Goal: Task Accomplishment & Management: Use online tool/utility

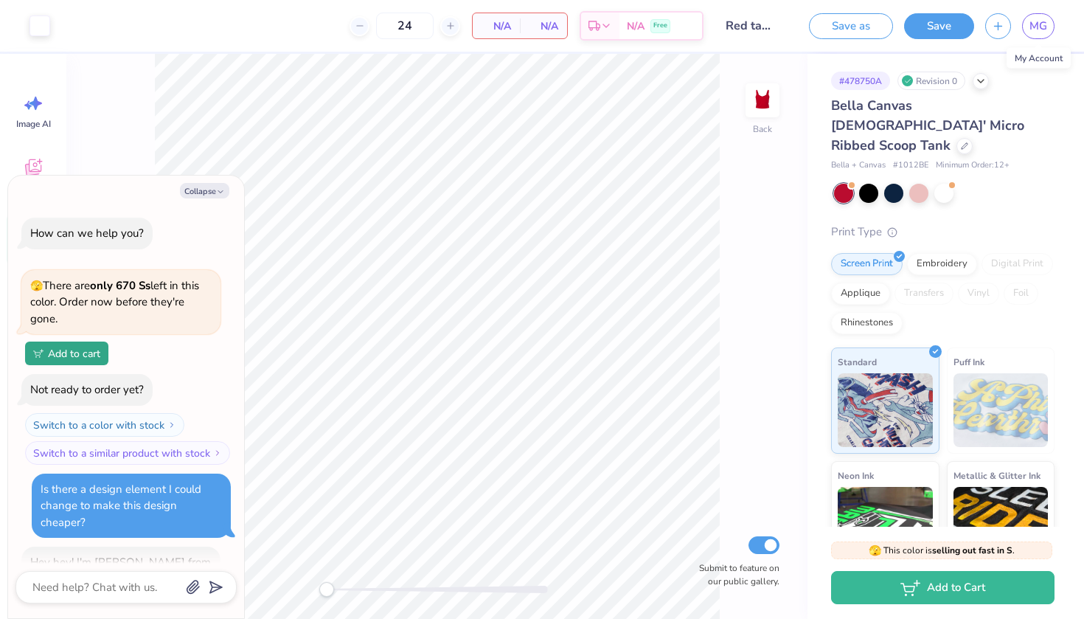
type textarea "x"
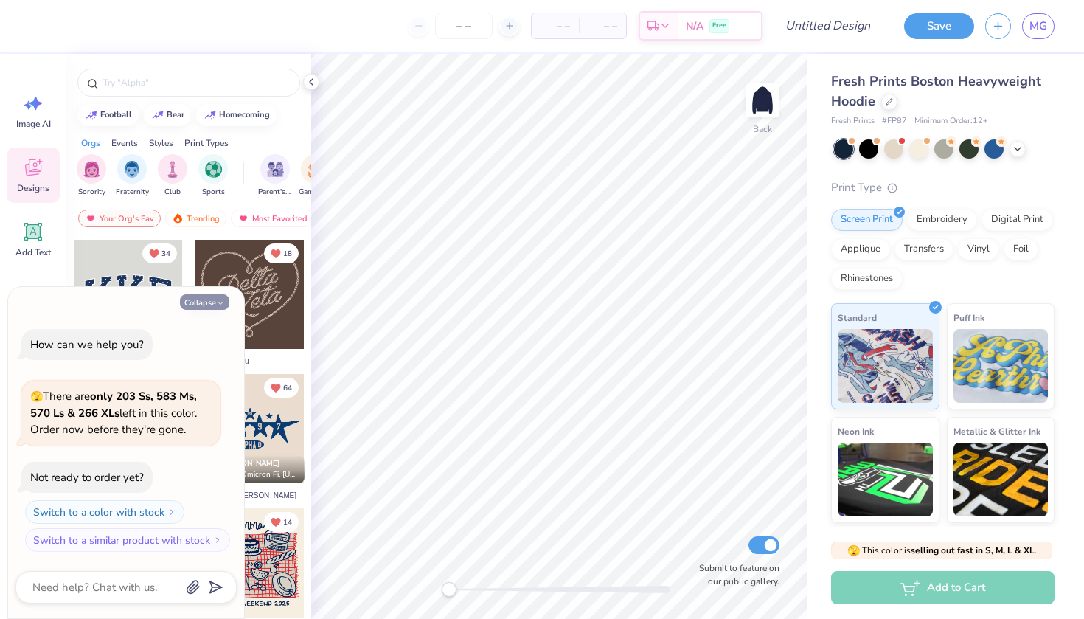
click at [213, 306] on button "Collapse" at bounding box center [204, 301] width 49 height 15
type textarea "x"
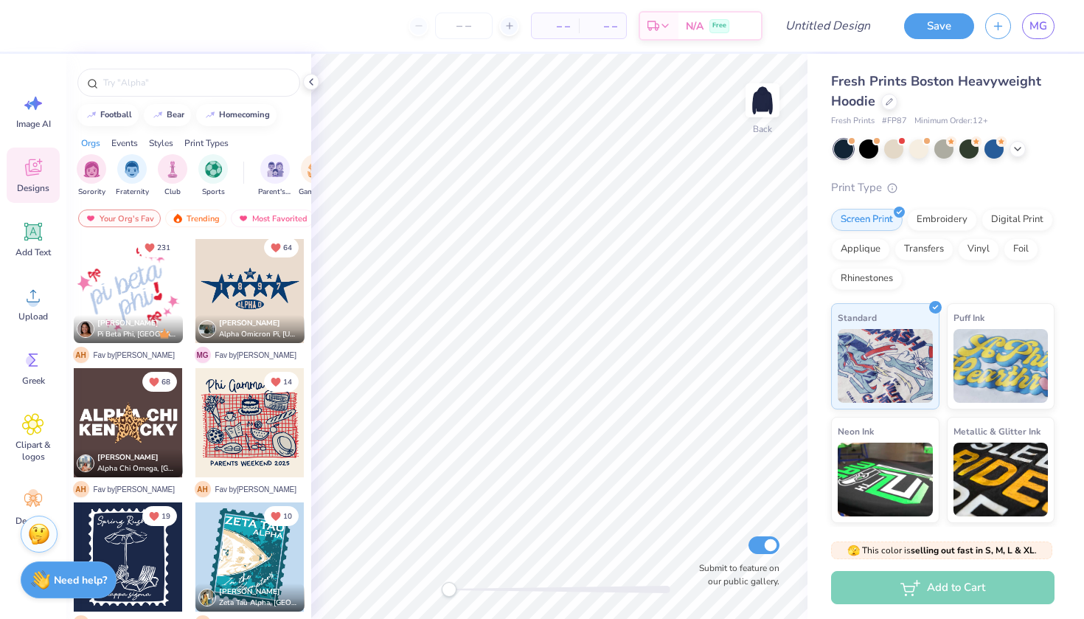
scroll to position [141, 0]
click at [151, 282] on div at bounding box center [128, 287] width 109 height 109
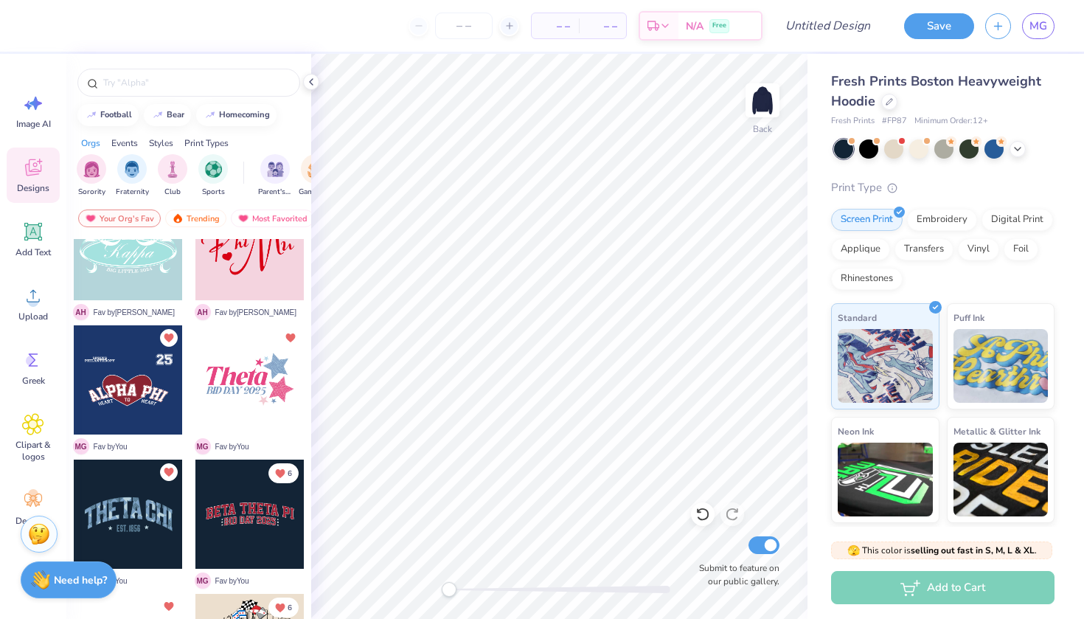
scroll to position [721, 0]
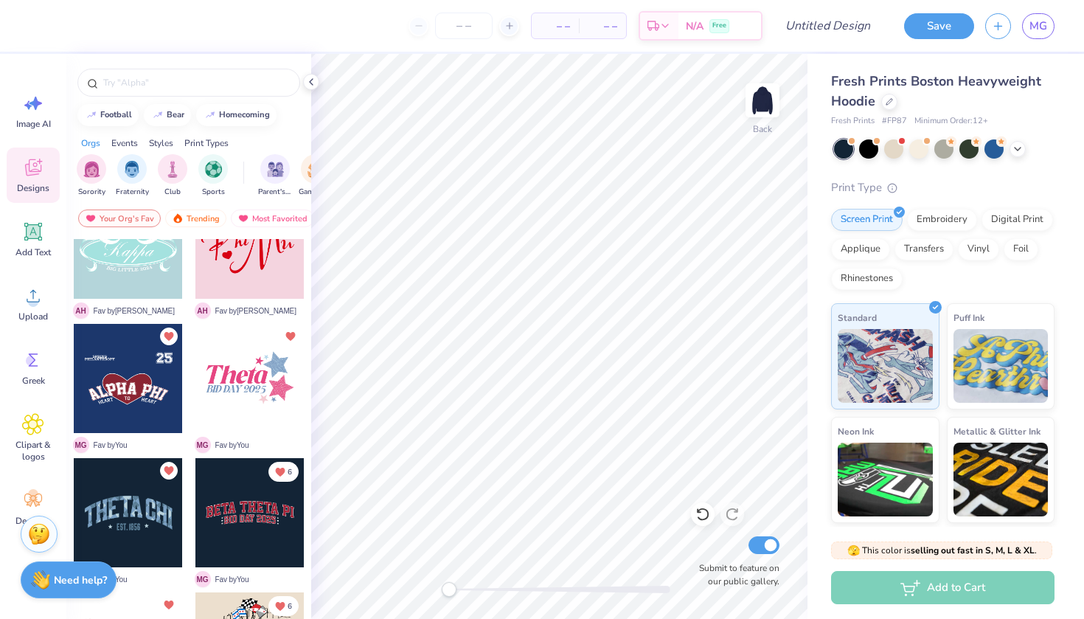
click at [150, 390] on div at bounding box center [128, 378] width 109 height 109
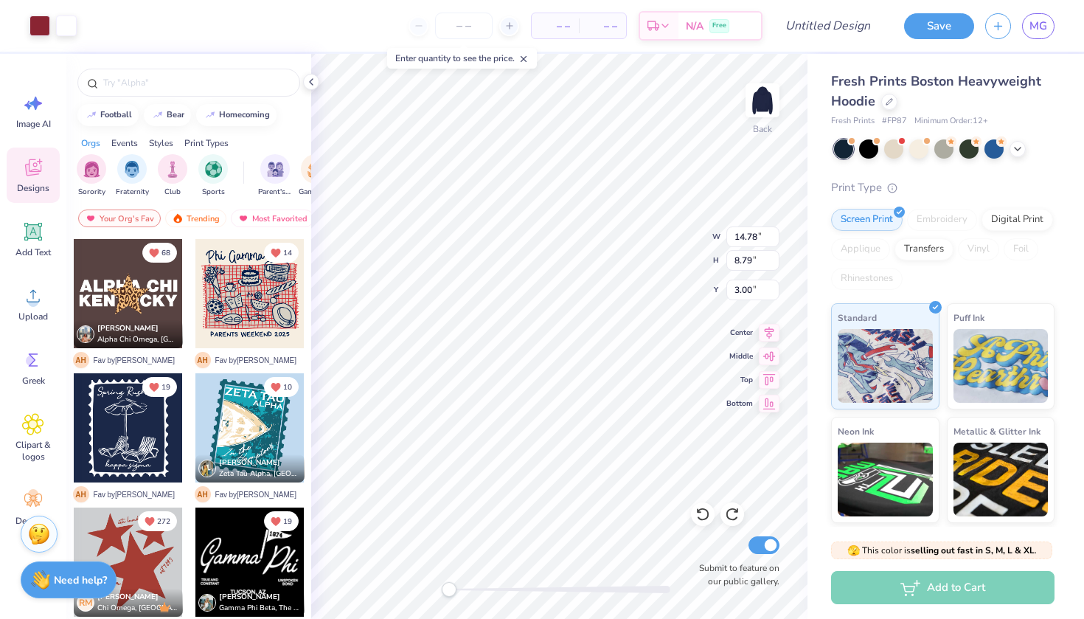
scroll to position [273, 0]
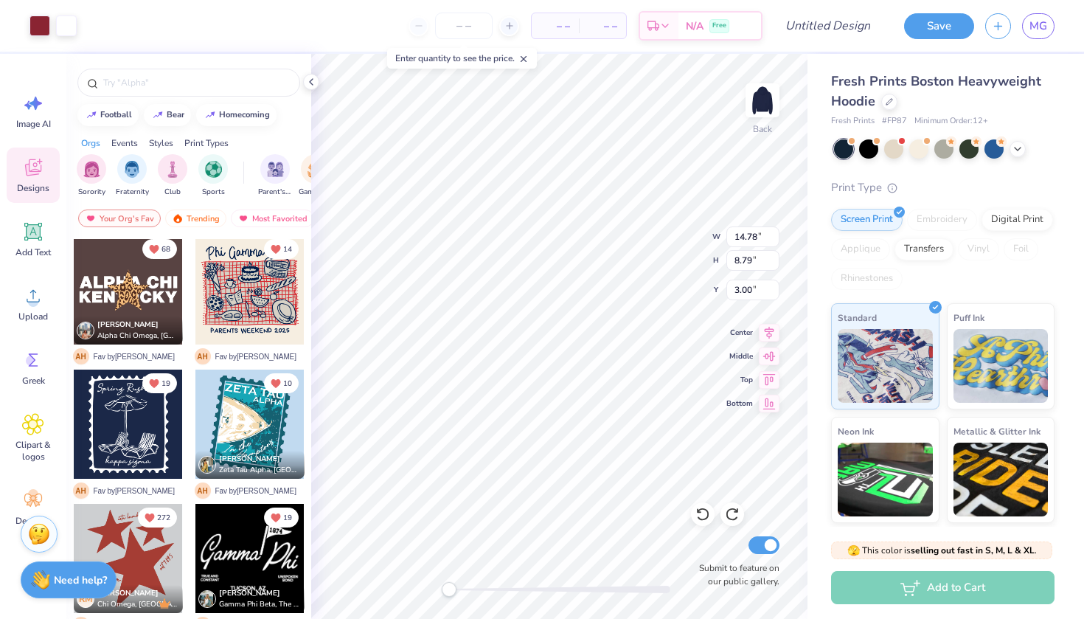
click at [150, 296] on div at bounding box center [128, 289] width 109 height 109
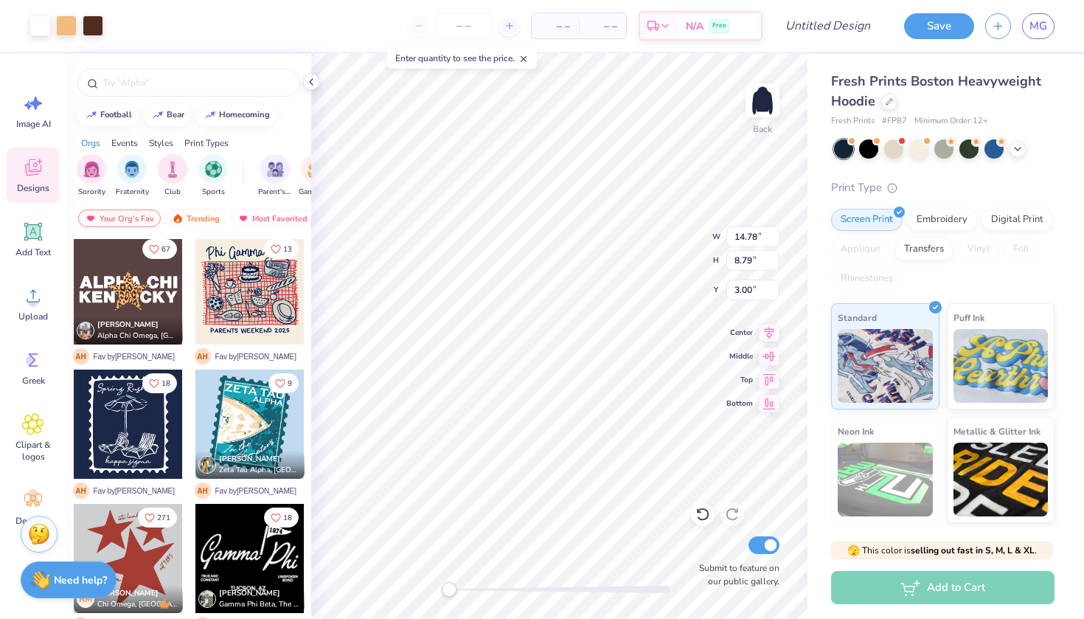
type input "10.00"
type input "4.21"
click at [563, 24] on span "– –" at bounding box center [554, 25] width 29 height 15
click at [470, 24] on input "number" at bounding box center [464, 26] width 58 height 27
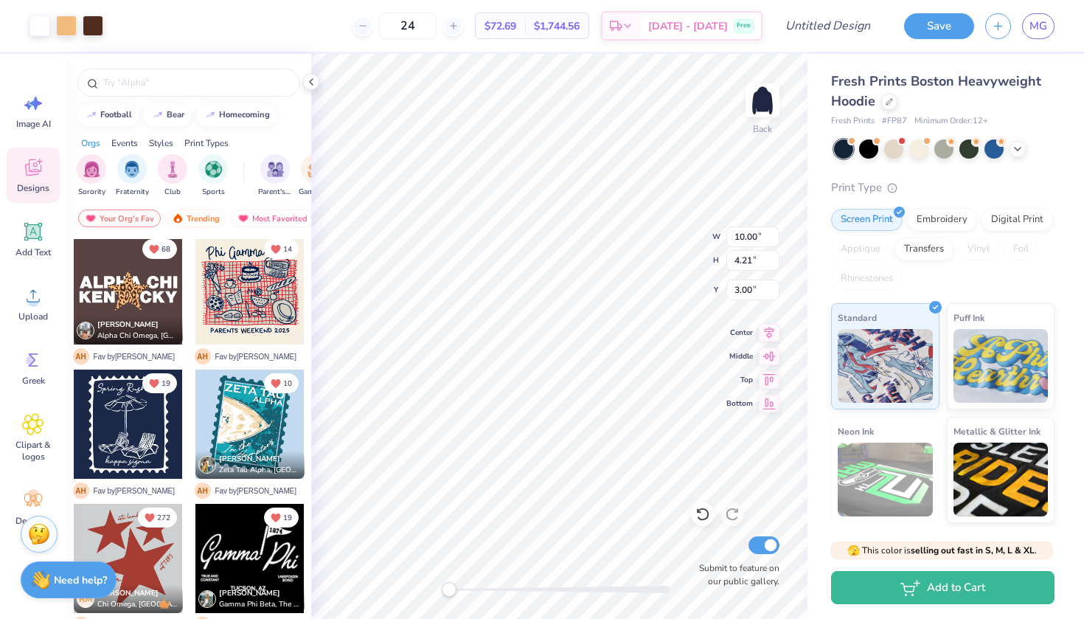
type input "24"
click at [311, 83] on icon at bounding box center [311, 82] width 12 height 12
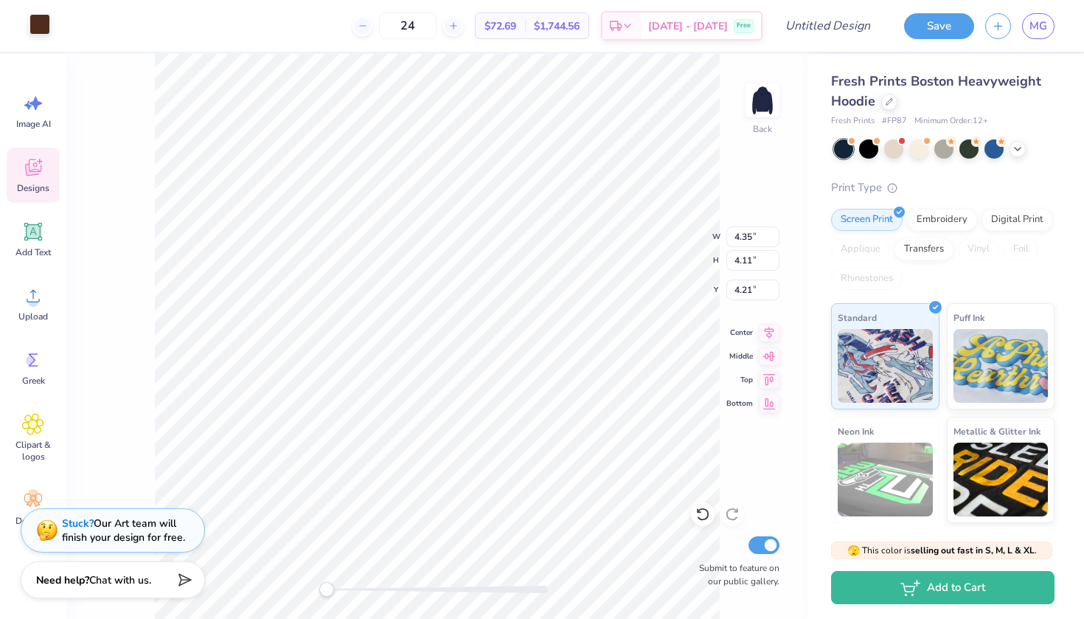
click at [41, 30] on div at bounding box center [39, 24] width 21 height 21
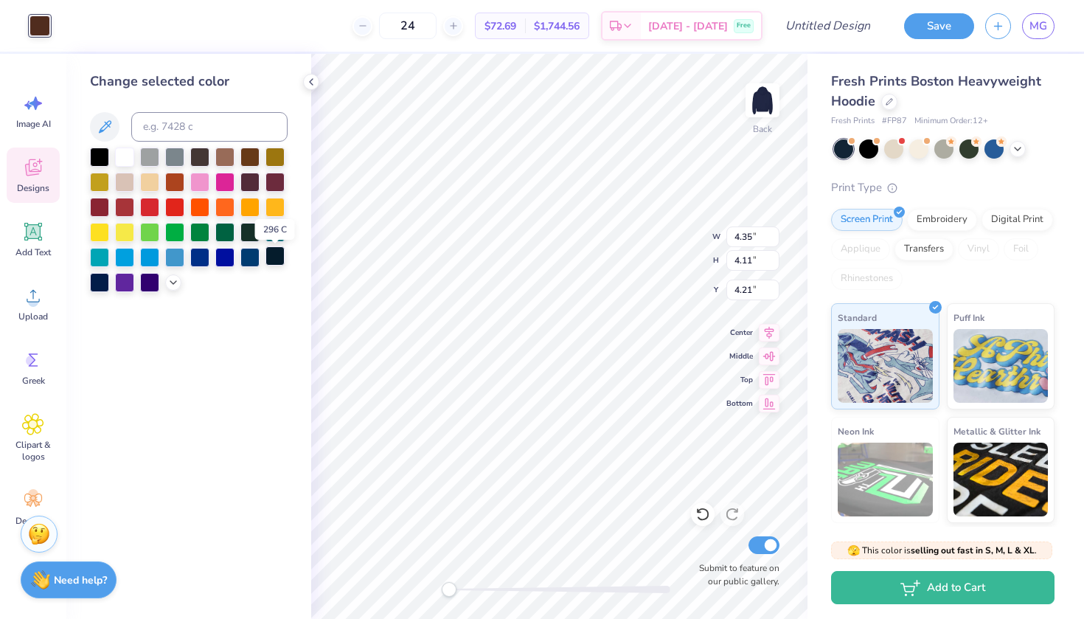
click at [278, 251] on div at bounding box center [274, 255] width 19 height 19
click at [276, 261] on div at bounding box center [274, 255] width 19 height 19
click at [105, 285] on div at bounding box center [99, 280] width 19 height 19
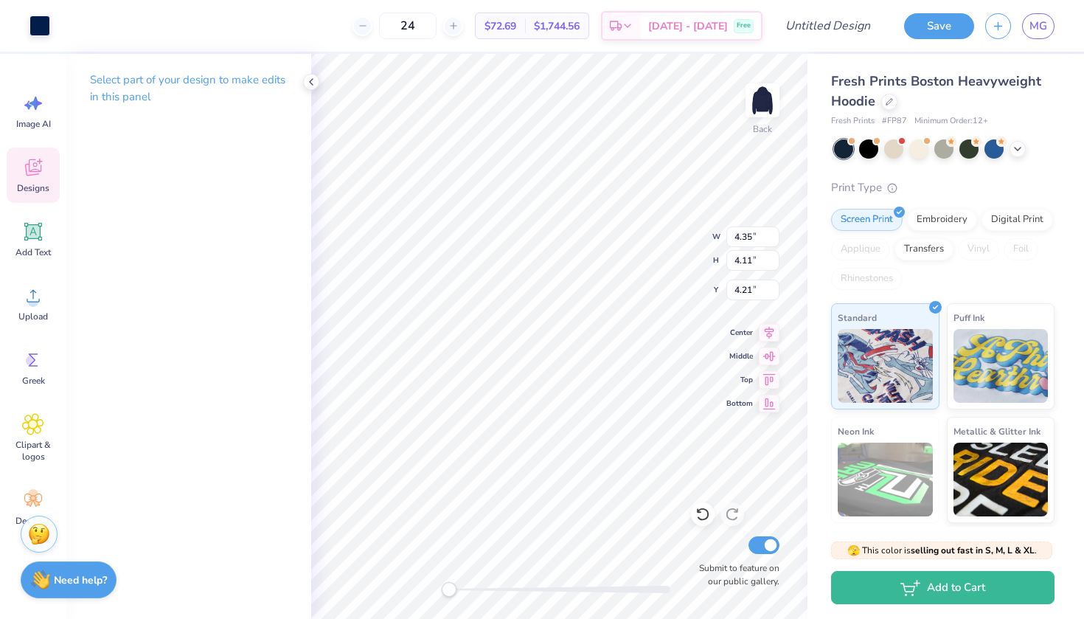
type input "4.43"
type input "4.21"
type input "4.10"
type input "4.35"
type input "4.11"
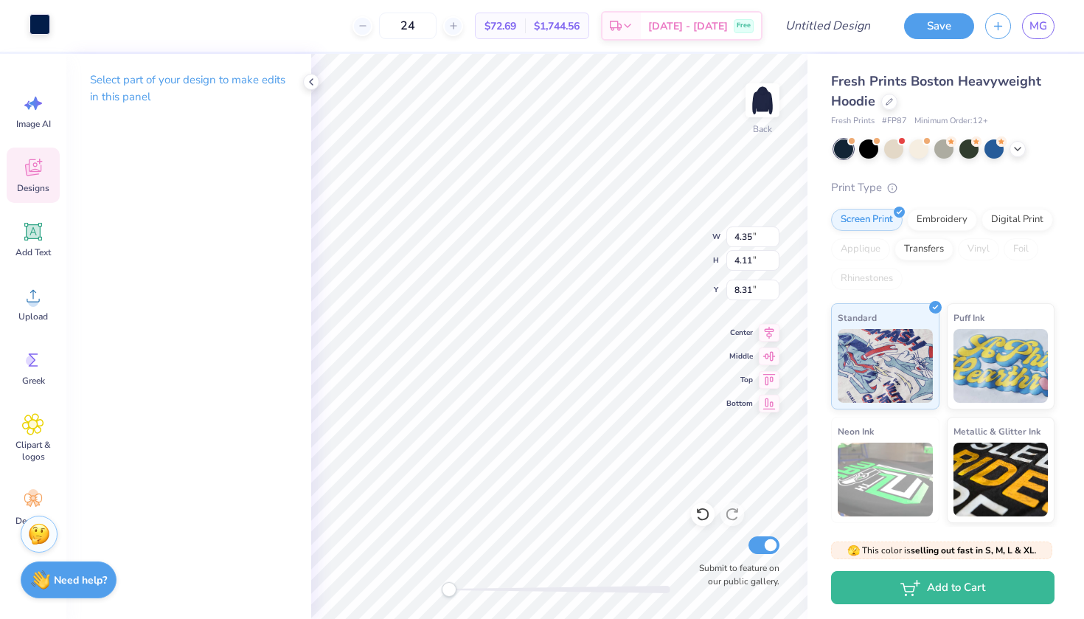
click at [45, 25] on div at bounding box center [39, 24] width 21 height 21
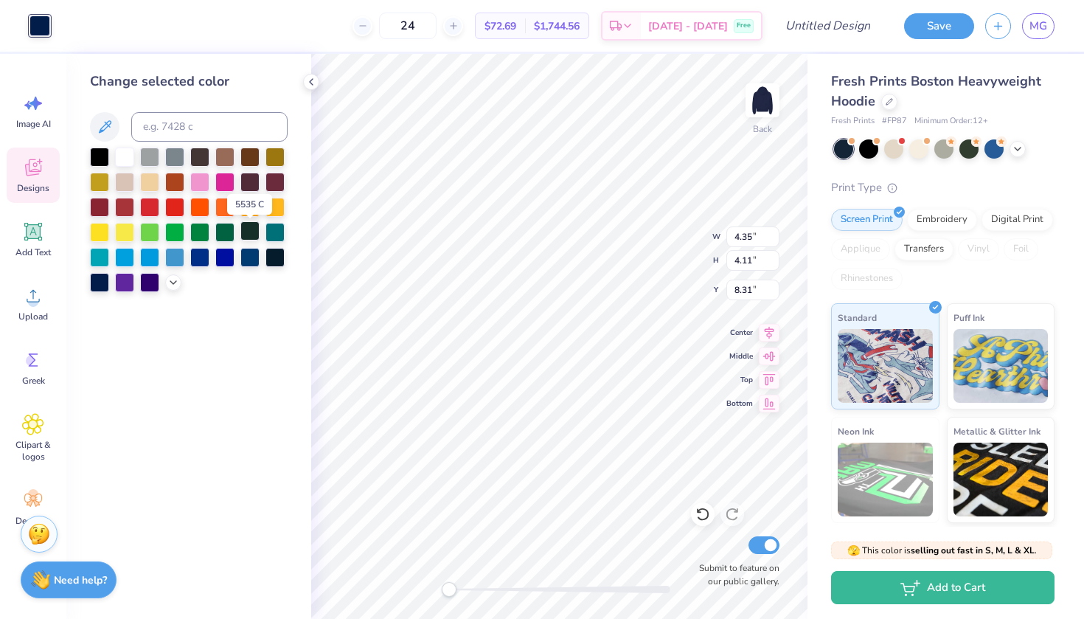
click at [248, 231] on div at bounding box center [249, 230] width 19 height 19
click at [276, 263] on div at bounding box center [274, 255] width 19 height 19
click at [276, 260] on div at bounding box center [274, 255] width 19 height 19
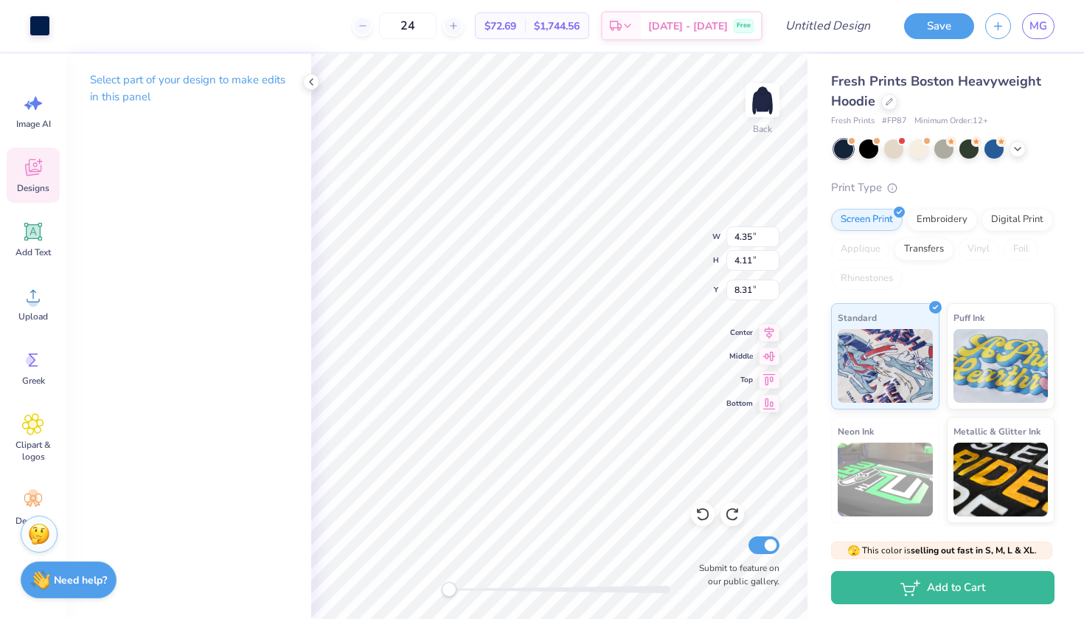
type input "4.21"
type input "9.97"
type input "1.30"
type input "4.76"
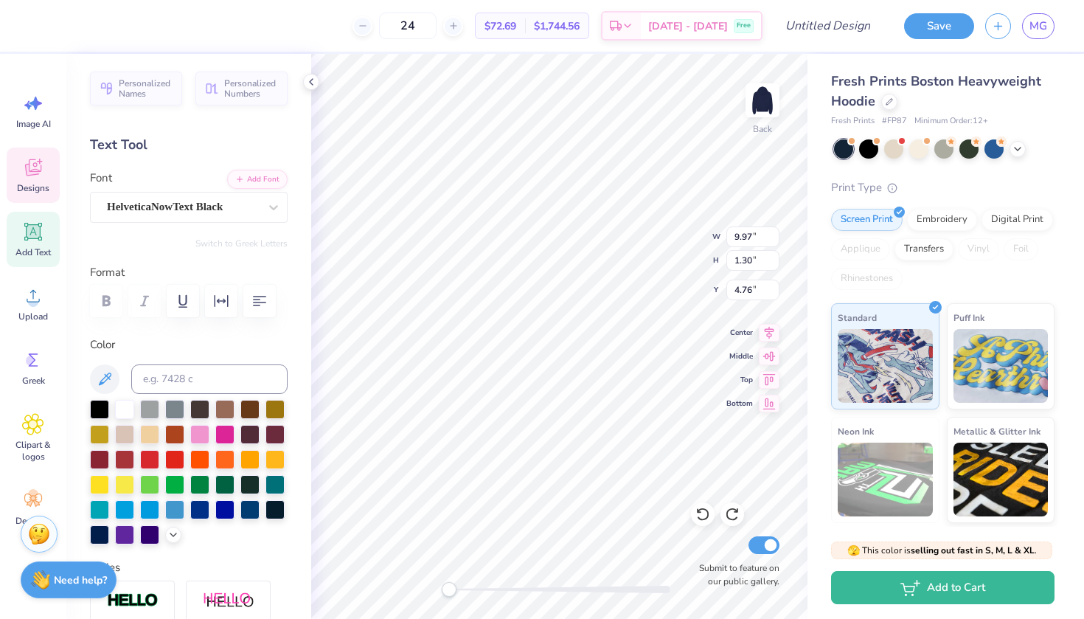
scroll to position [0, 4]
type textarea "KAPPA ALPHA"
type input "10.00"
type input "1.25"
type input "6.29"
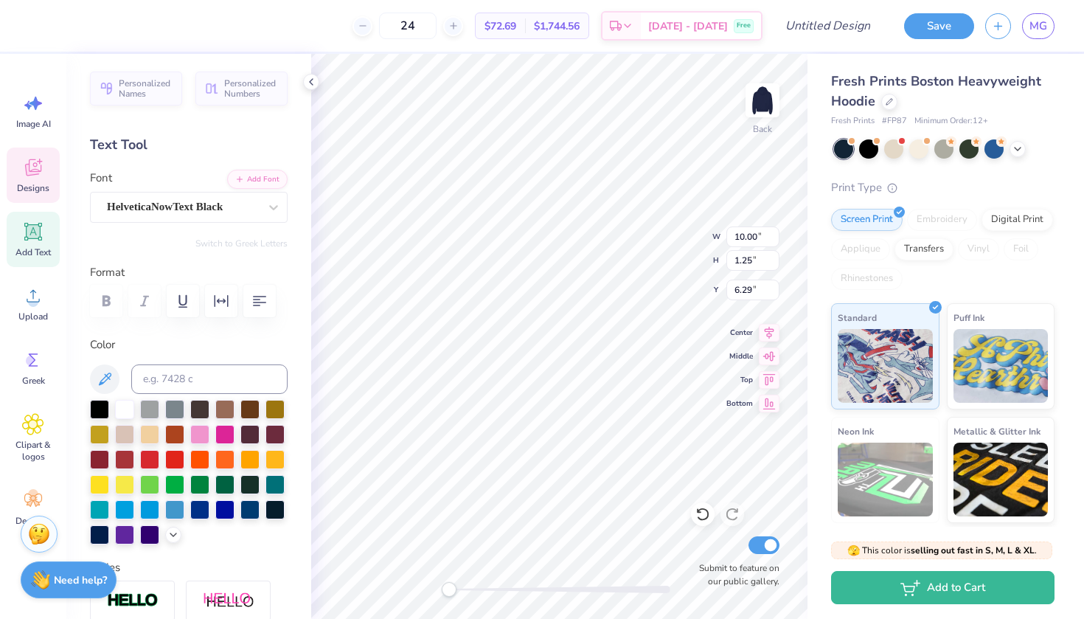
type input "13.18"
type input "1.24"
type input "4.81"
type textarea "THETA"
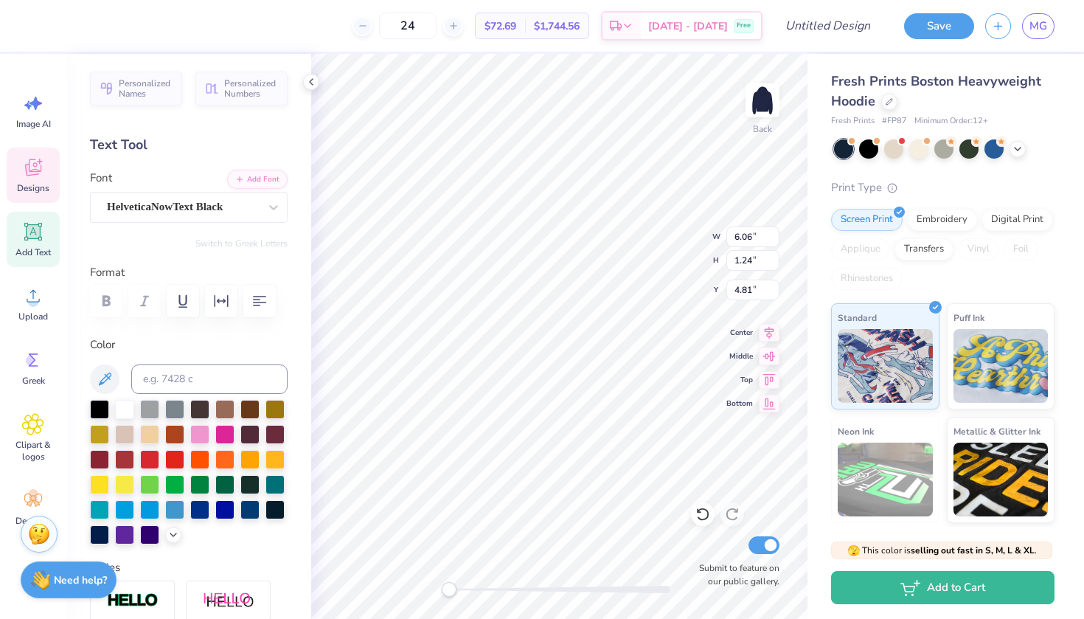
scroll to position [0, 4]
type textarea "KAPPA ALPHA THETA"
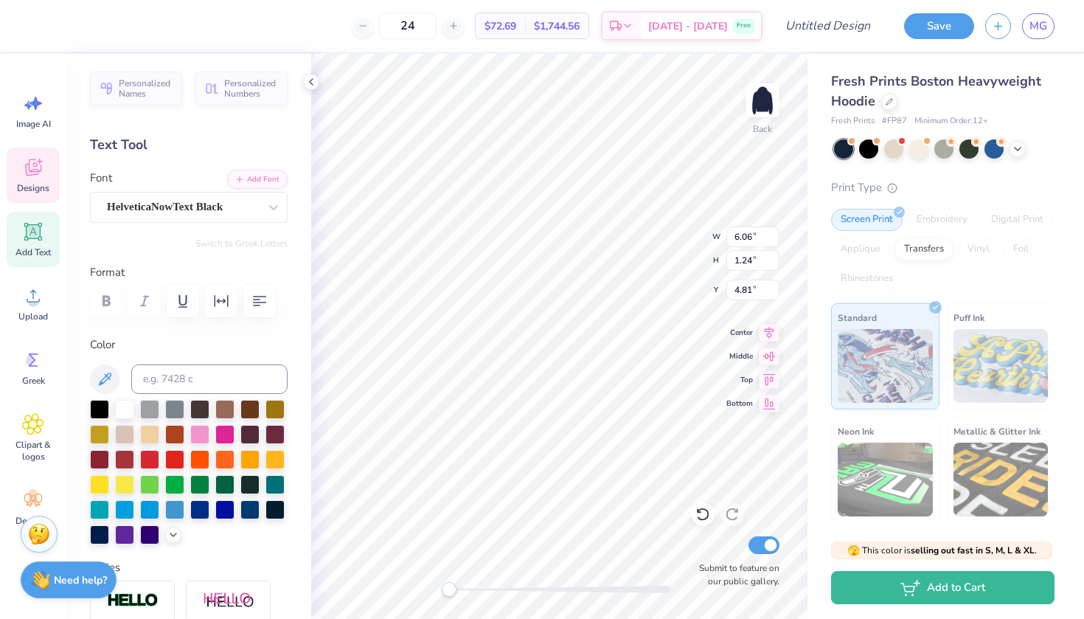
type input "10.00"
type input "1.25"
type input "6.29"
type textarea "DURHAM"
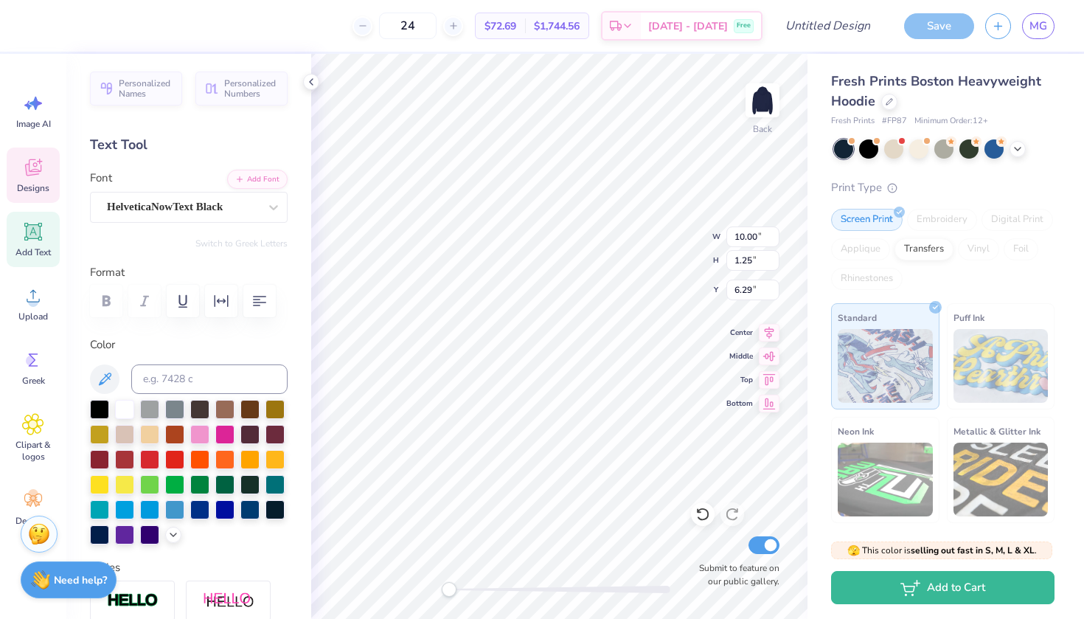
scroll to position [0, 1]
type input "4.35"
type input "4.11"
type input "4.21"
type input "4.35"
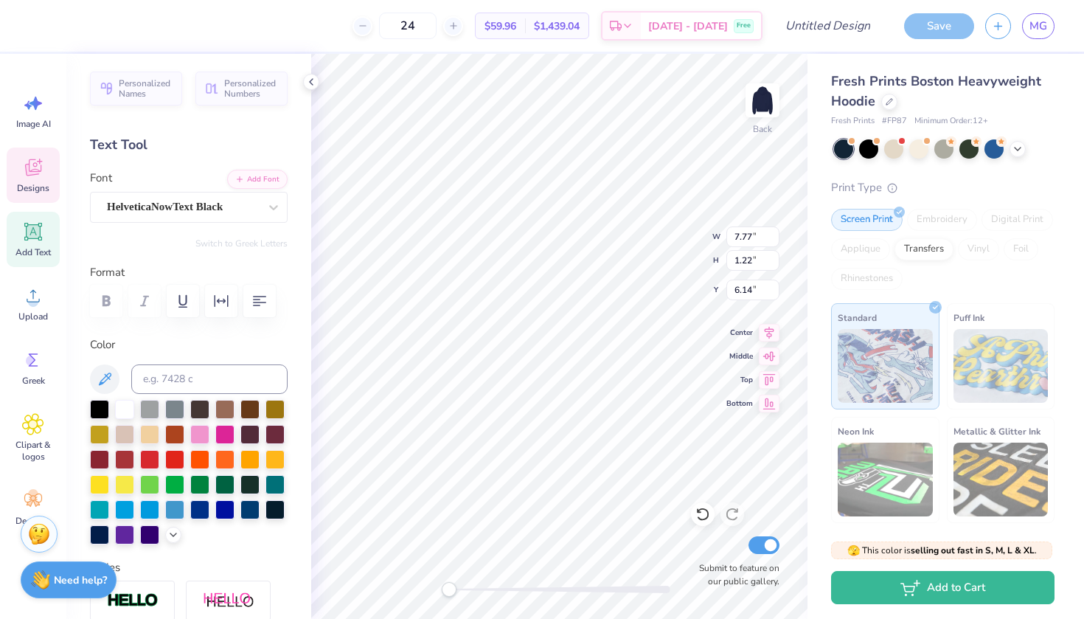
type input "4.11"
type input "4.21"
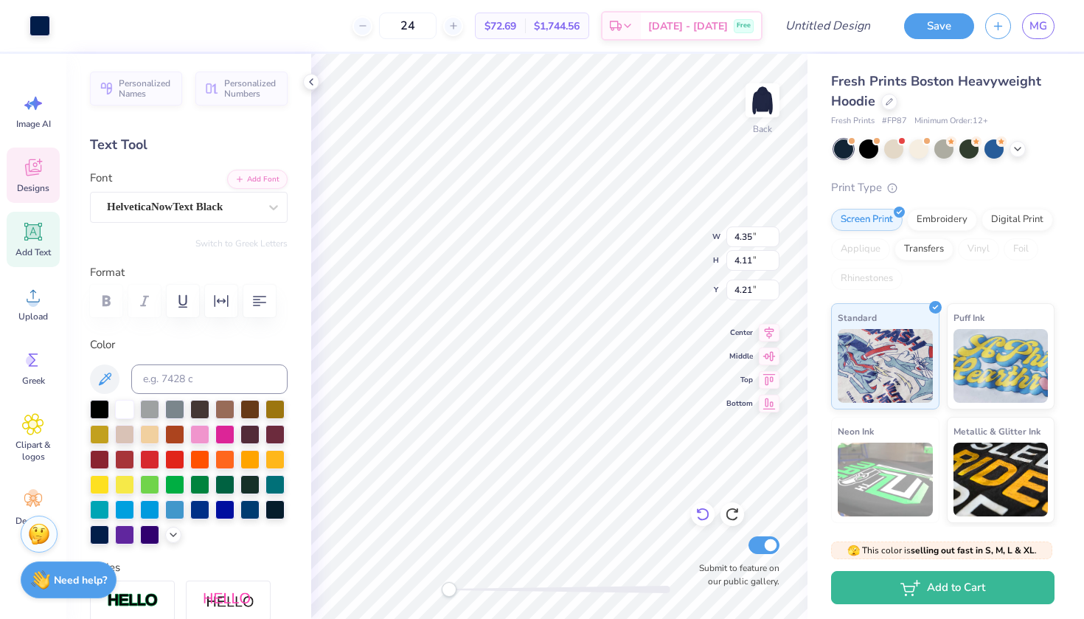
click at [705, 518] on icon at bounding box center [702, 514] width 13 height 13
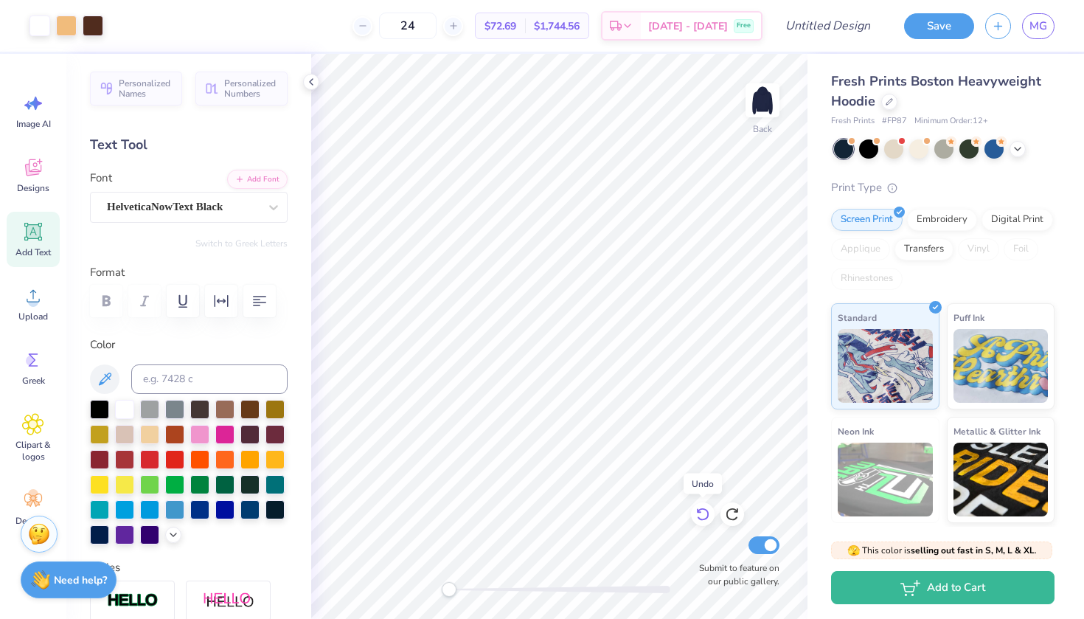
click at [705, 518] on icon at bounding box center [702, 514] width 13 height 13
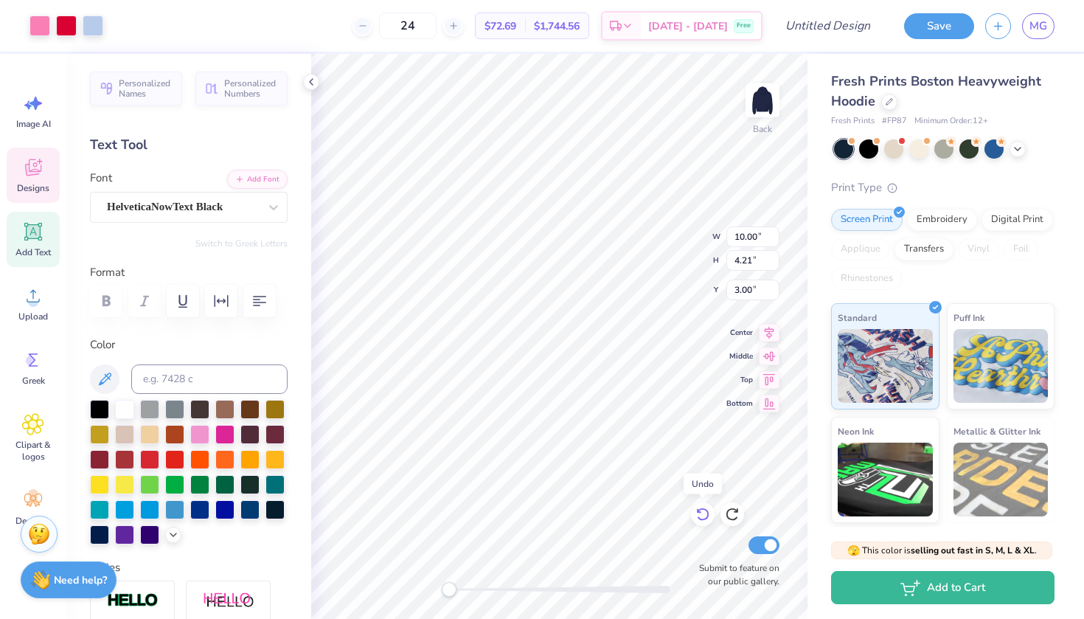
type input "6.50"
type input "5.55"
click at [734, 517] on icon at bounding box center [732, 513] width 15 height 15
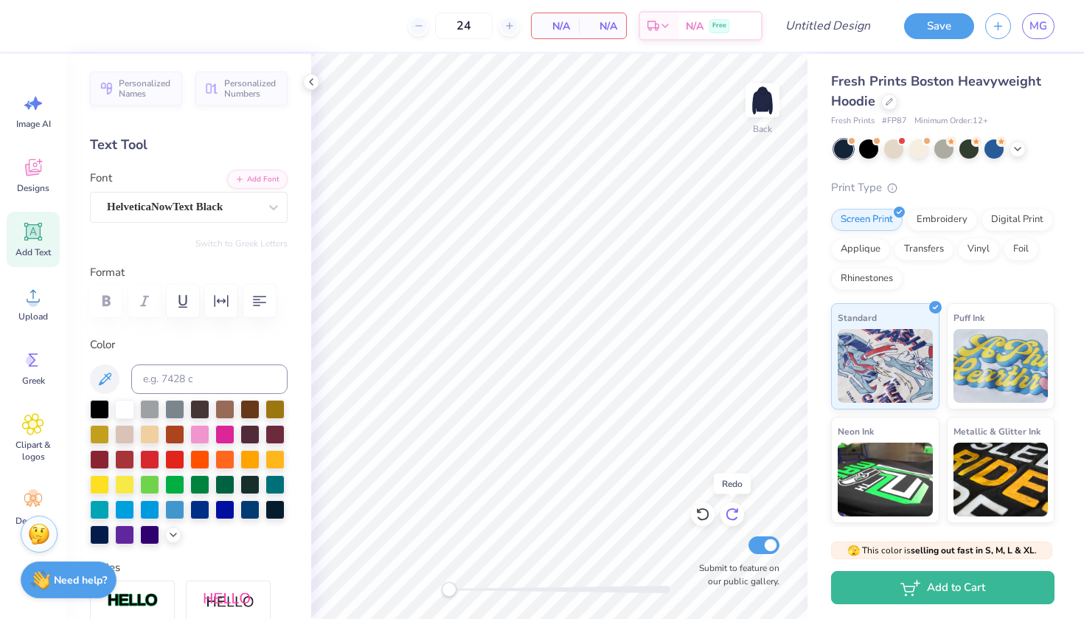
click at [734, 517] on icon at bounding box center [732, 513] width 15 height 15
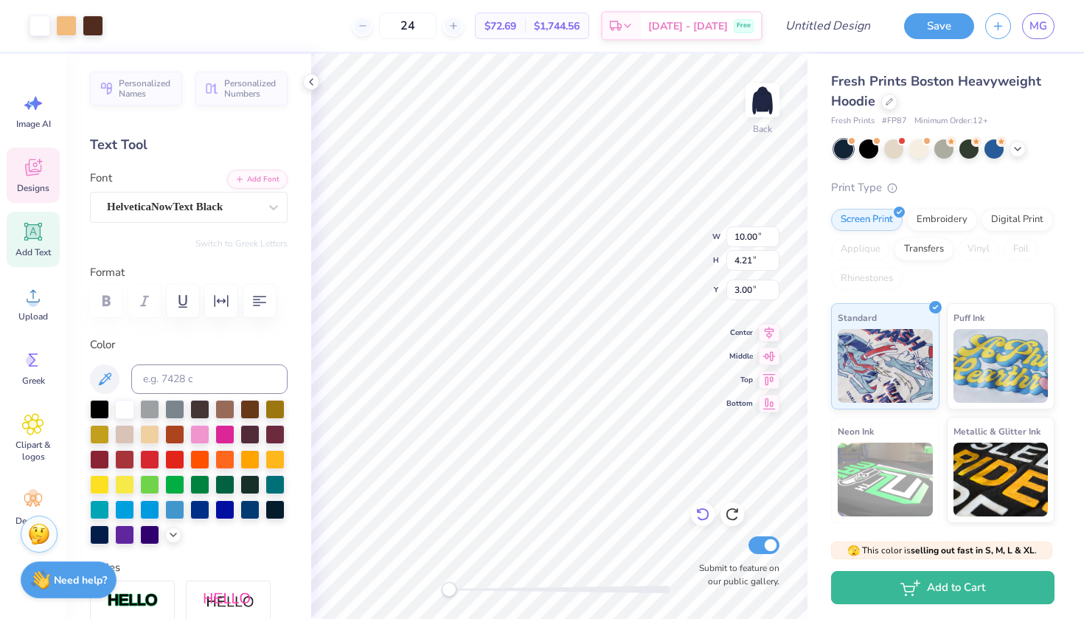
click at [697, 511] on icon at bounding box center [702, 513] width 15 height 15
click at [697, 511] on icon at bounding box center [698, 510] width 3 height 3
click at [730, 511] on icon at bounding box center [732, 513] width 15 height 15
click at [731, 512] on icon at bounding box center [732, 513] width 15 height 15
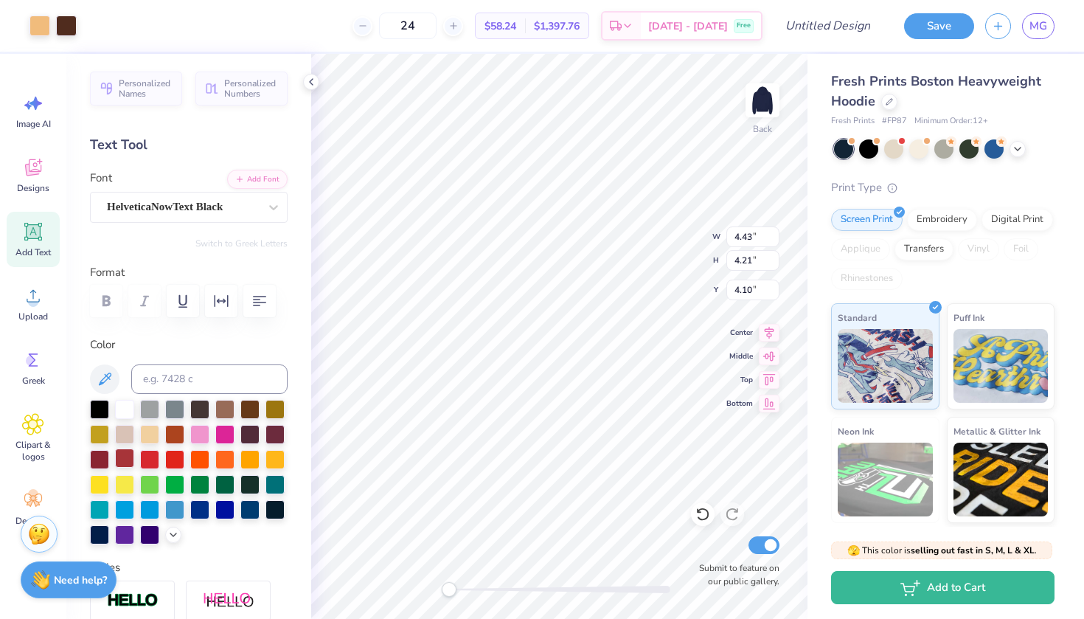
type input "9.68"
type input "9.21"
type input "2.61"
type input "6.35"
type input "6.04"
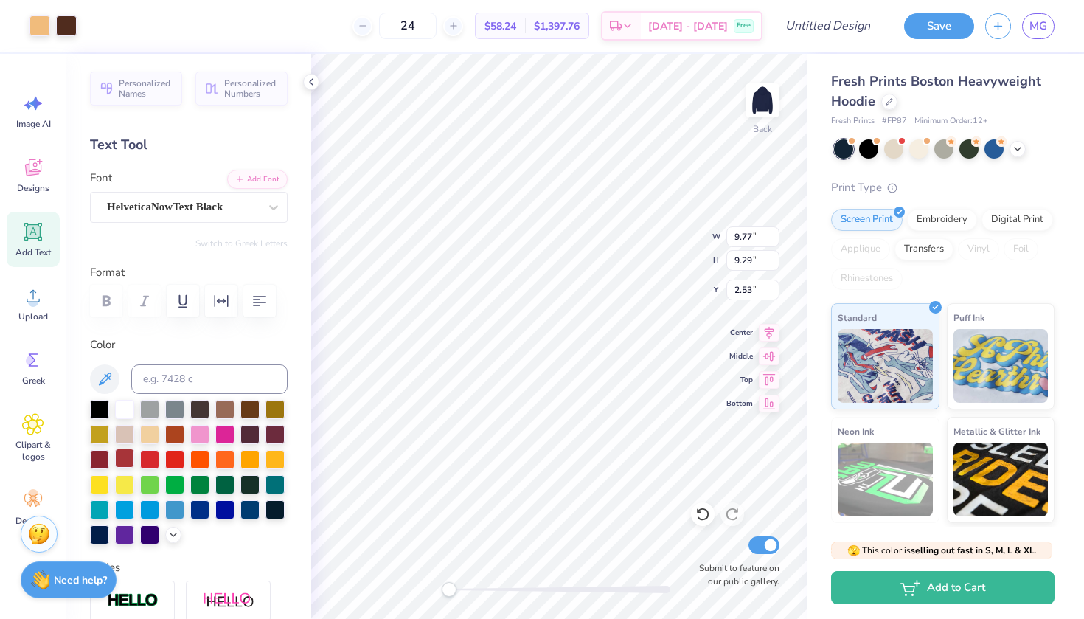
type input "3.25"
click at [1015, 150] on icon at bounding box center [1017, 148] width 12 height 12
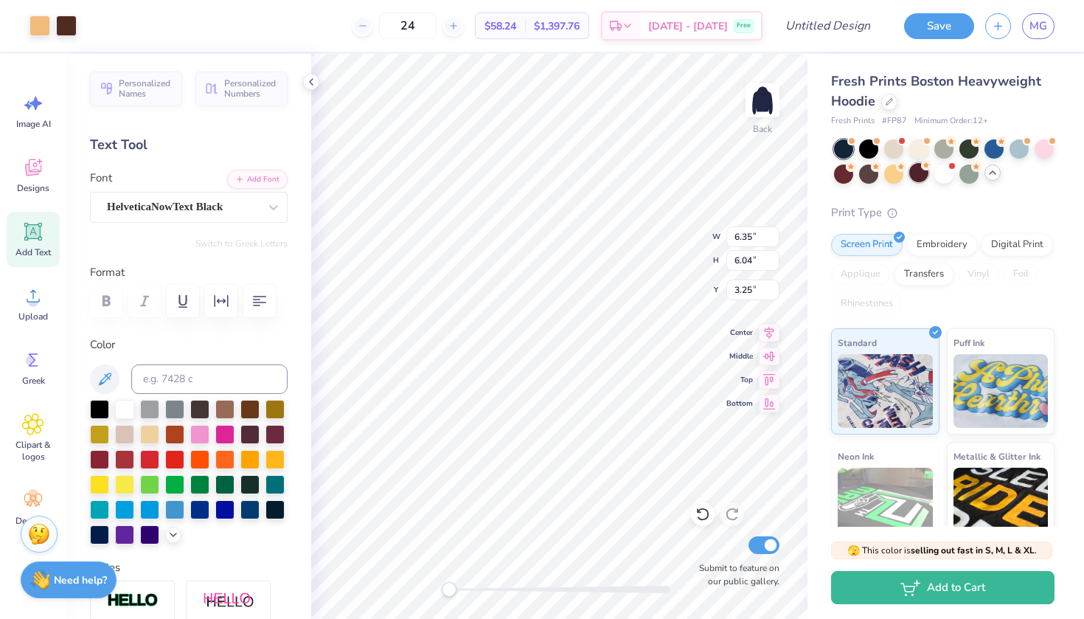
click at [915, 174] on div at bounding box center [918, 172] width 19 height 19
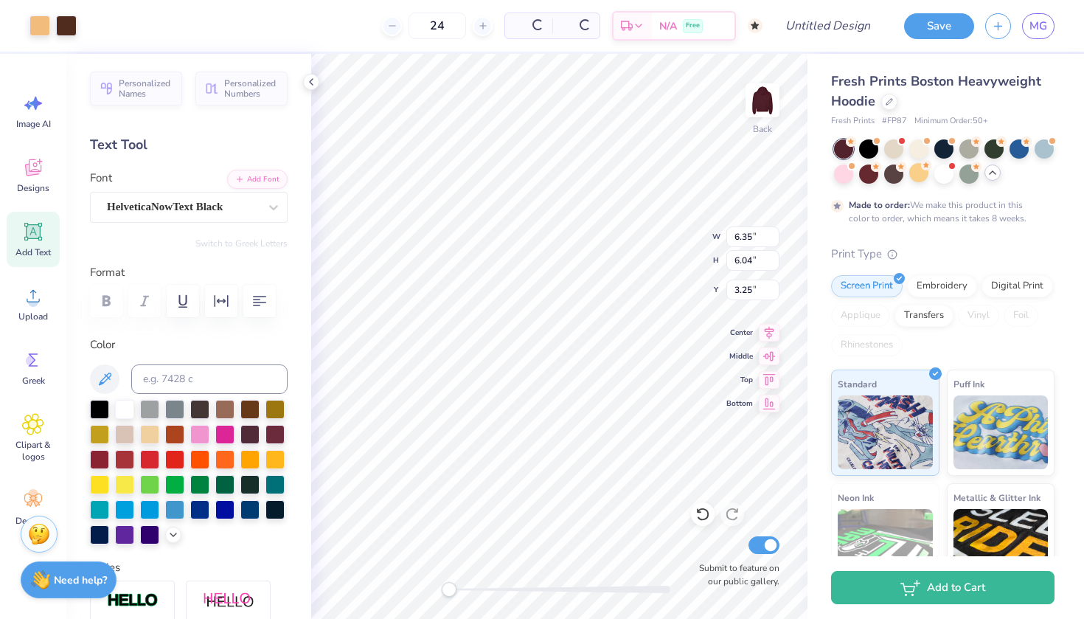
type input "7.88"
type input "7.49"
type input "2.53"
type input "50"
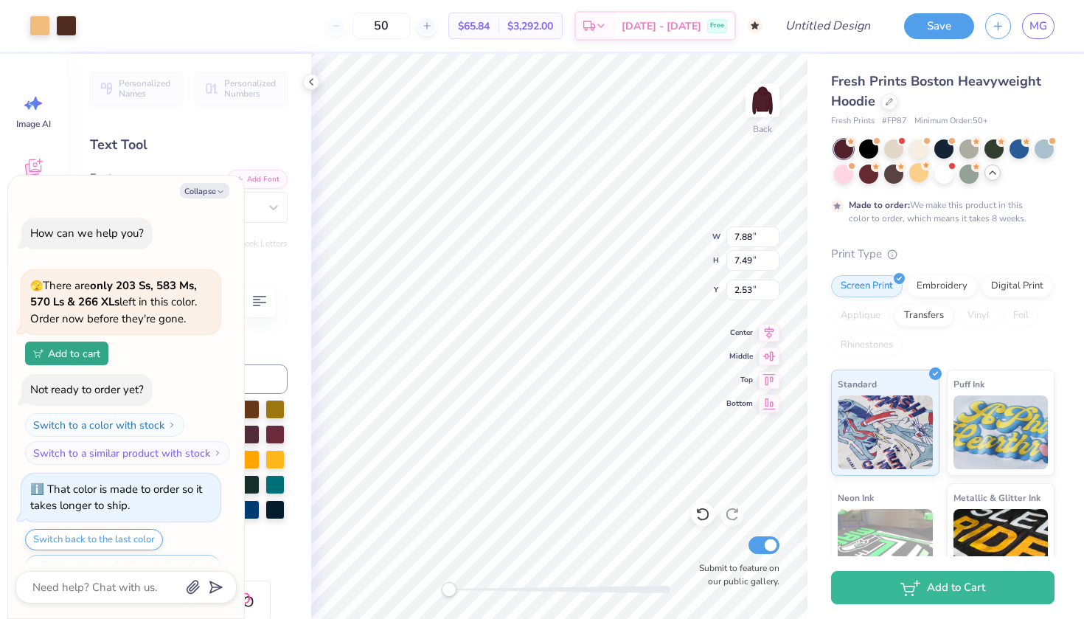
scroll to position [32, 0]
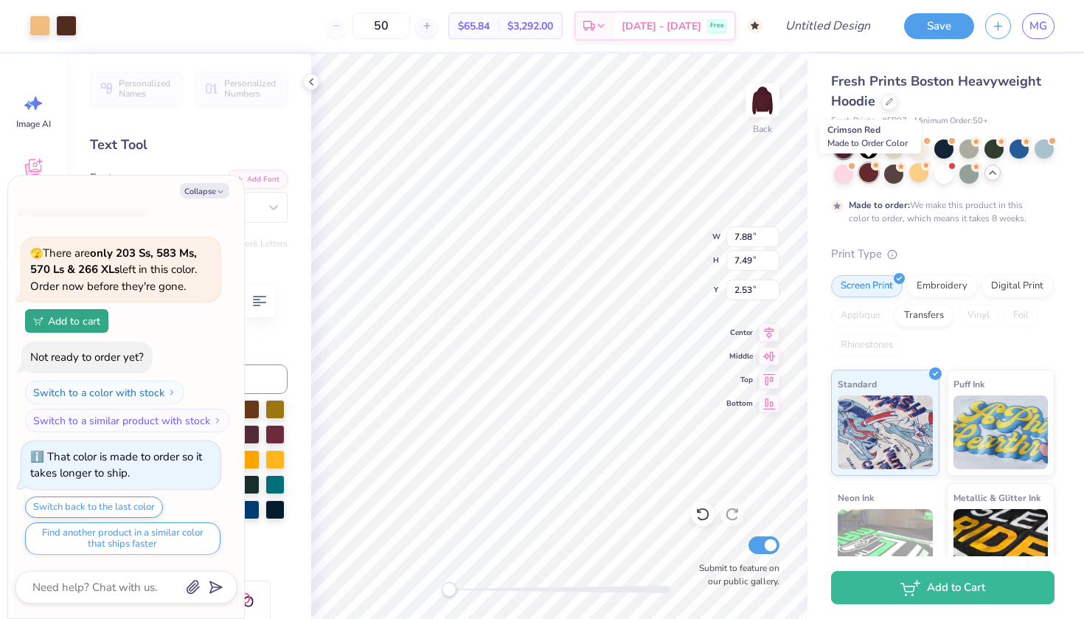
click at [871, 170] on div at bounding box center [868, 172] width 19 height 19
click at [942, 150] on div at bounding box center [943, 147] width 19 height 19
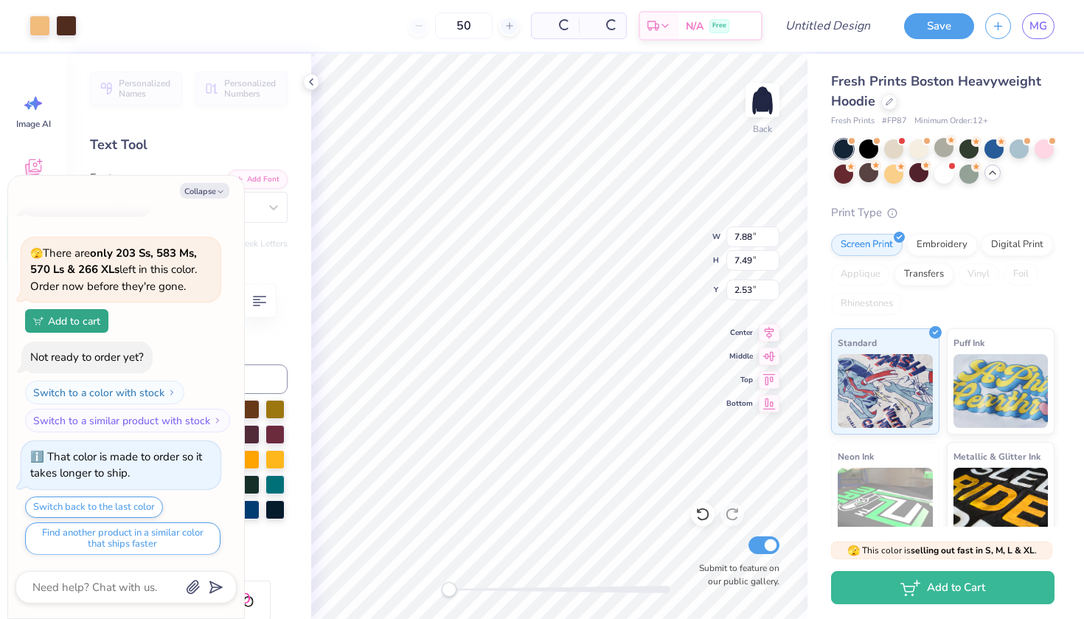
scroll to position [335, 0]
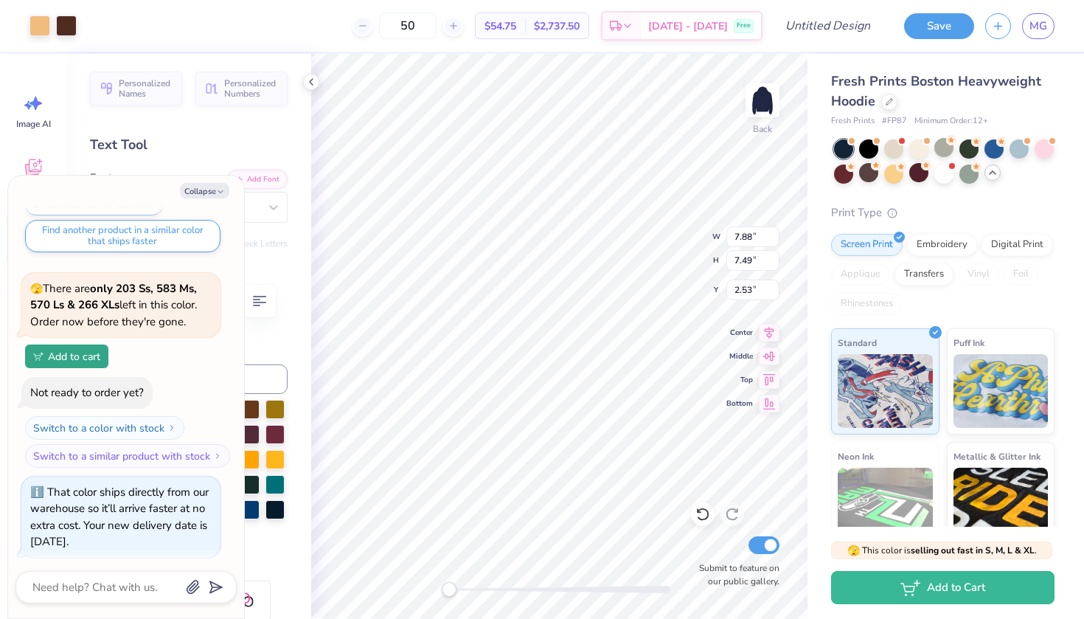
type textarea "x"
type input "2.47"
type input "2.37"
type input "3.45"
type textarea "x"
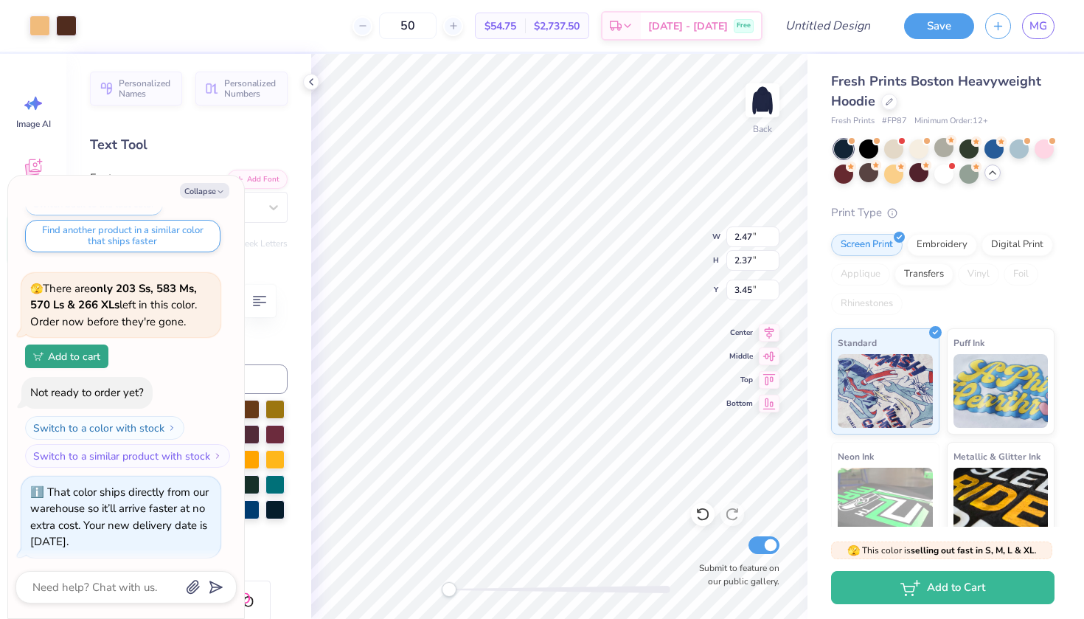
type input "5.20"
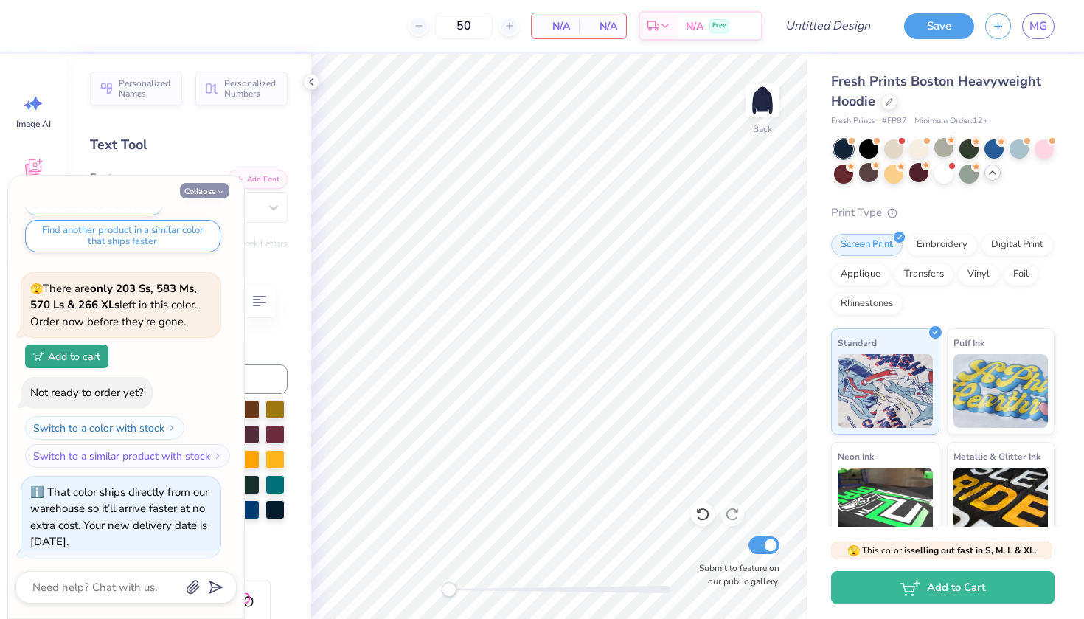
click at [224, 190] on icon "button" at bounding box center [220, 191] width 9 height 9
type textarea "x"
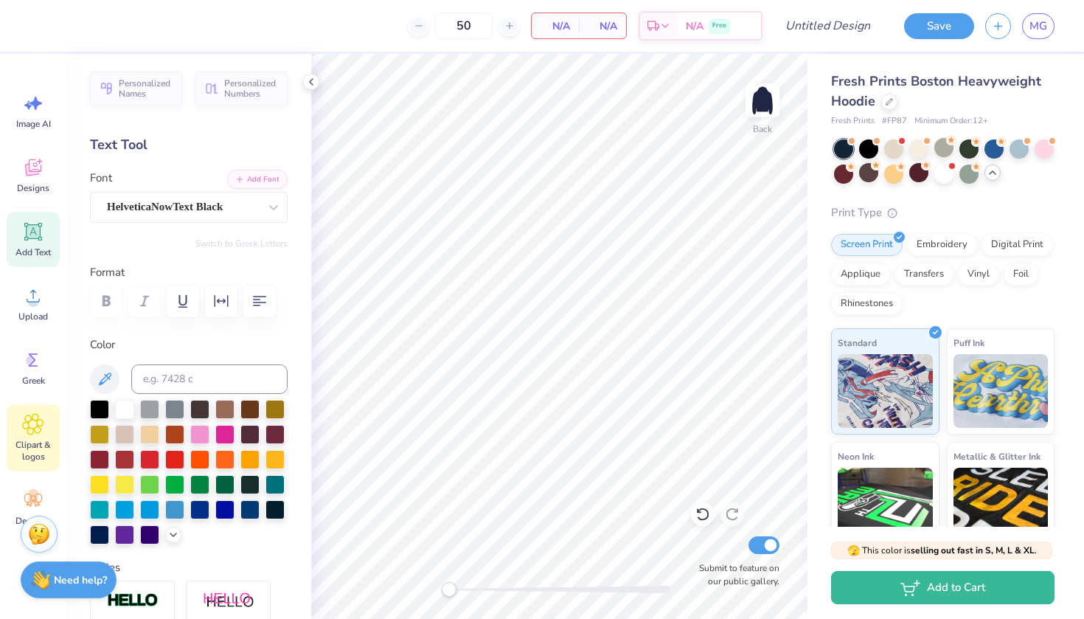
click at [31, 428] on icon at bounding box center [33, 423] width 9 height 9
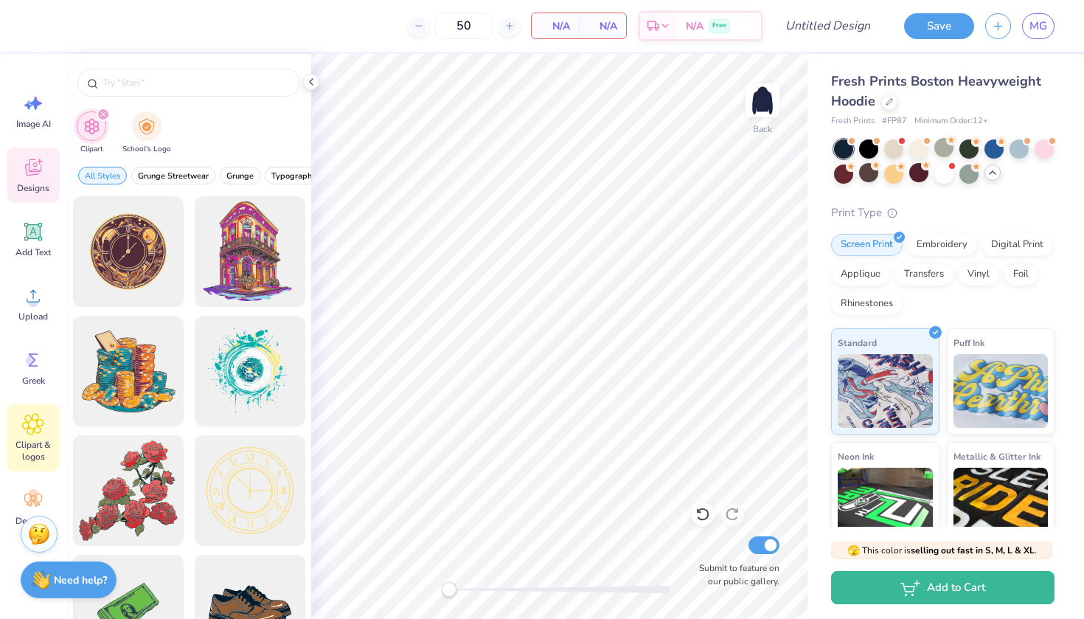
click at [45, 184] on span "Designs" at bounding box center [33, 188] width 32 height 12
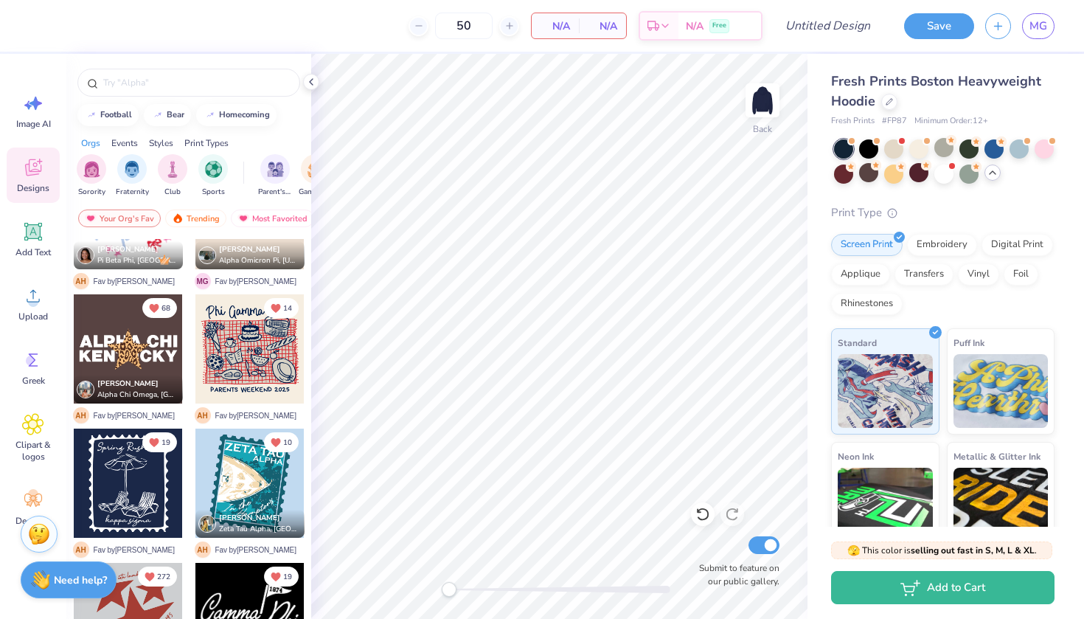
scroll to position [251, 0]
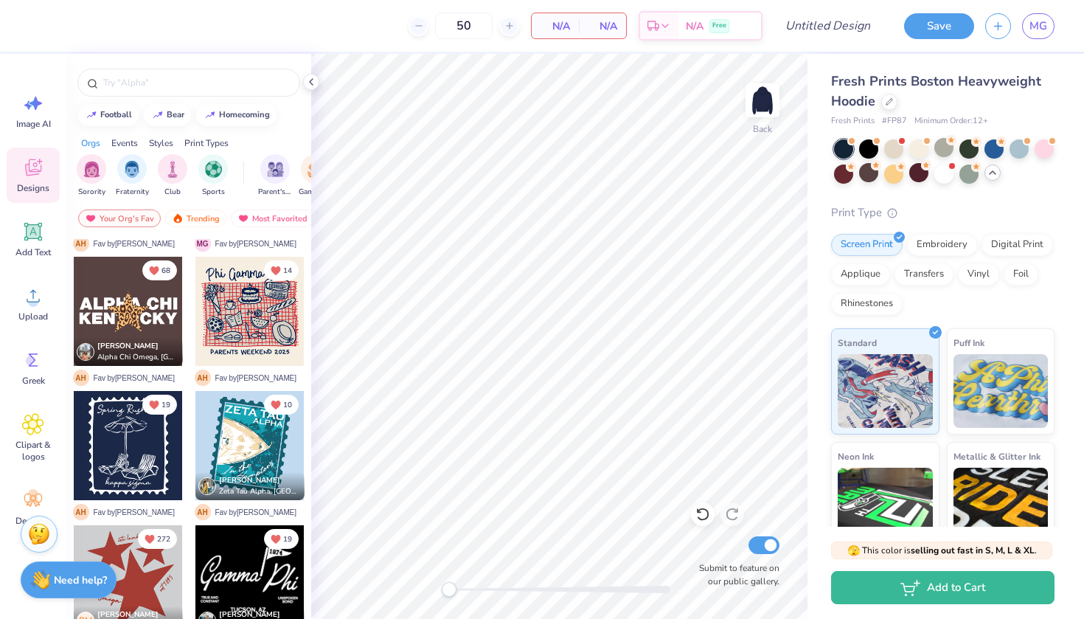
click at [106, 321] on div at bounding box center [128, 311] width 109 height 109
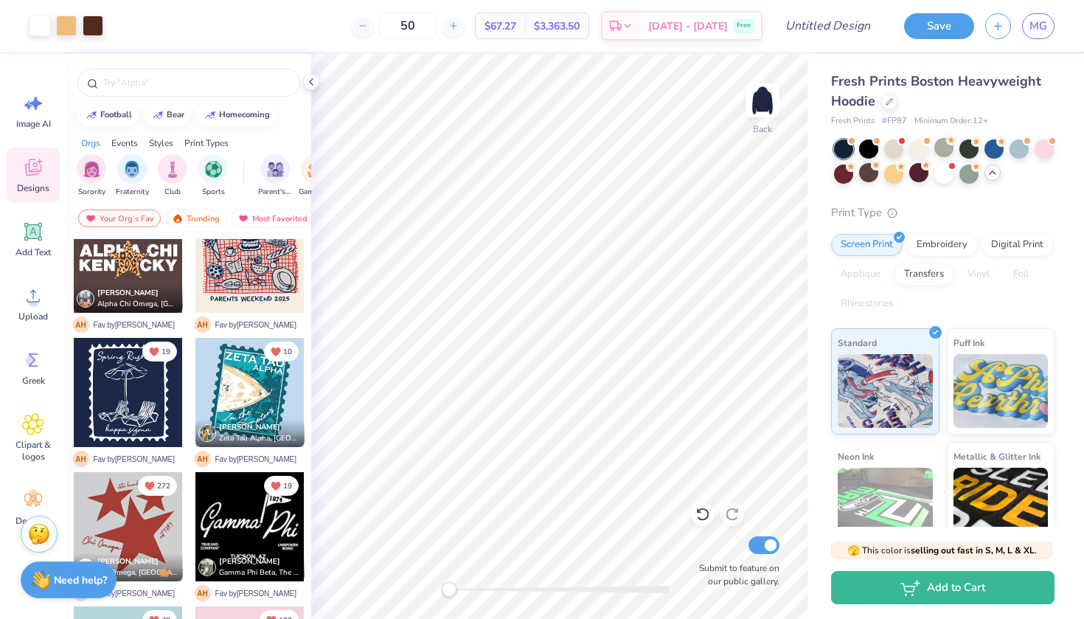
scroll to position [305, 0]
type input "5.44"
type input "5.14"
type input "5.42"
type input "9.97"
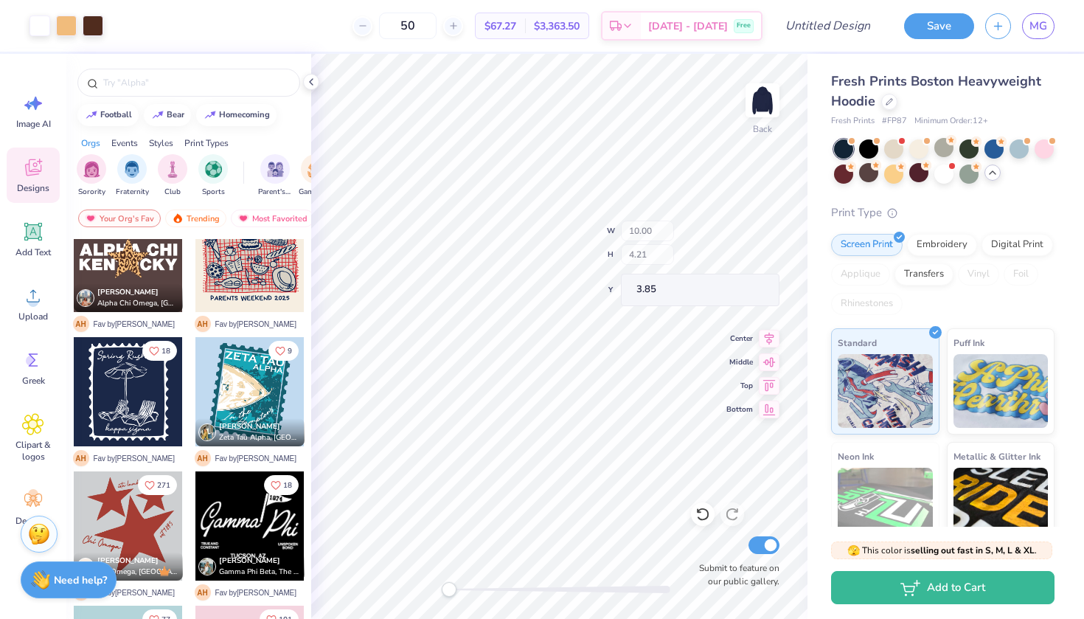
type input "1.30"
type input "3.96"
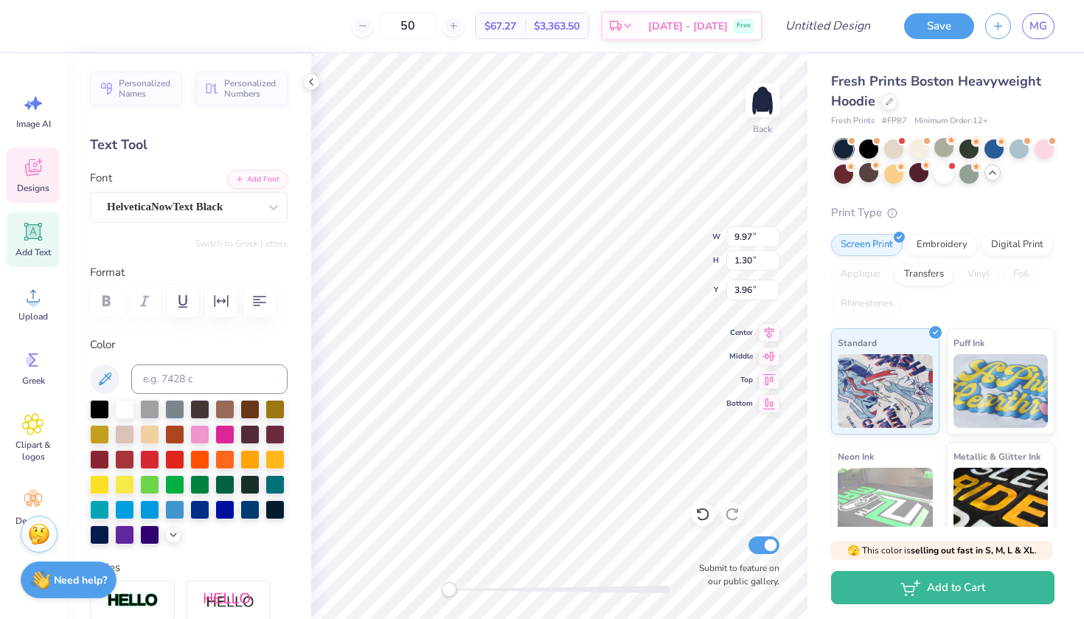
type input "10.00"
type input "1.25"
type input "5.49"
type textarea "A"
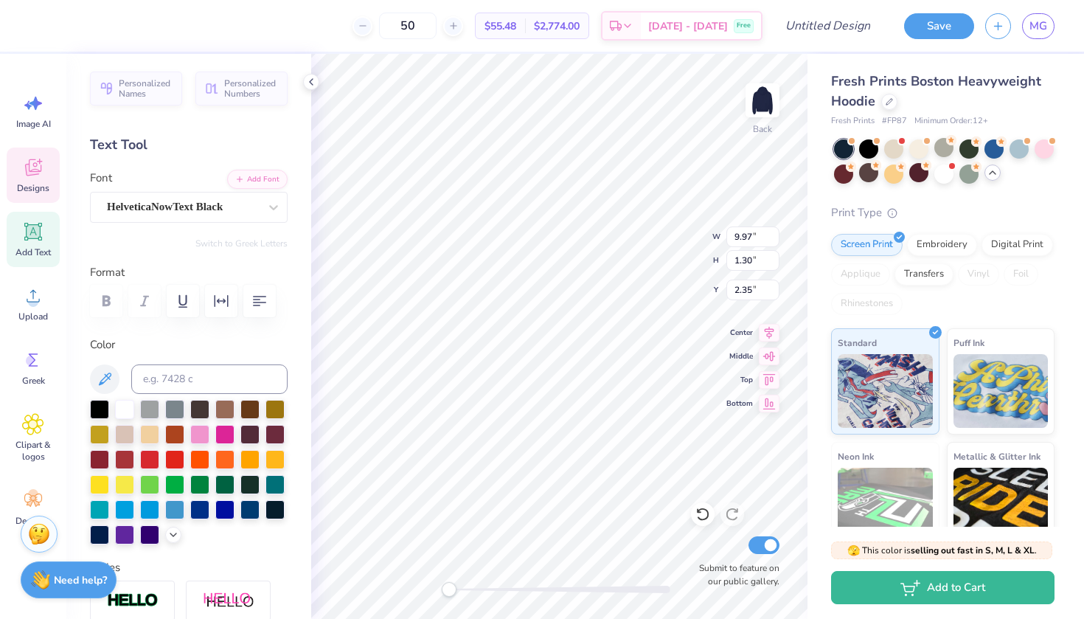
scroll to position [0, 6]
type textarea "KAPPA ALPHA THETA"
type input "4.35"
type input "4.11"
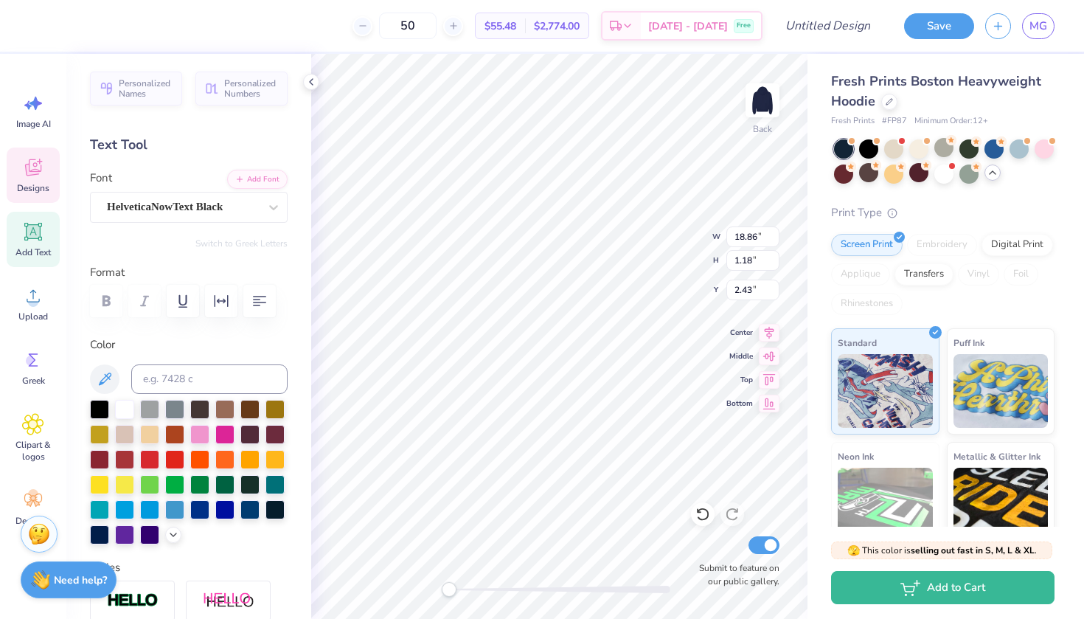
type input "3.41"
type input "3.00"
type input "3.90"
type input "4.35"
type input "4.11"
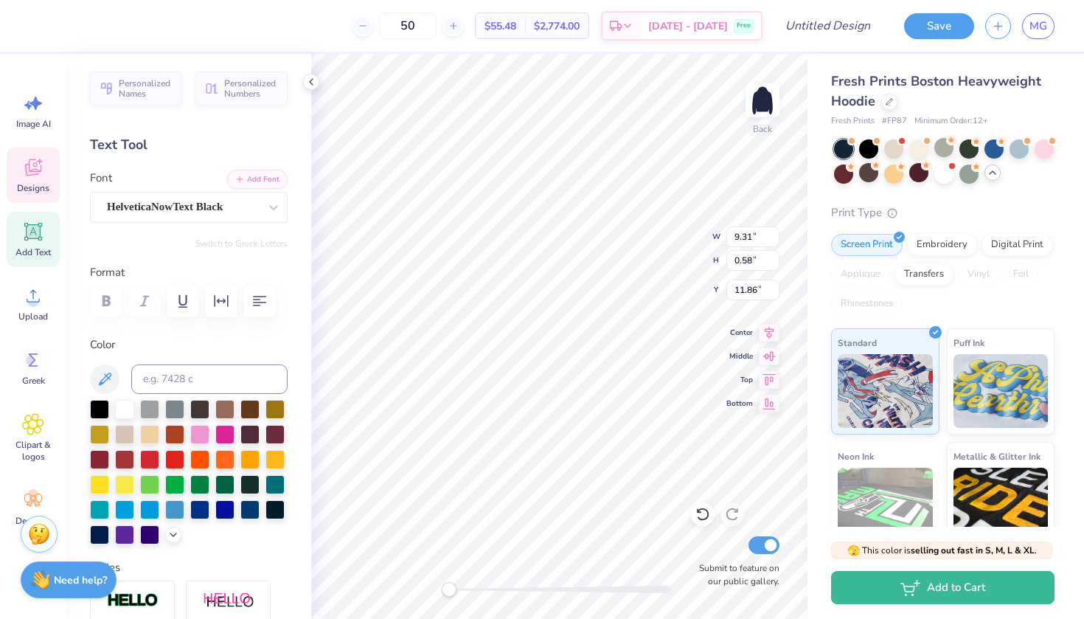
type input "4.01"
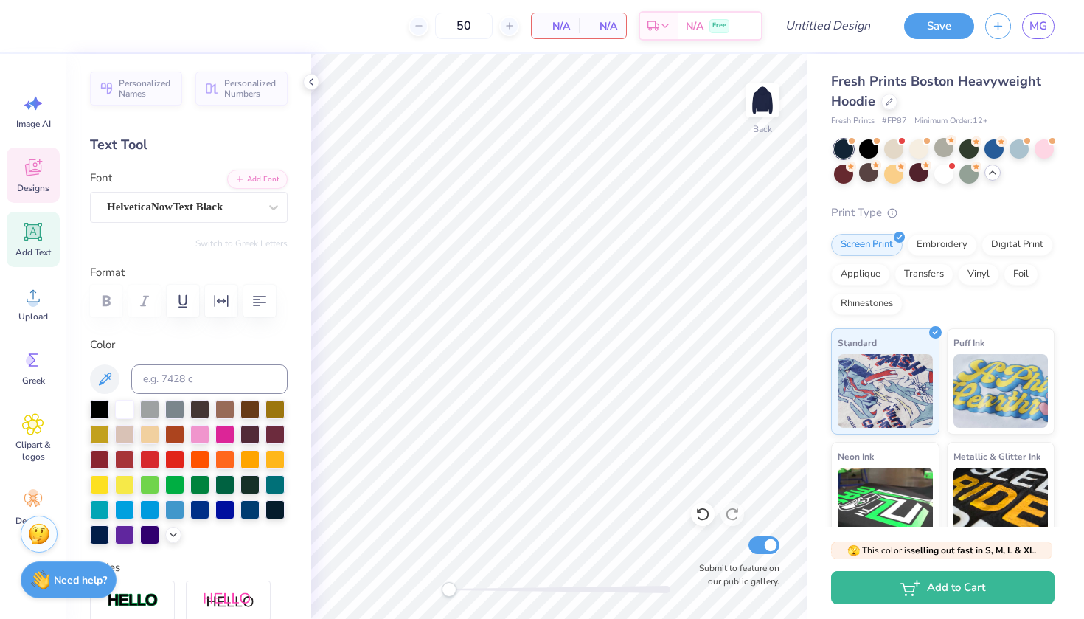
click at [29, 178] on icon at bounding box center [33, 167] width 22 height 22
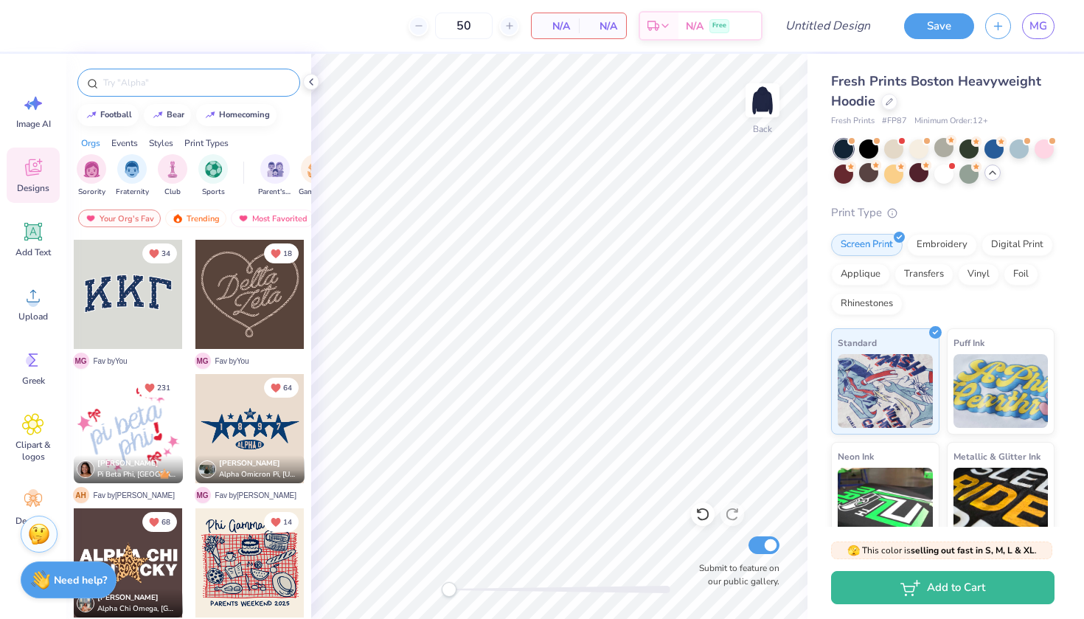
click at [171, 83] on input "text" at bounding box center [196, 82] width 189 height 15
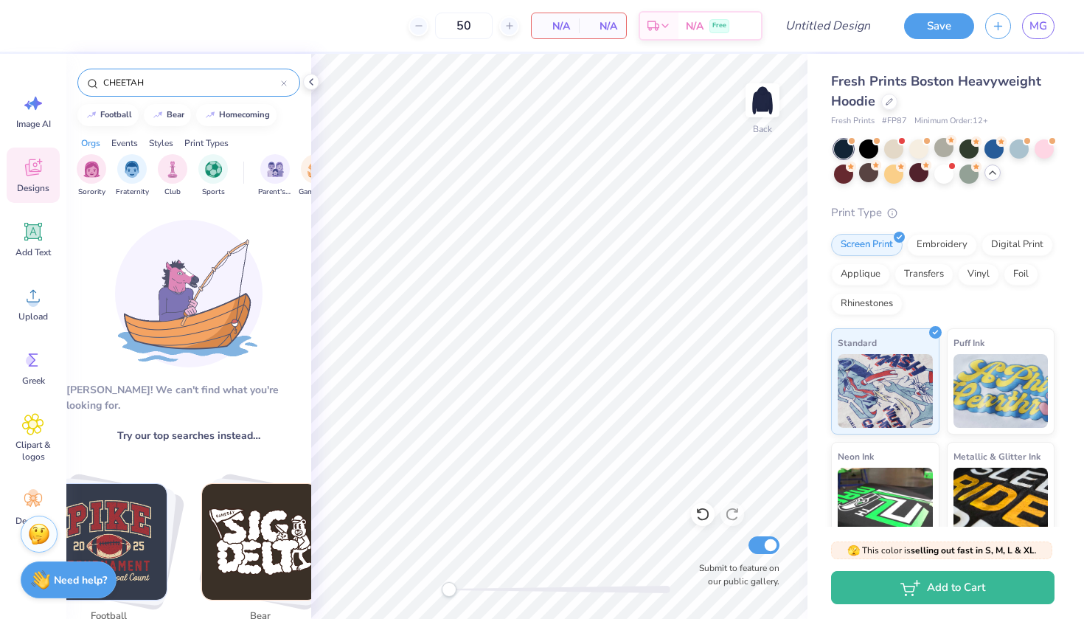
drag, startPoint x: 167, startPoint y: 75, endPoint x: 24, endPoint y: 74, distance: 143.0
click at [24, 74] on div "50 N/A Per Item N/A Total Est. Delivery N/A Free Design Title Save MG Image AI …" at bounding box center [542, 309] width 1084 height 619
type input "cheetah"
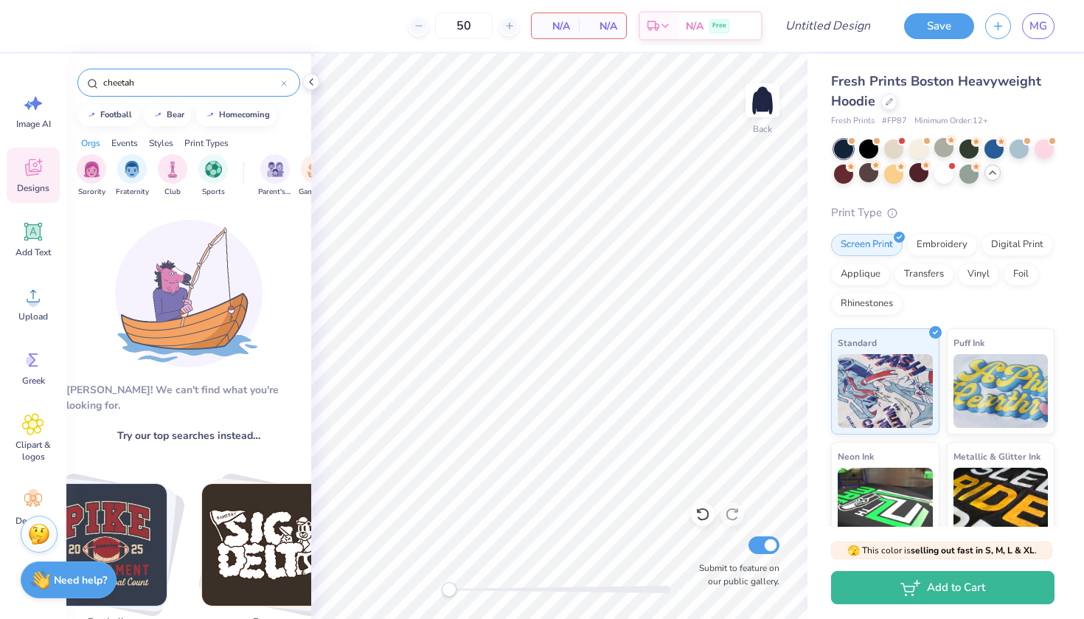
scroll to position [0, 0]
drag, startPoint x: 168, startPoint y: 74, endPoint x: 94, endPoint y: 74, distance: 73.7
click at [94, 74] on div "cheetah" at bounding box center [188, 83] width 223 height 28
click at [90, 167] on img "filter for Sorority" at bounding box center [91, 167] width 17 height 17
click at [105, 157] on icon "filter for Sorority" at bounding box center [103, 157] width 6 height 6
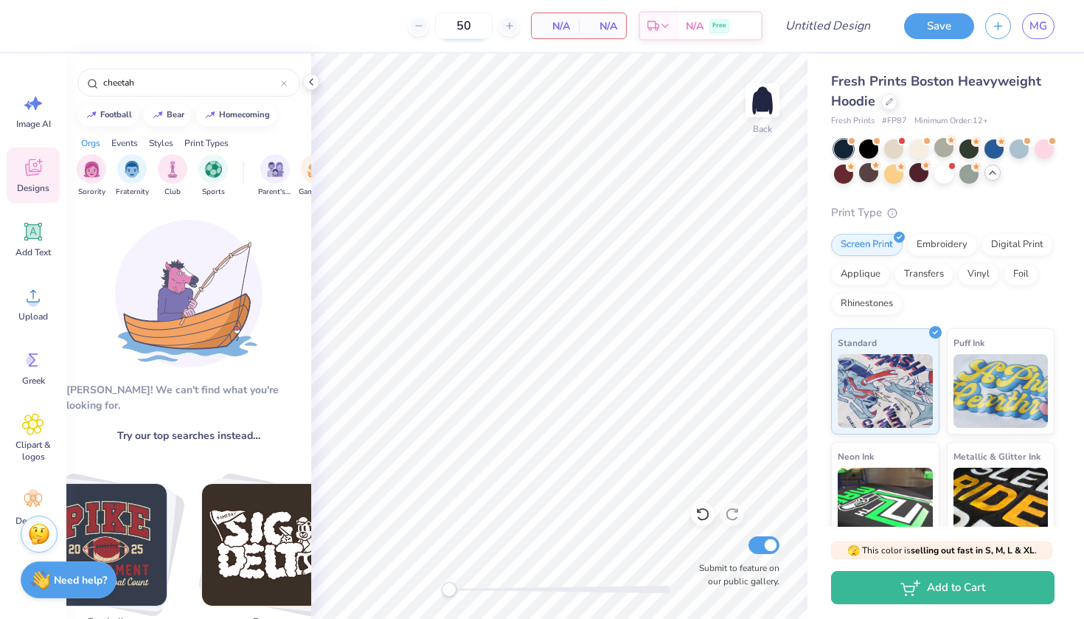
click at [476, 28] on input "50" at bounding box center [464, 26] width 58 height 27
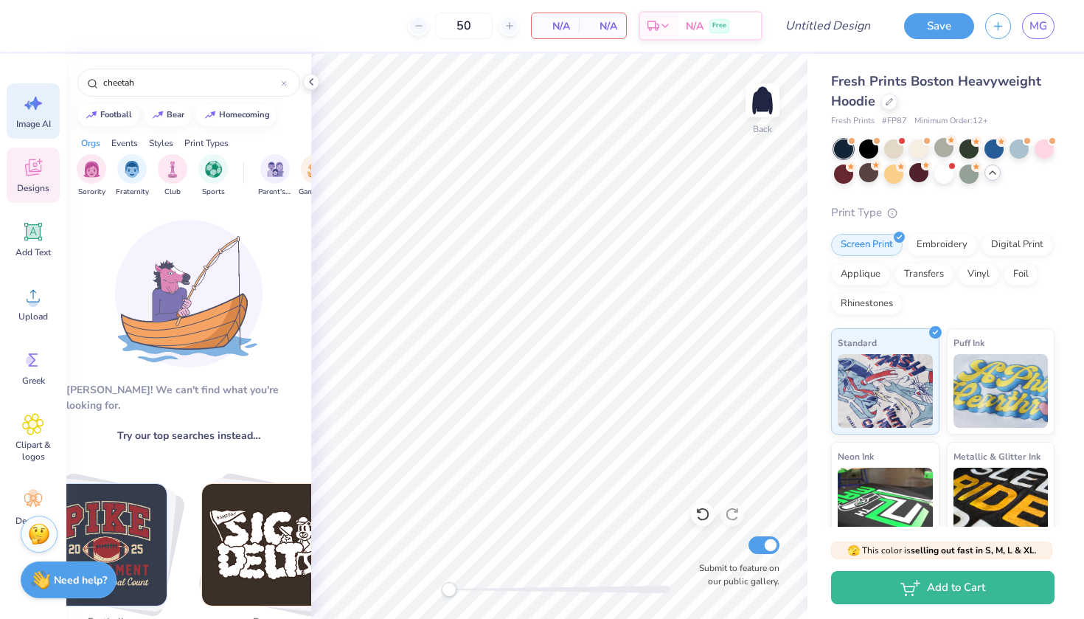
click at [25, 121] on span "Image AI" at bounding box center [33, 124] width 35 height 12
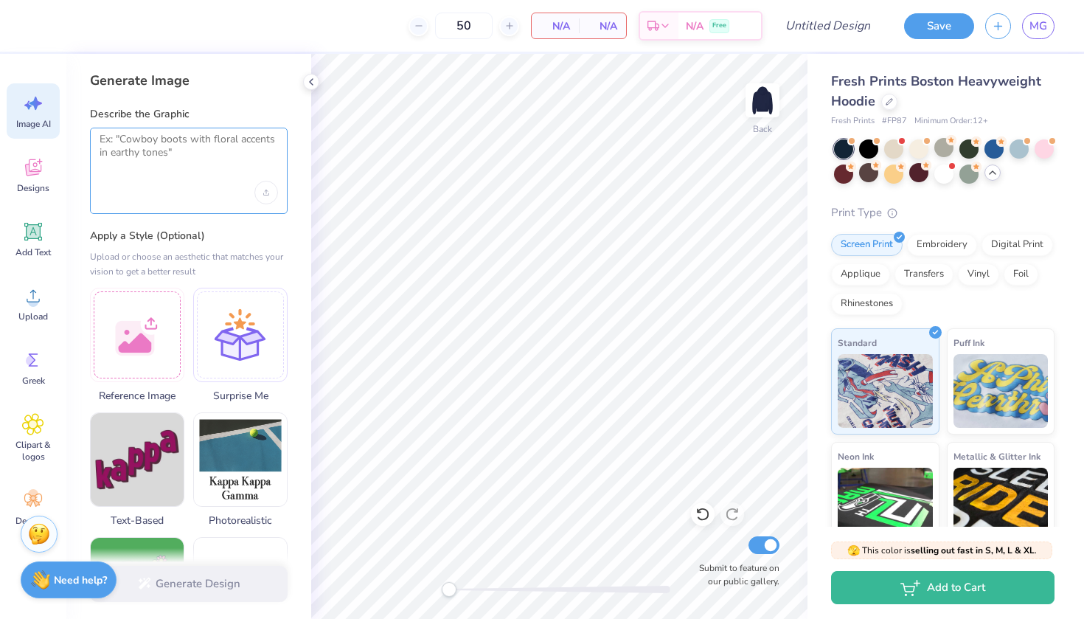
click at [119, 157] on textarea at bounding box center [189, 151] width 178 height 37
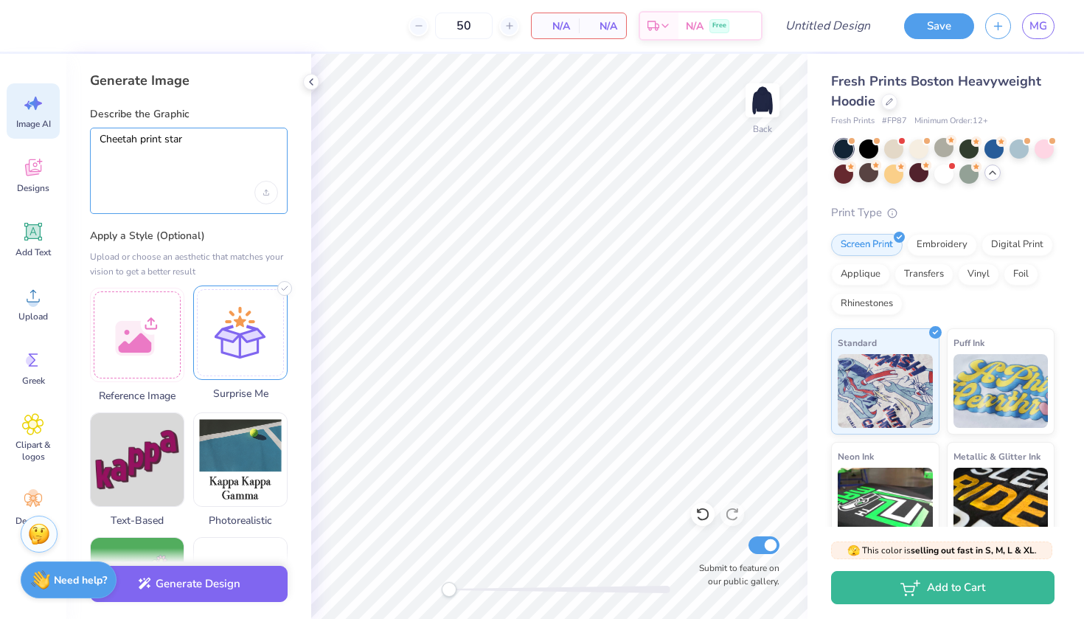
type textarea "Cheetah print star"
click at [265, 366] on div at bounding box center [240, 332] width 94 height 94
click at [33, 195] on div "Designs" at bounding box center [33, 174] width 53 height 55
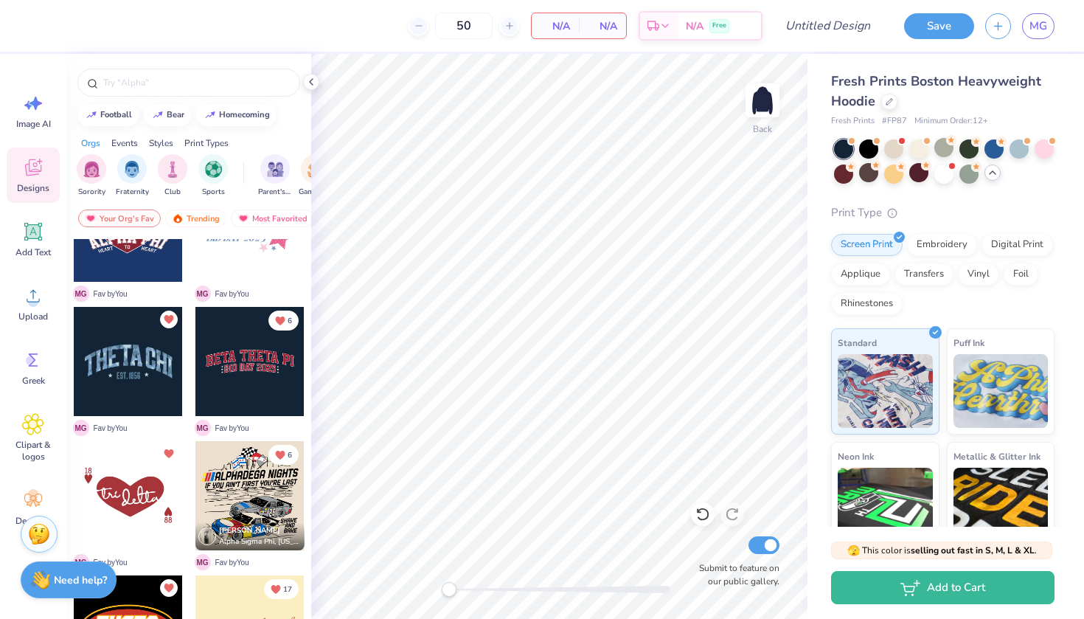
scroll to position [873, 0]
click at [243, 367] on div at bounding box center [249, 360] width 109 height 109
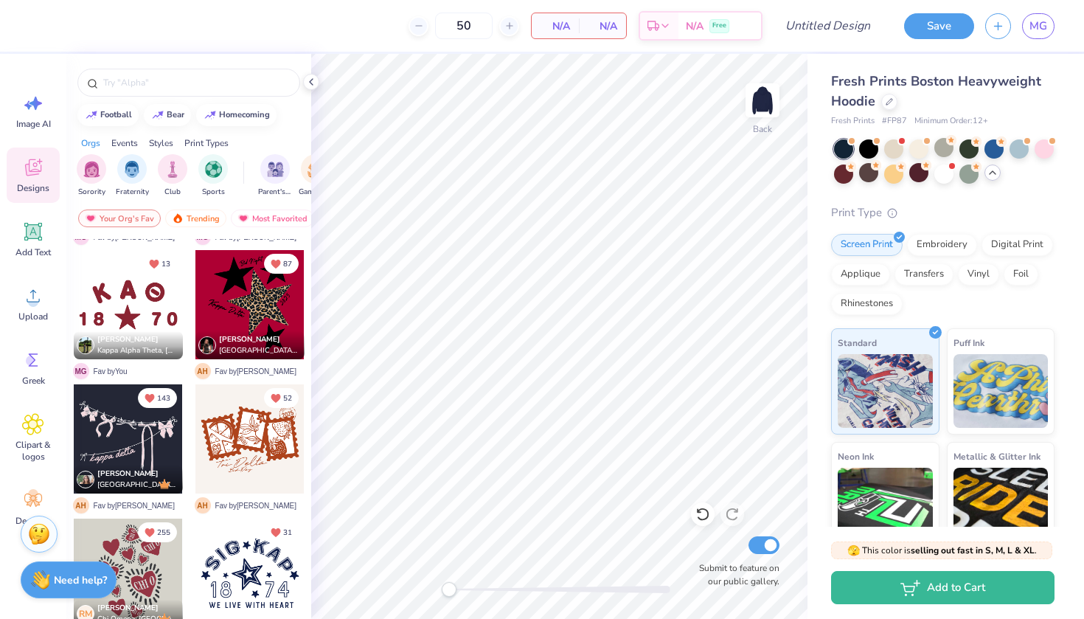
scroll to position [1735, 0]
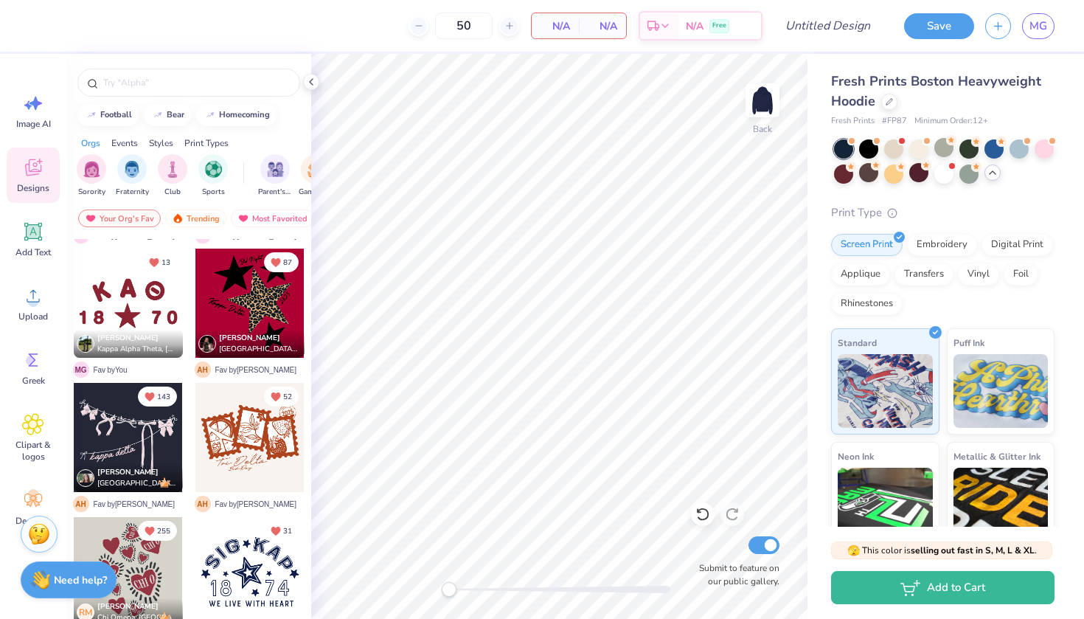
click at [259, 288] on div at bounding box center [249, 302] width 109 height 109
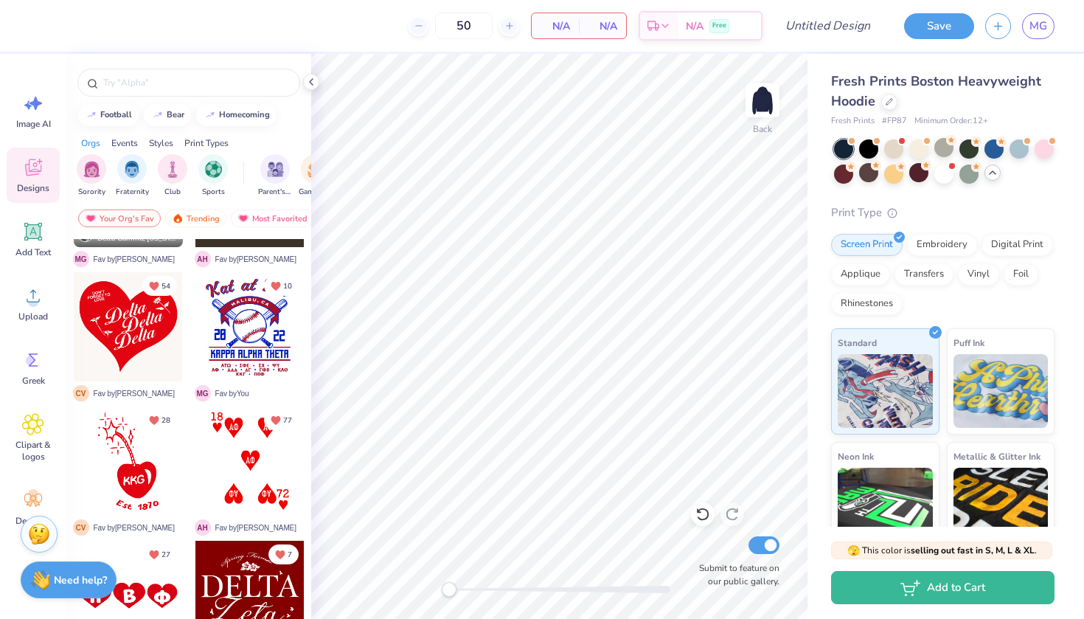
scroll to position [2651, 0]
click at [120, 342] on div at bounding box center [128, 326] width 109 height 109
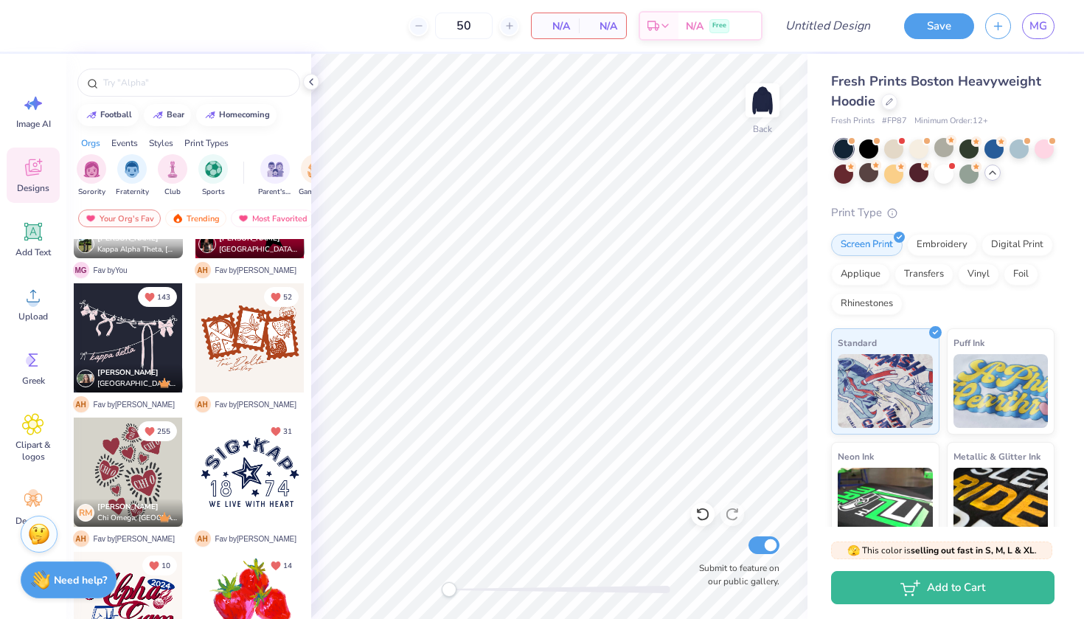
scroll to position [1842, 0]
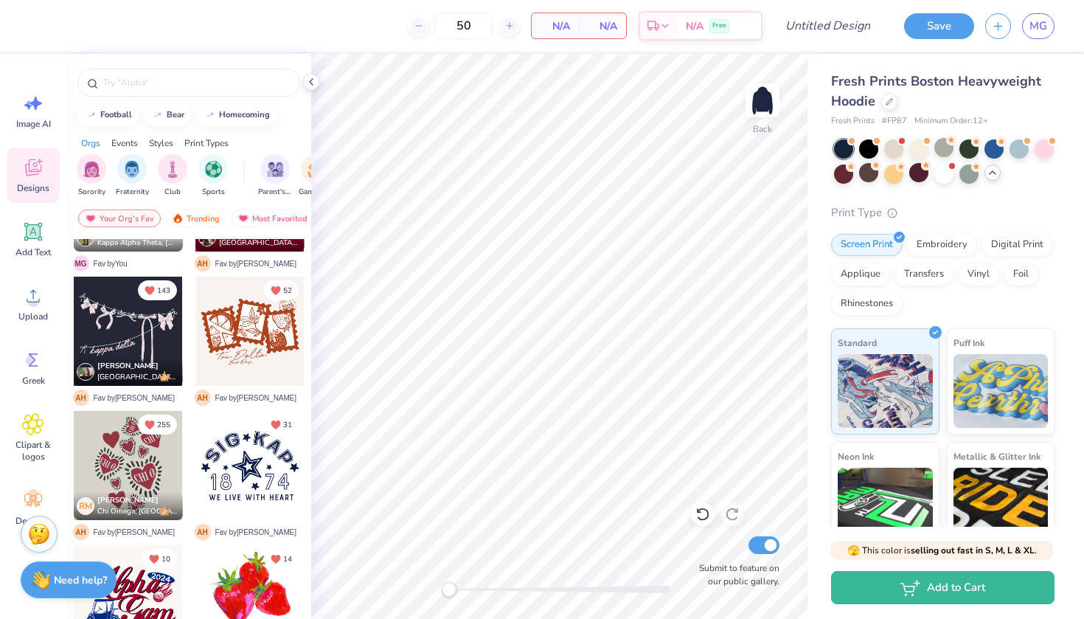
click at [258, 472] on div at bounding box center [249, 465] width 109 height 109
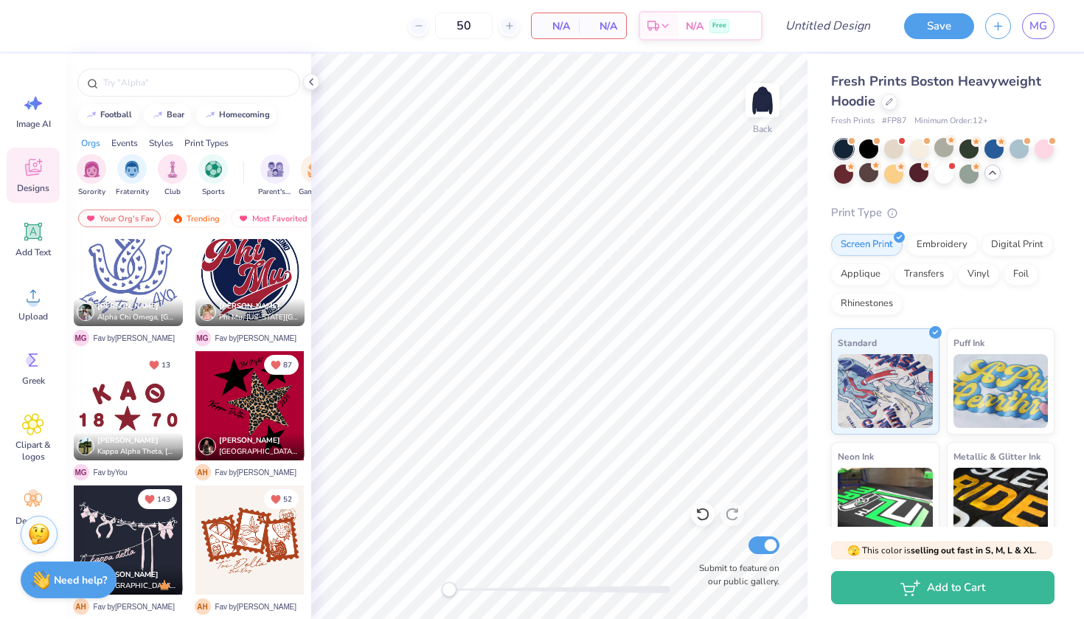
scroll to position [1632, 0]
click at [152, 400] on div at bounding box center [128, 406] width 109 height 109
click at [259, 397] on div at bounding box center [249, 406] width 109 height 109
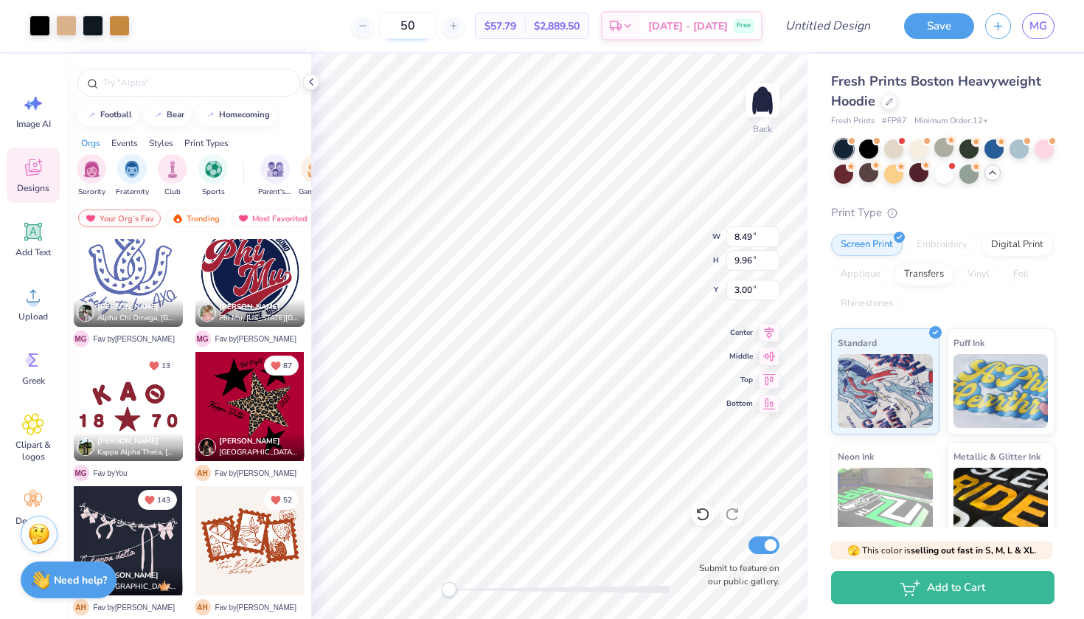
click at [436, 23] on input "50" at bounding box center [408, 26] width 58 height 27
type input "5"
type input "24"
click at [35, 29] on div at bounding box center [39, 24] width 21 height 21
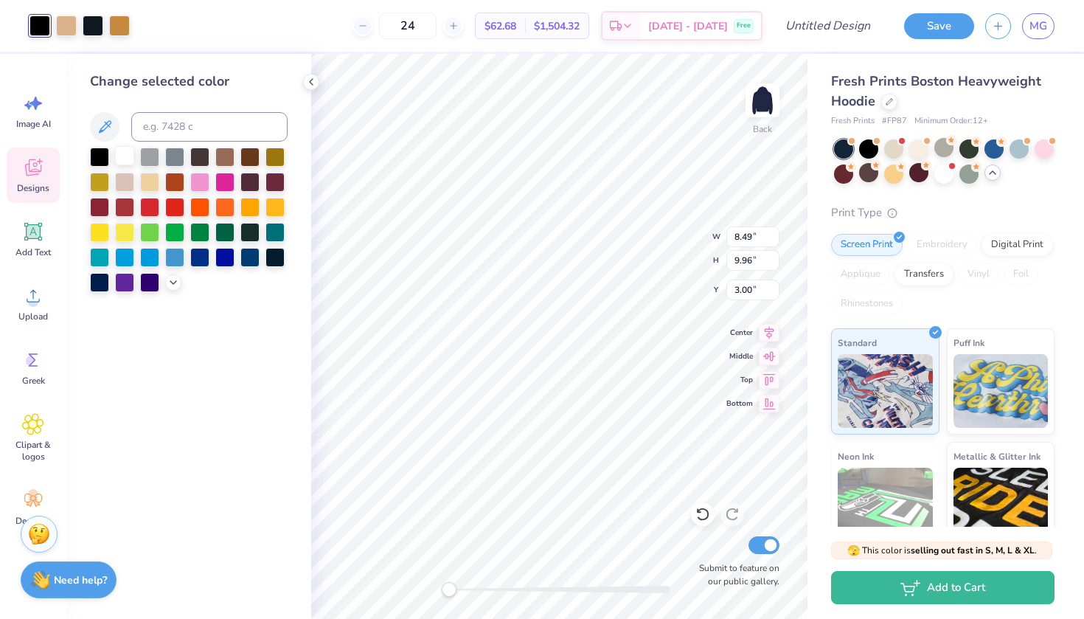
click at [121, 165] on div at bounding box center [124, 155] width 19 height 19
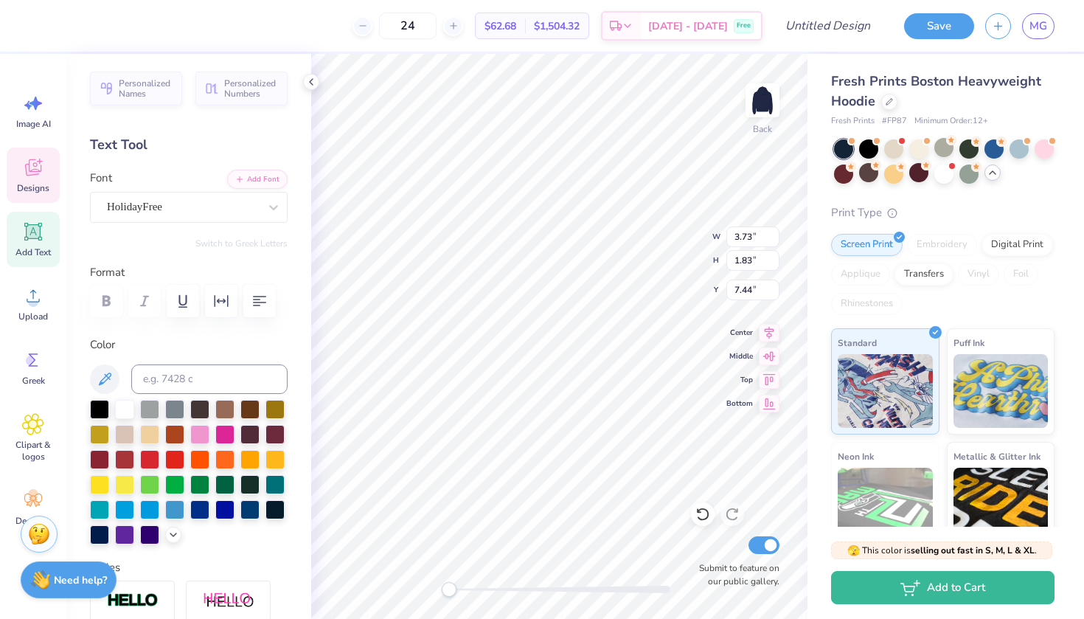
scroll to position [1, 1]
type textarea "Kappa Alpha Theta"
type textarea "B"
type textarea "Beta Rho"
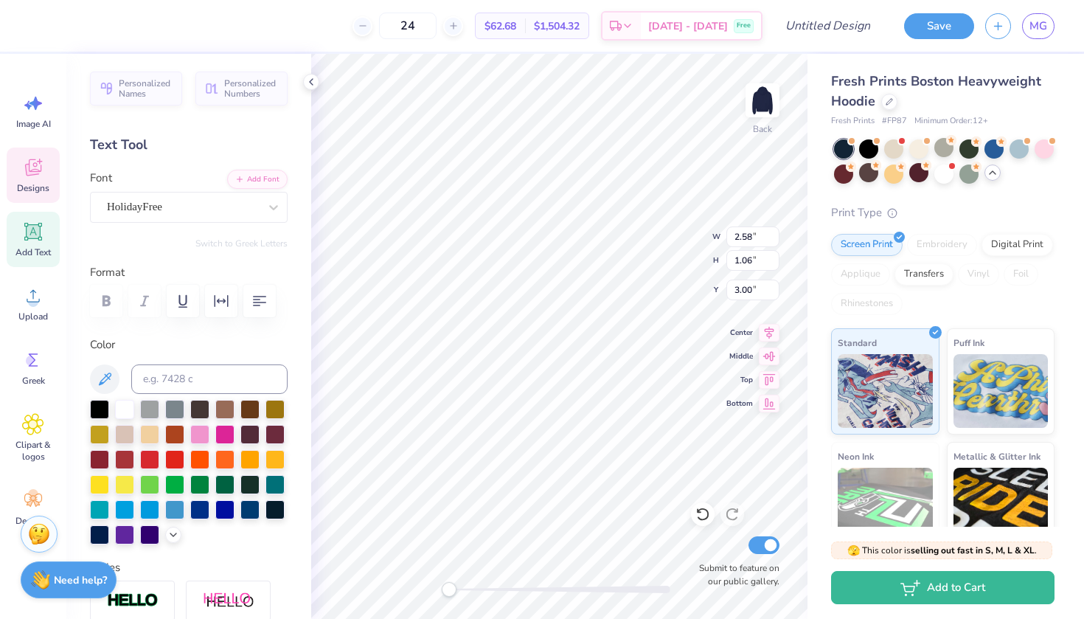
type input "0.98"
type input "1.30"
type input "6.77"
type textarea "Durham"
type input "3.00"
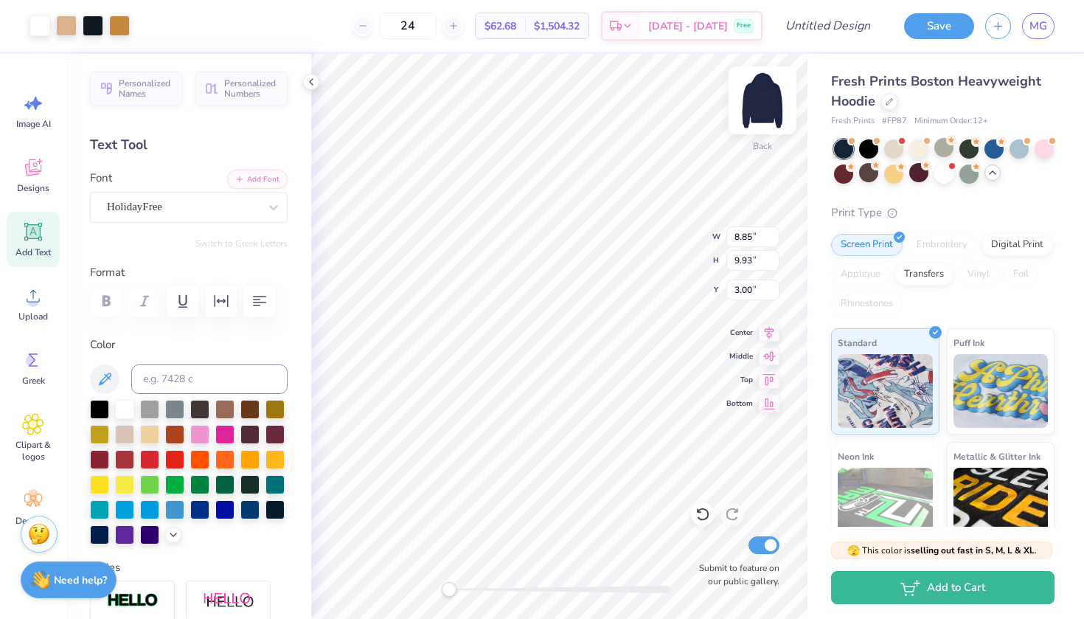
click at [762, 99] on img at bounding box center [762, 100] width 59 height 59
type input "7.04"
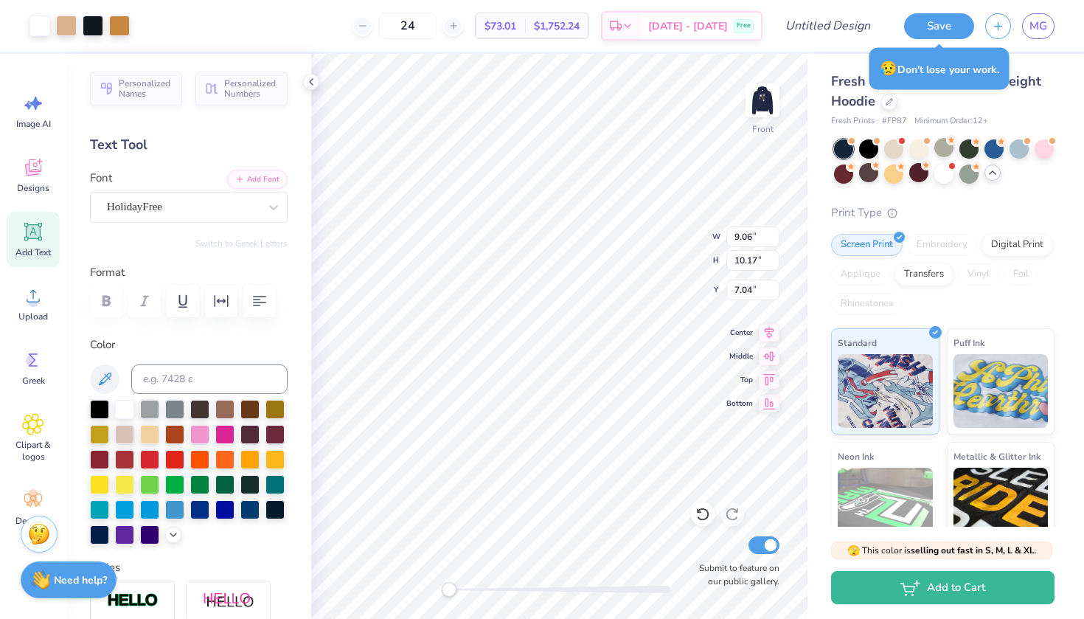
type input "12.36"
type input "13.83"
type input "6.49"
type input "6.28"
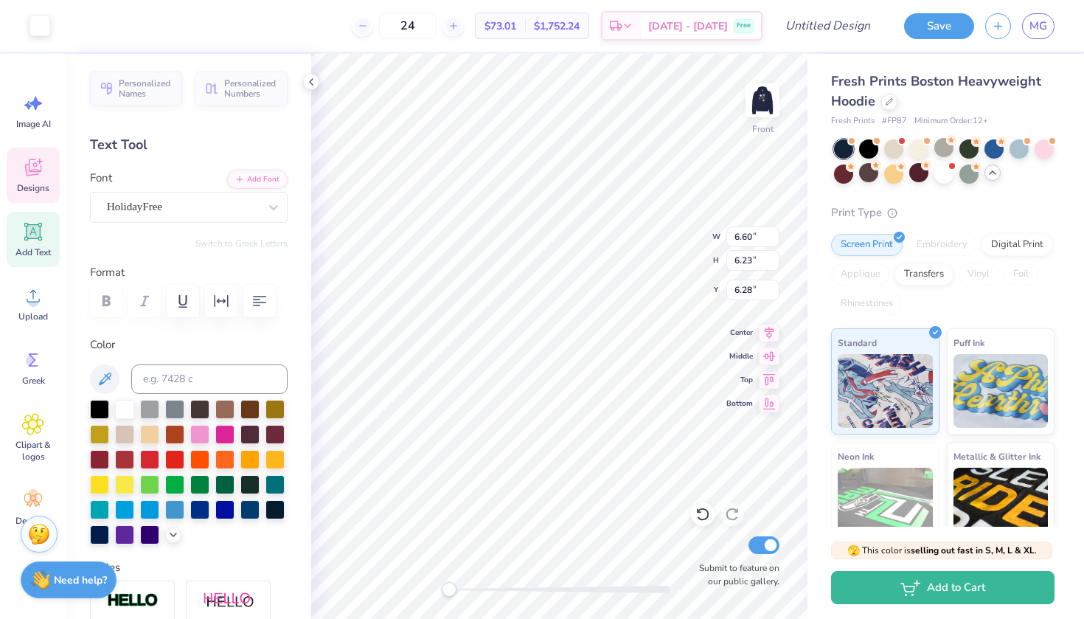
type input "6.60"
type input "6.23"
type input "6.28"
type input "2.69"
type input "1.22"
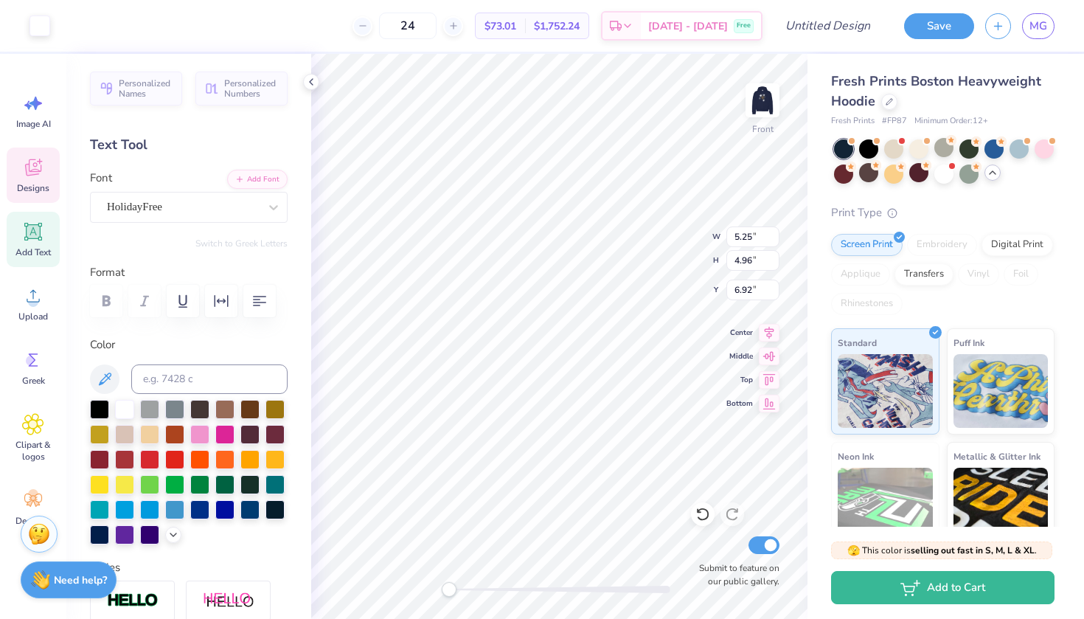
type input "6.95"
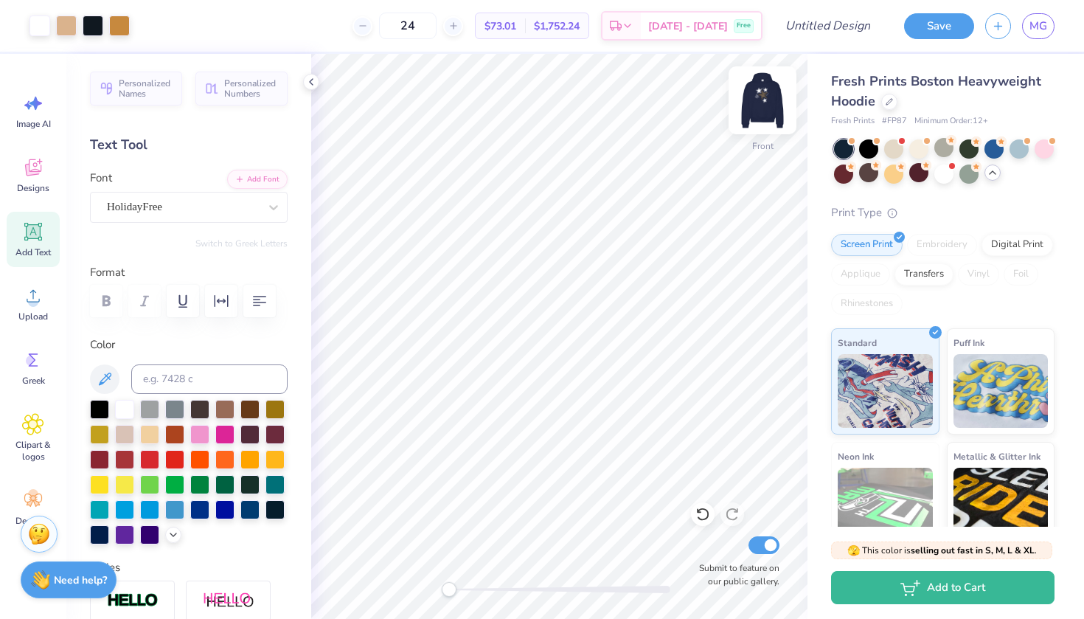
click at [760, 100] on img at bounding box center [762, 100] width 59 height 59
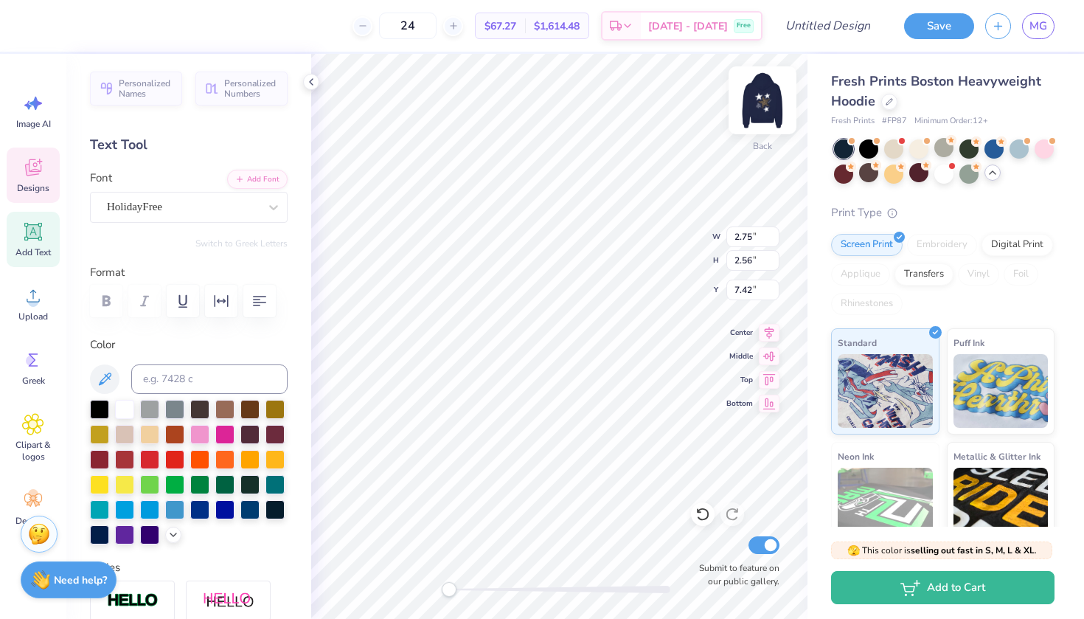
type input "2.75"
type input "2.56"
type input "7.42"
type textarea "KappaAlphaTheta"
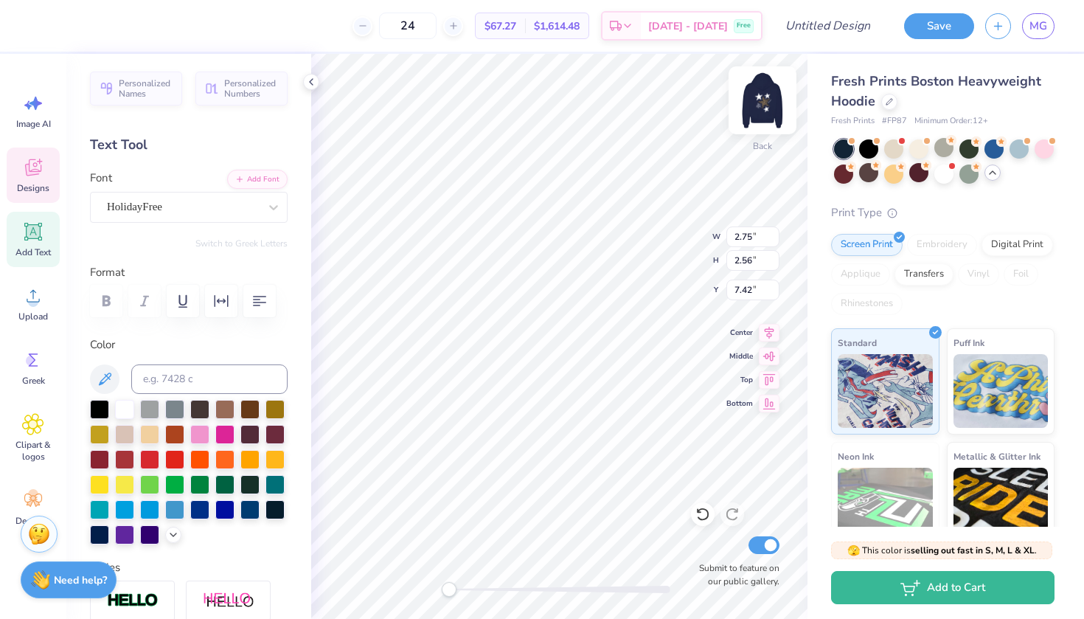
scroll to position [1, 4]
type input "3.10"
type input "2.91"
type input "3.00"
type input "2.97"
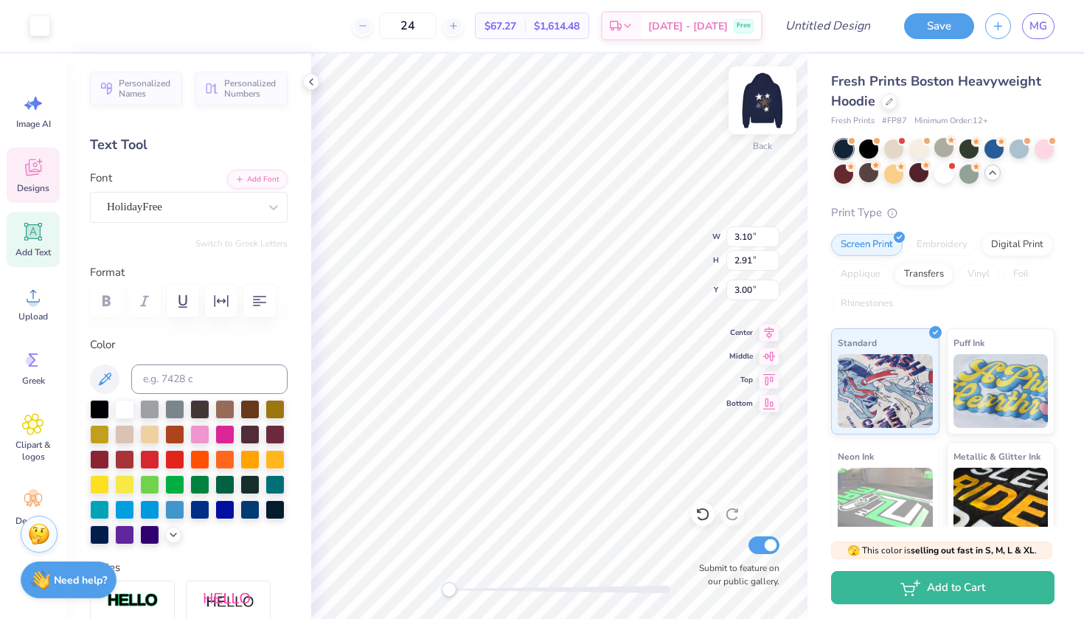
type input "3.02"
type input "9.91"
type input "2.12"
type input "0.70"
type input "3.21"
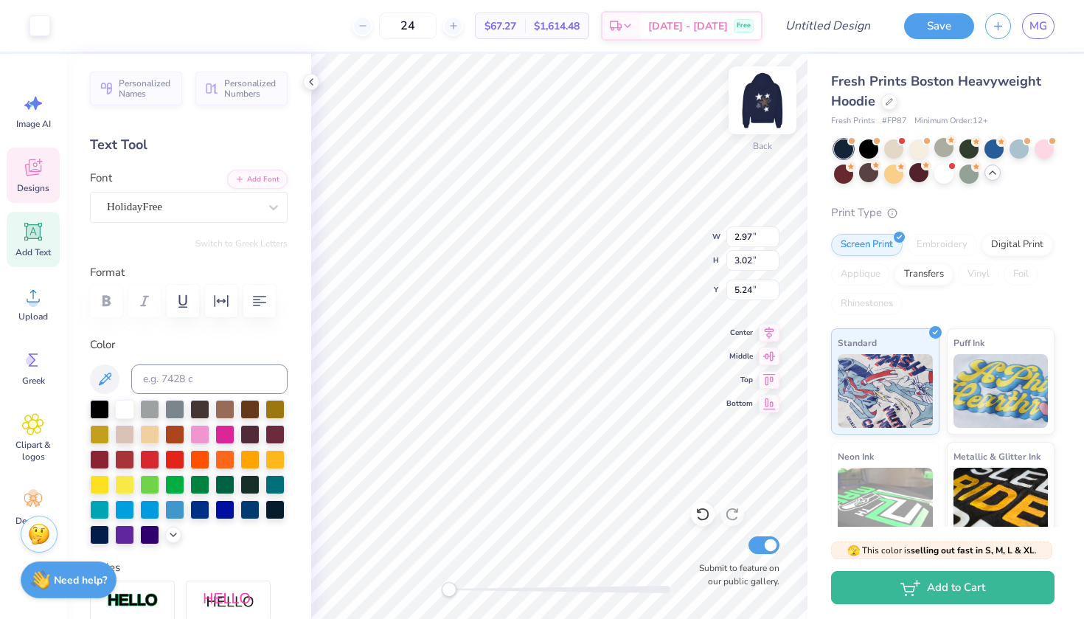
type input "3.10"
type input "2.91"
type input "4.51"
click at [742, 107] on img at bounding box center [762, 100] width 59 height 59
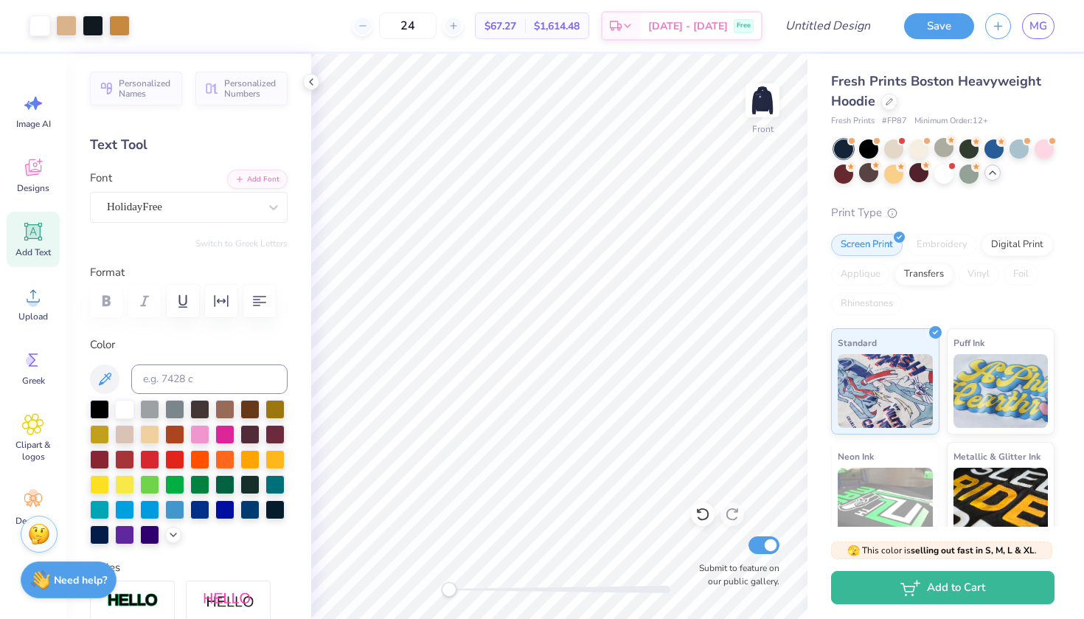
click at [764, 102] on img at bounding box center [762, 100] width 29 height 29
click at [764, 102] on img at bounding box center [762, 100] width 59 height 59
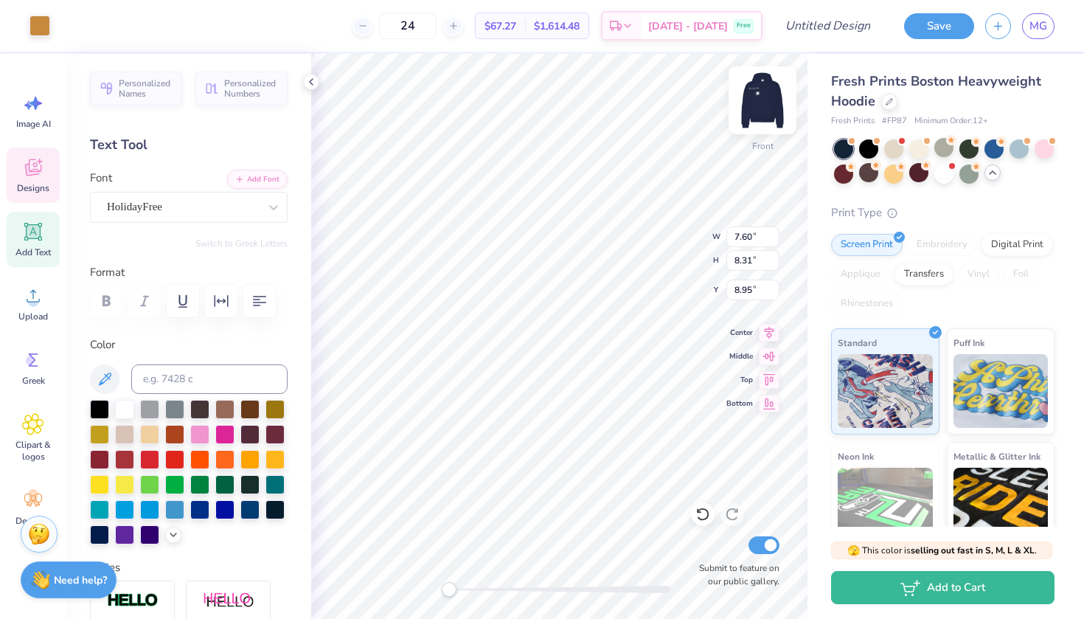
click at [755, 111] on img at bounding box center [762, 100] width 59 height 59
type input "7.43"
type input "8.12"
type input "4.84"
click at [701, 519] on icon at bounding box center [702, 514] width 13 height 13
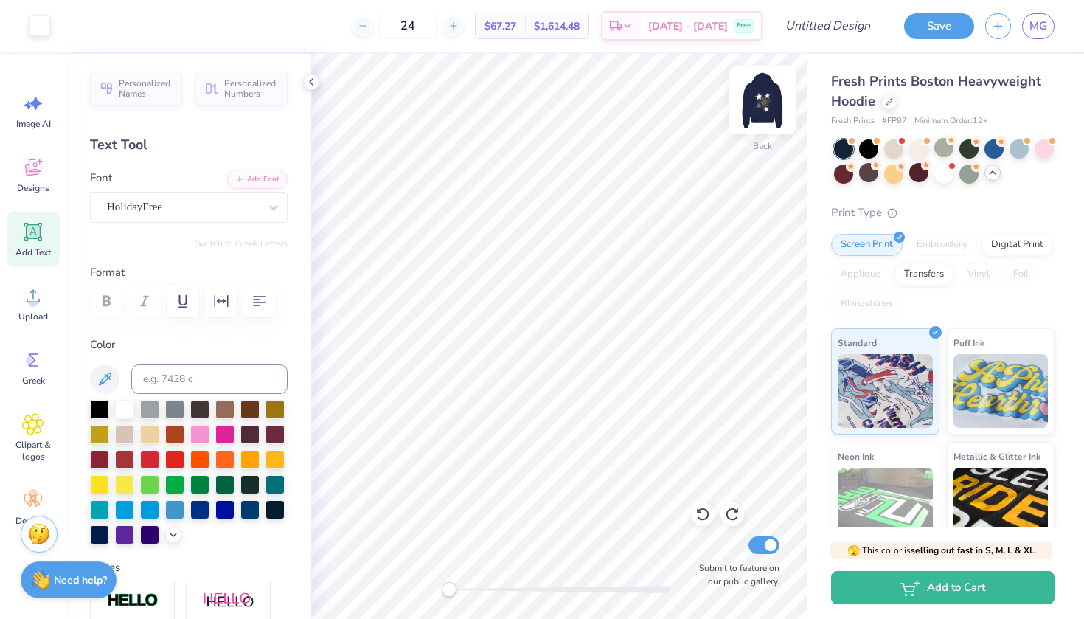
click at [766, 101] on img at bounding box center [762, 100] width 59 height 59
click at [765, 100] on img at bounding box center [762, 100] width 59 height 59
type input "9.98"
type input "4.84"
type input "6.55"
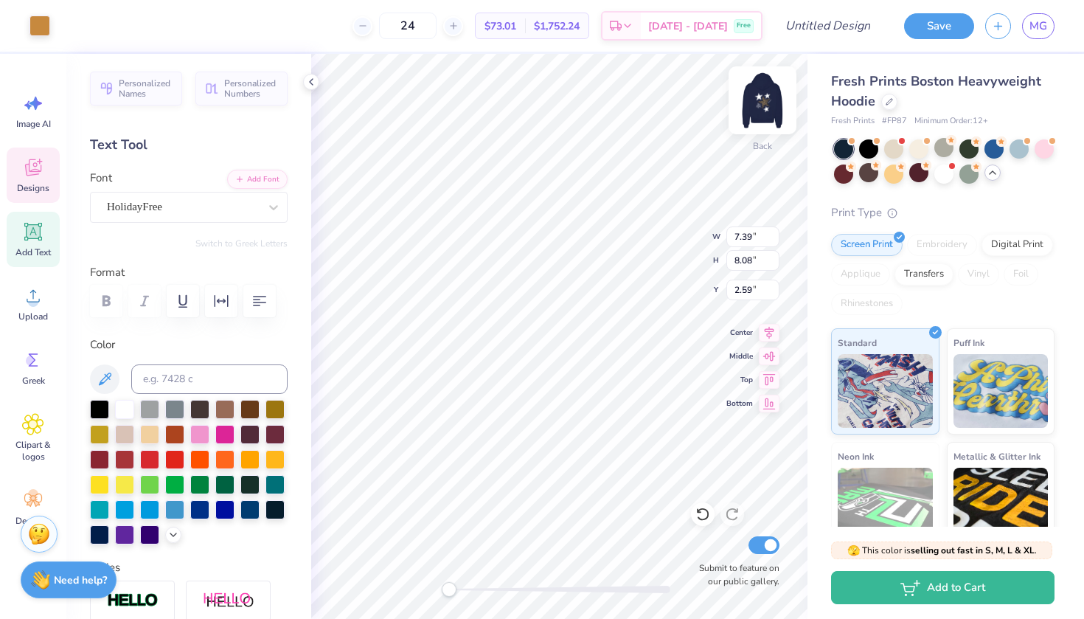
type input "5.10"
type input "4.82"
type input "0.54"
type input "1.01"
type input "1.11"
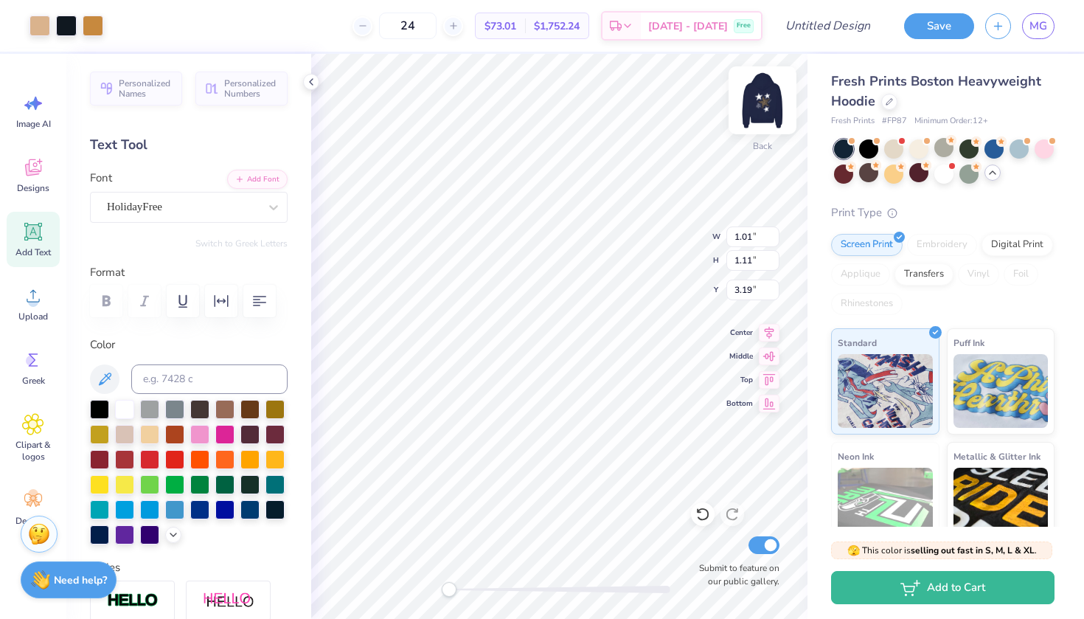
type input "4.47"
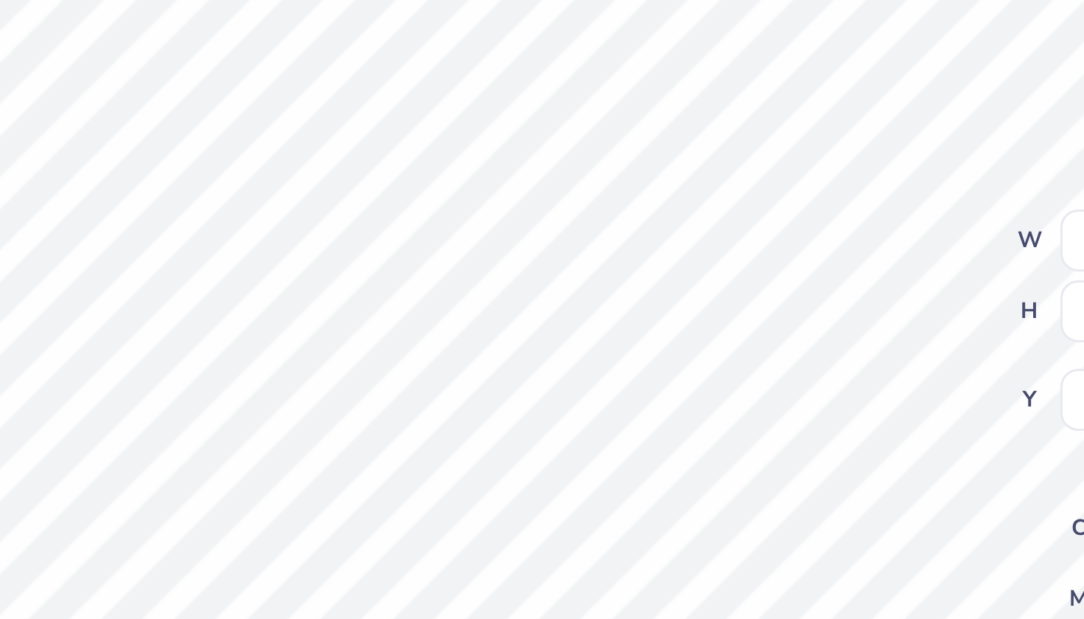
type input "7.84"
type input "8.11"
type input "1.94"
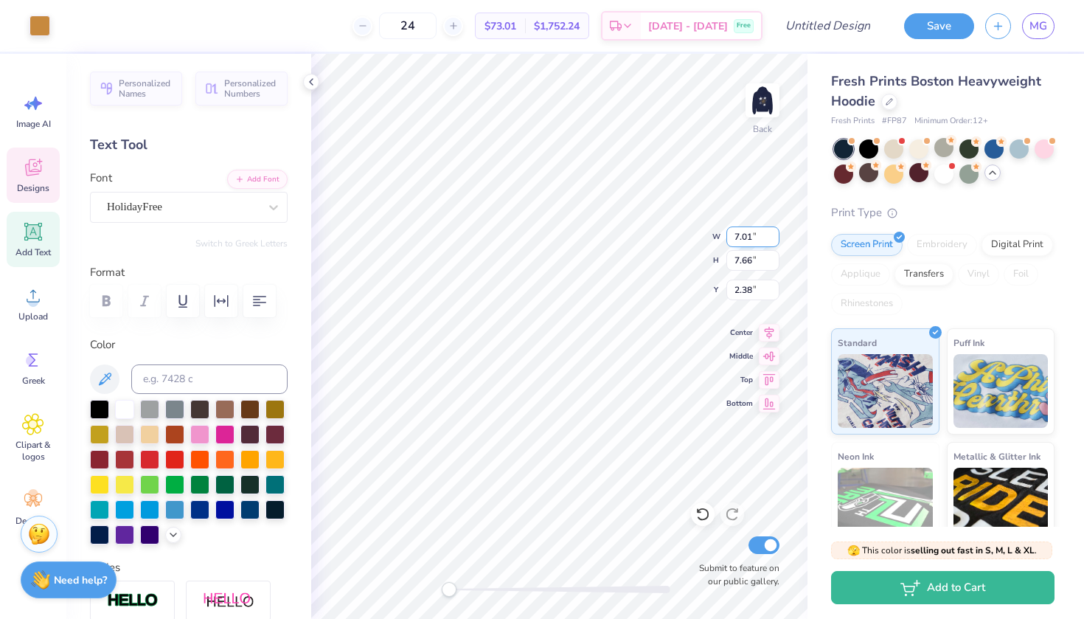
click at [654, 234] on div "Back W 7.01 7.01 " H 7.66 7.66 " Y 2.38 2.38 " Center Middle Top Bottom Submit …" at bounding box center [559, 336] width 496 height 565
type input "7.83"
type input "7.97"
type input "1.94"
type input "6.84"
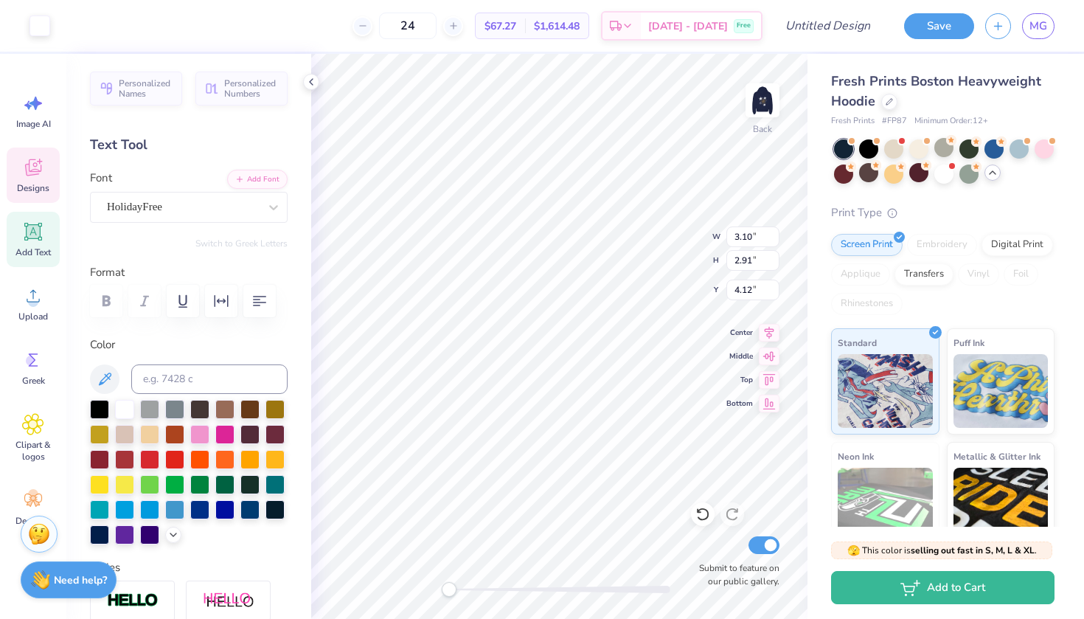
type input "1.12"
type input "3.00"
type input "3.10"
type input "2.91"
type input "6.75"
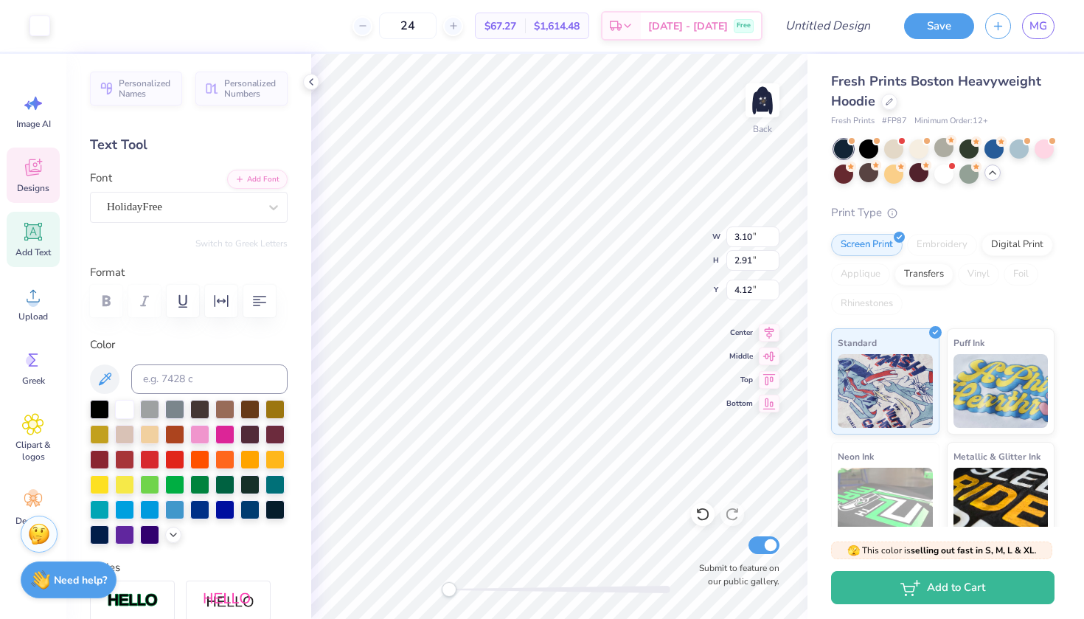
type input "6.84"
type input "1.12"
type input "3.00"
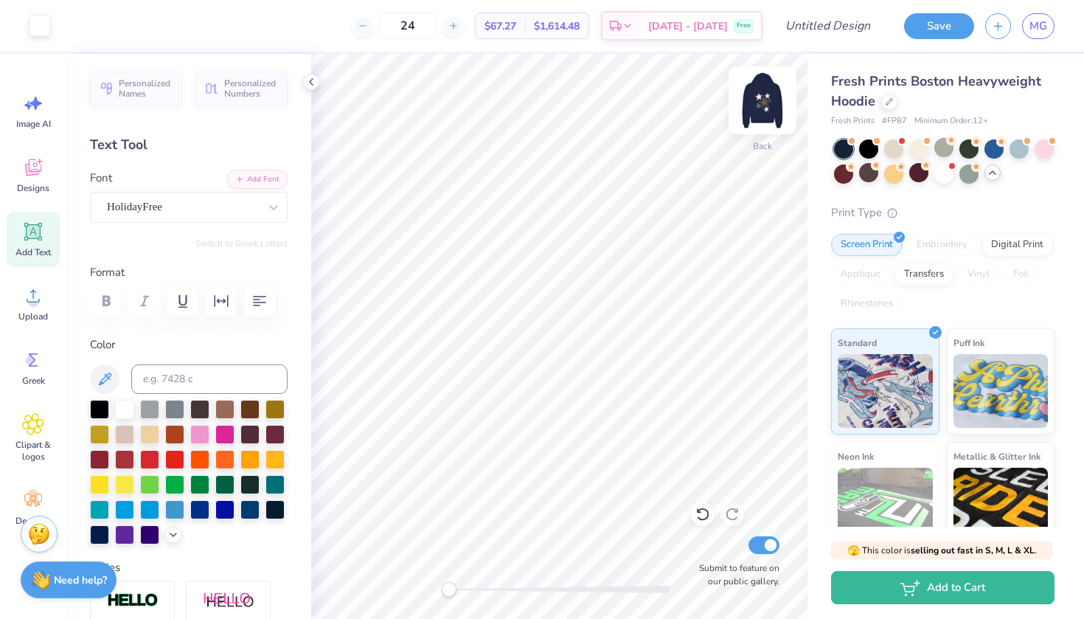
click at [764, 91] on img at bounding box center [762, 100] width 59 height 59
click at [768, 96] on img at bounding box center [762, 100] width 59 height 59
click at [750, 105] on img at bounding box center [762, 100] width 59 height 59
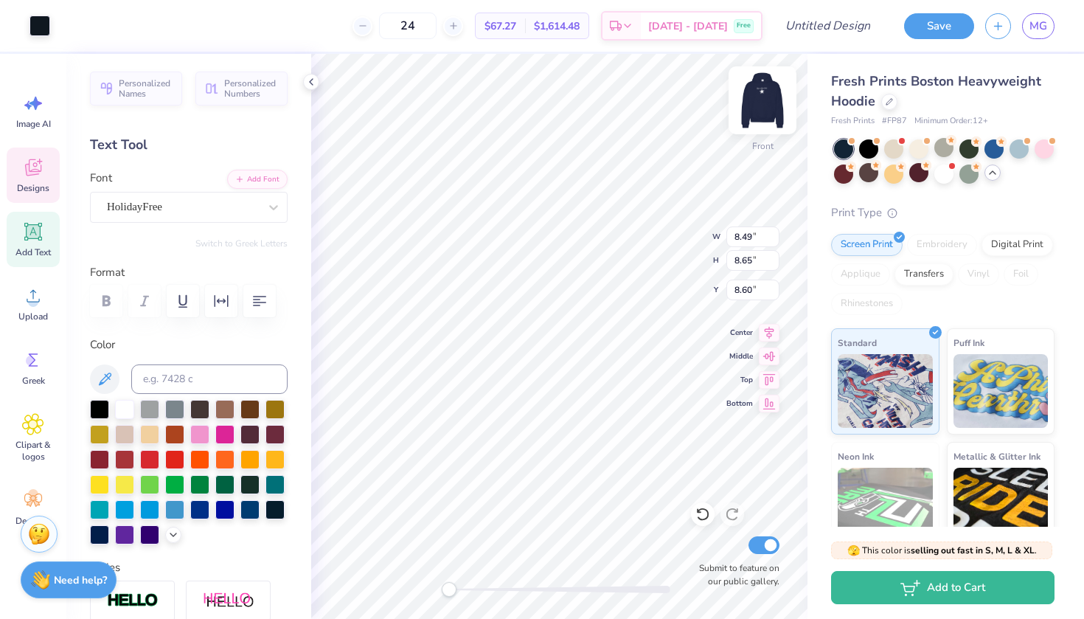
type input "3.99"
type input "3.75"
type input "6.83"
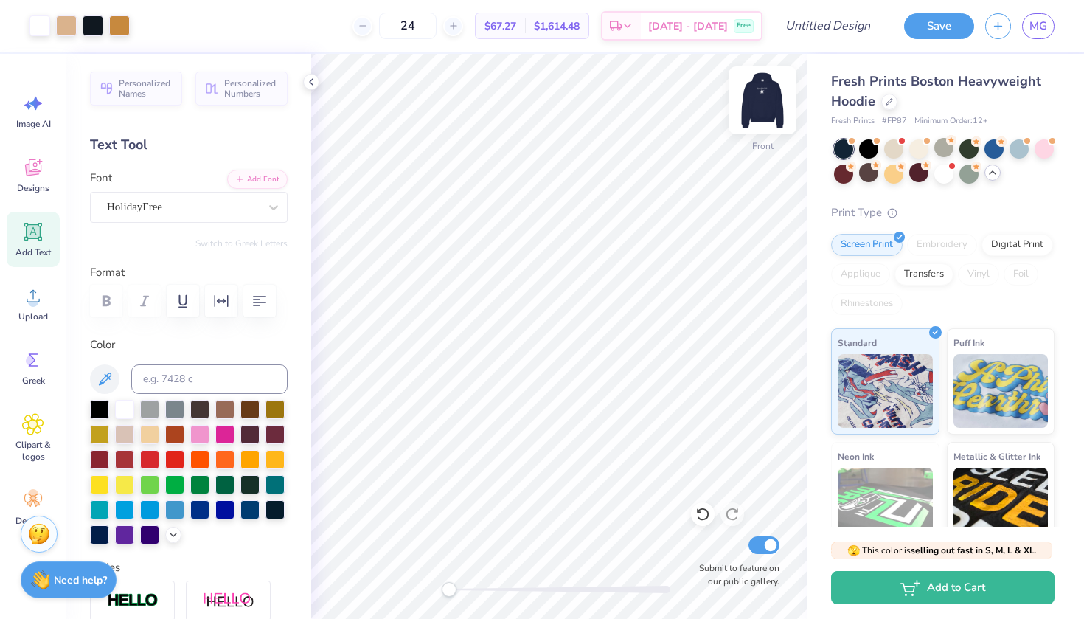
click at [766, 90] on img at bounding box center [762, 100] width 59 height 59
click at [316, 83] on icon at bounding box center [311, 82] width 12 height 12
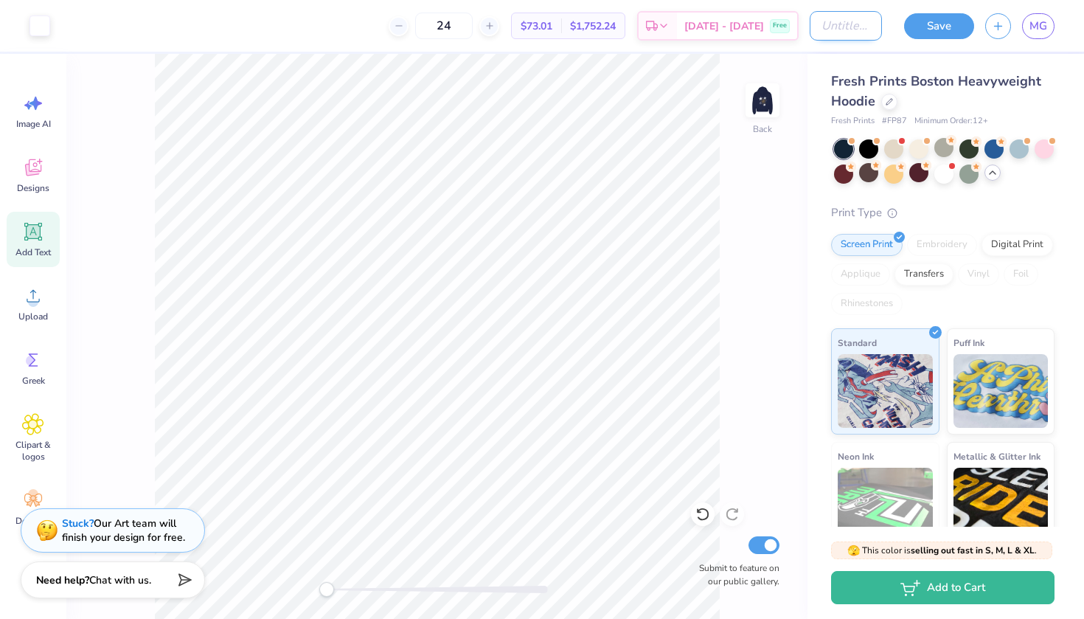
click at [821, 29] on input "Design Title" at bounding box center [845, 25] width 72 height 29
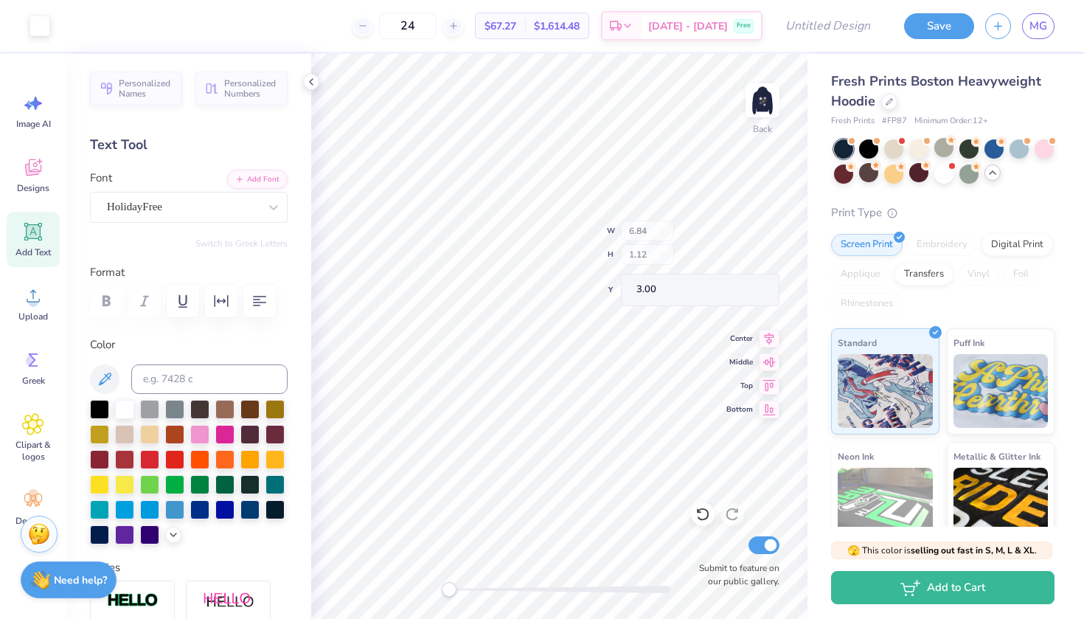
click at [674, 261] on div "Back W 6.84 H 1.12 Y 3.00 Center Middle Top Bottom Submit to feature on our pub…" at bounding box center [559, 336] width 496 height 565
click at [773, 94] on img at bounding box center [762, 100] width 59 height 59
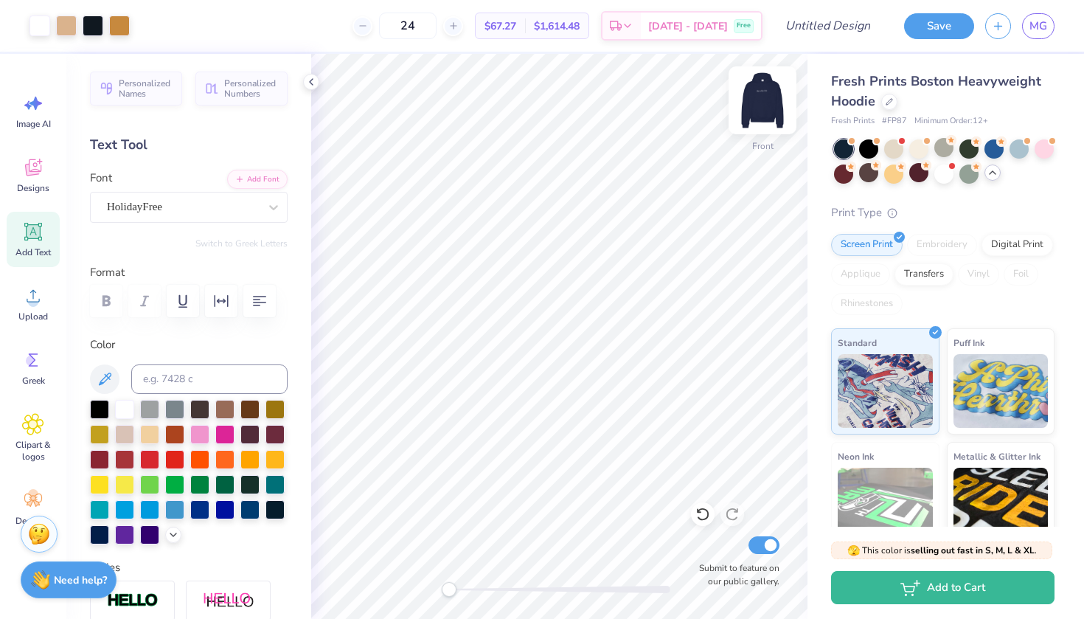
click at [773, 94] on img at bounding box center [762, 100] width 59 height 59
click at [313, 81] on icon at bounding box center [311, 82] width 12 height 12
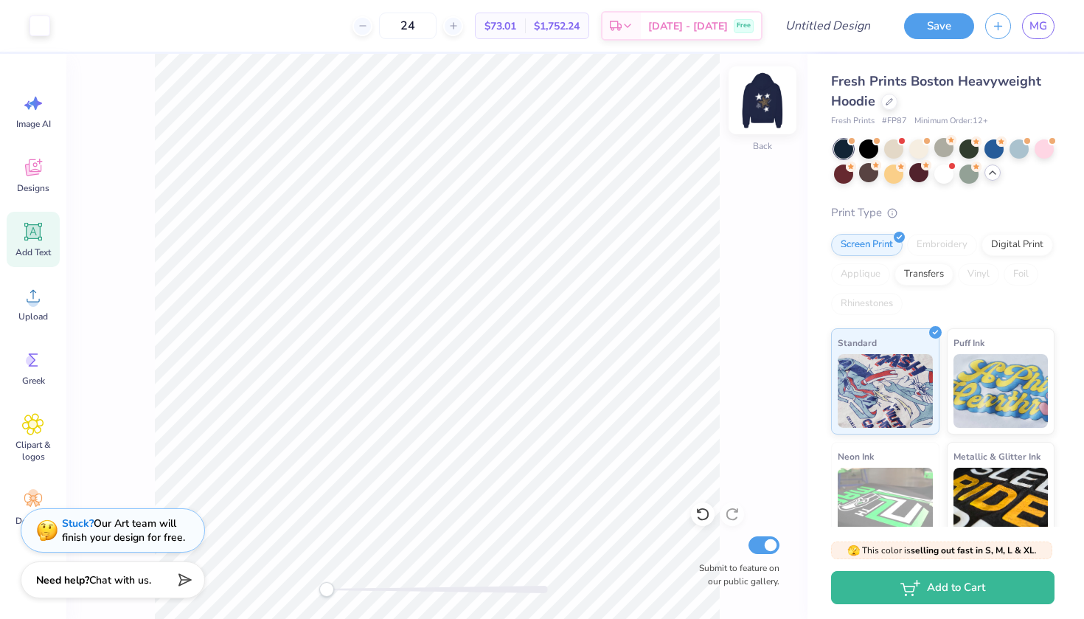
click at [763, 103] on img at bounding box center [762, 100] width 59 height 59
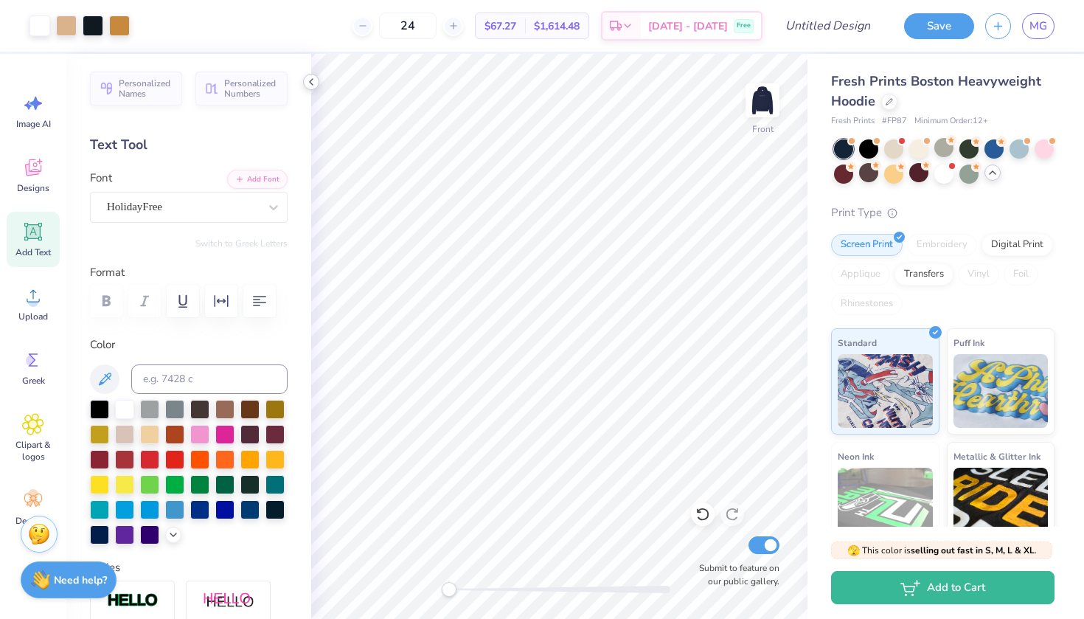
click at [304, 84] on div at bounding box center [311, 82] width 16 height 16
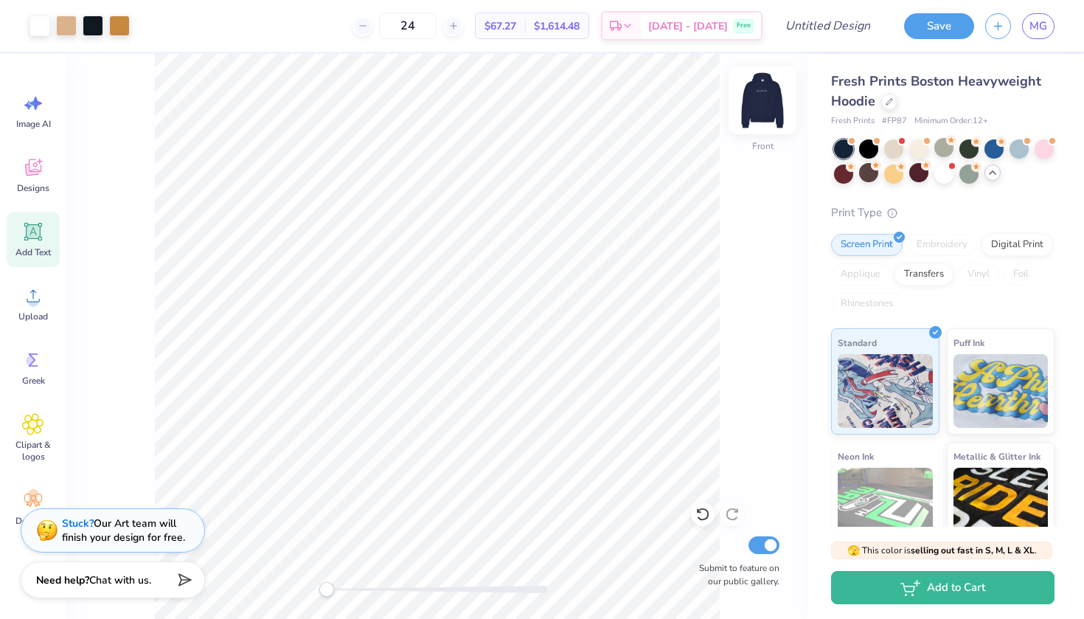
click at [766, 89] on img at bounding box center [762, 100] width 59 height 59
click at [765, 88] on img at bounding box center [762, 100] width 29 height 29
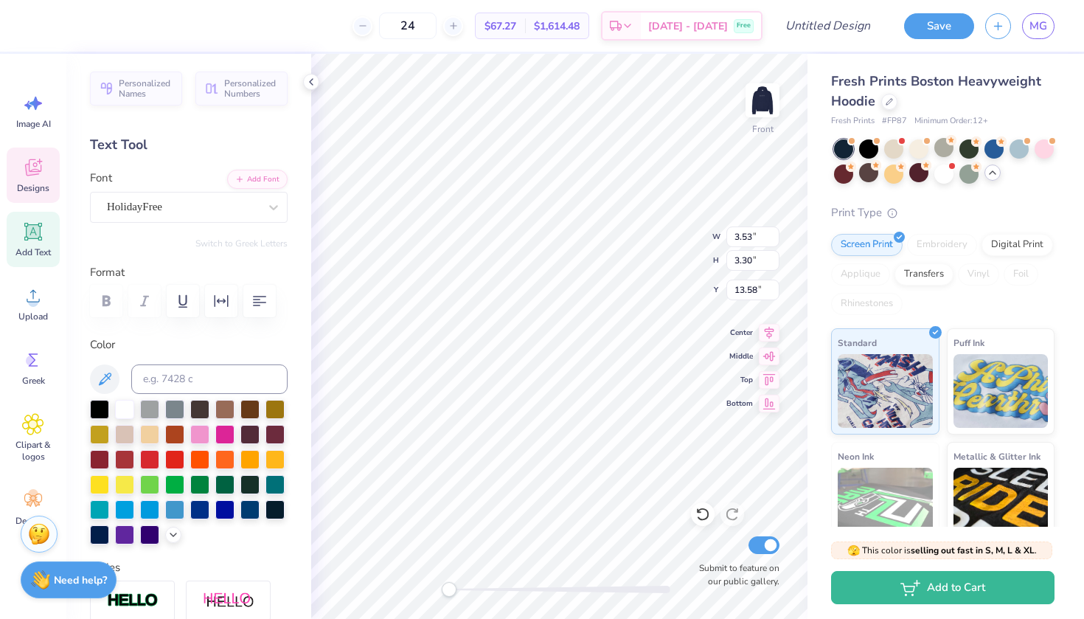
scroll to position [1, 0]
type textarea "K"
type textarea "Durham, North Carolina"
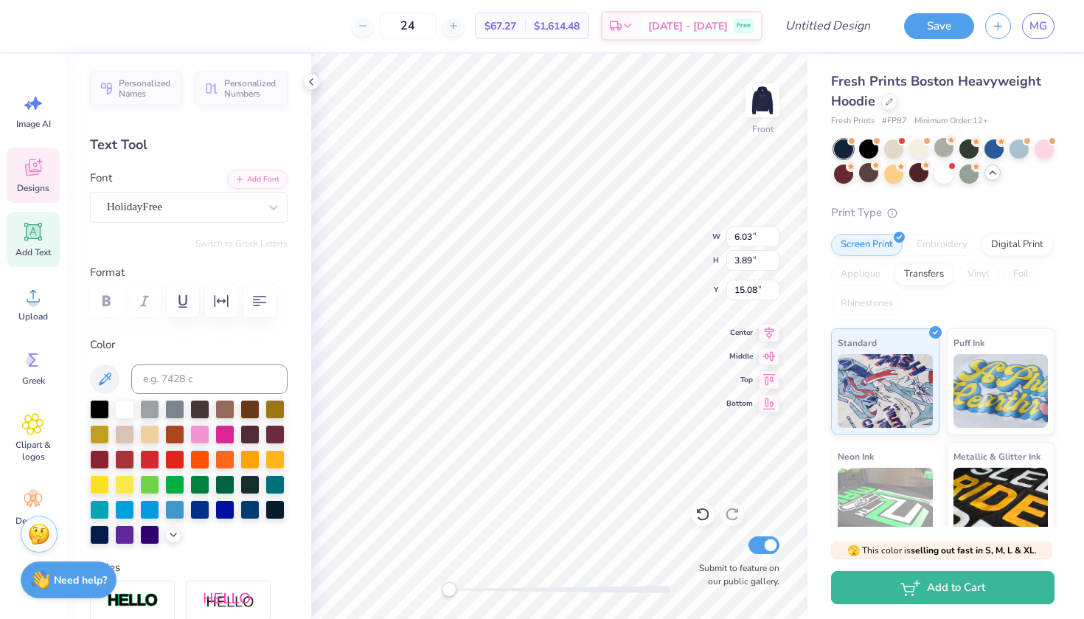
type textarea "Durham, NC"
type textarea "Durham"
type textarea "Beta Rho"
type input "12.13"
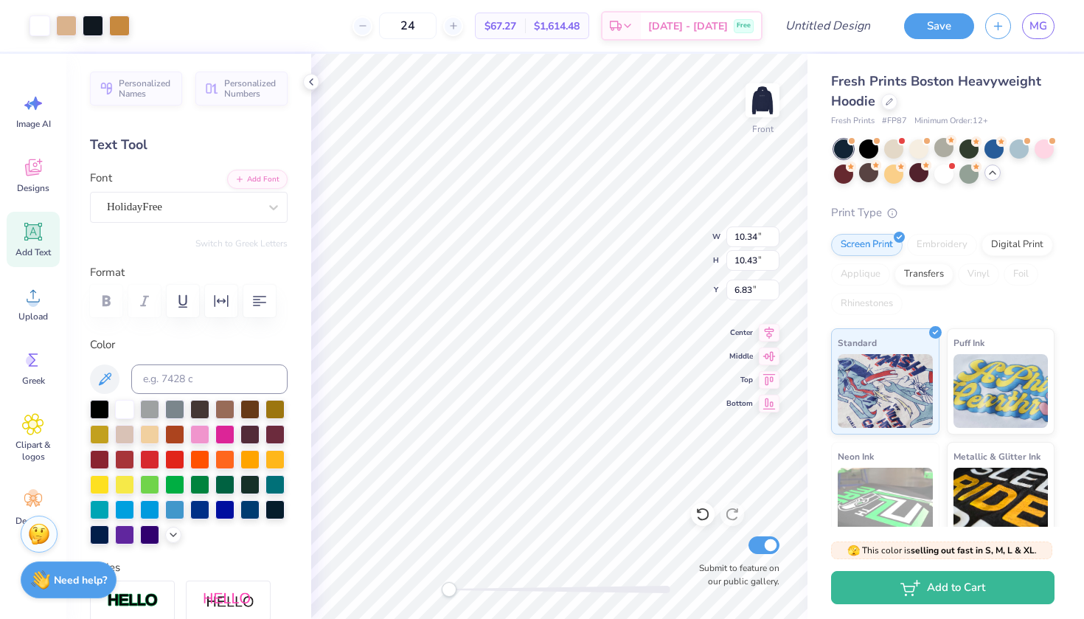
type input "12.22"
type input "6.56"
type input "14.67"
type input "15.48"
type input "6.03"
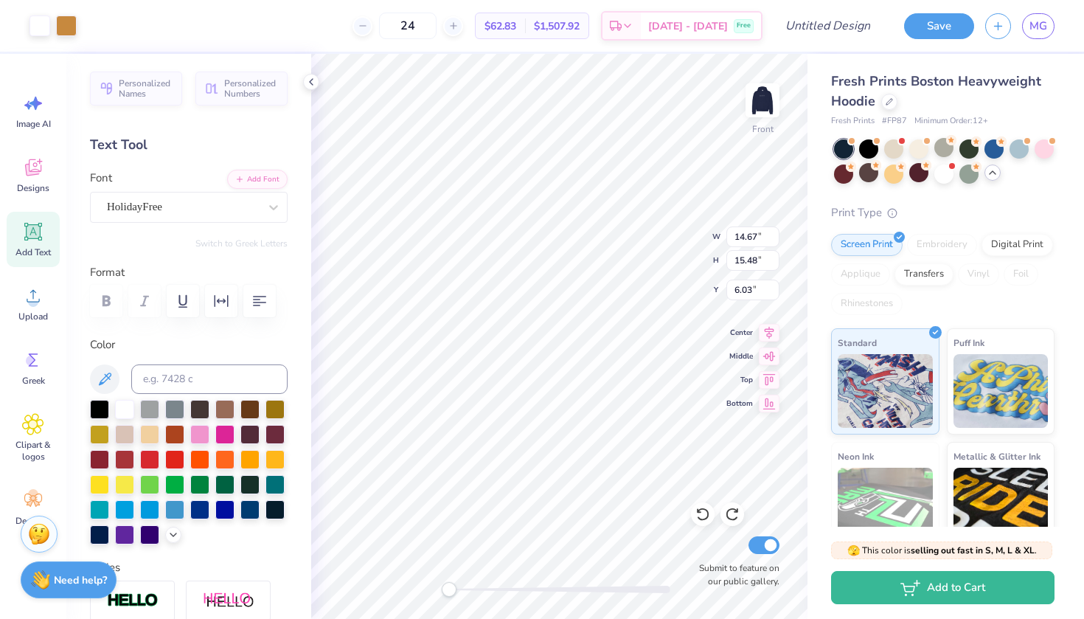
type input "10.83"
type input "11.47"
type input "6.83"
type input "14.85"
type input "12.56"
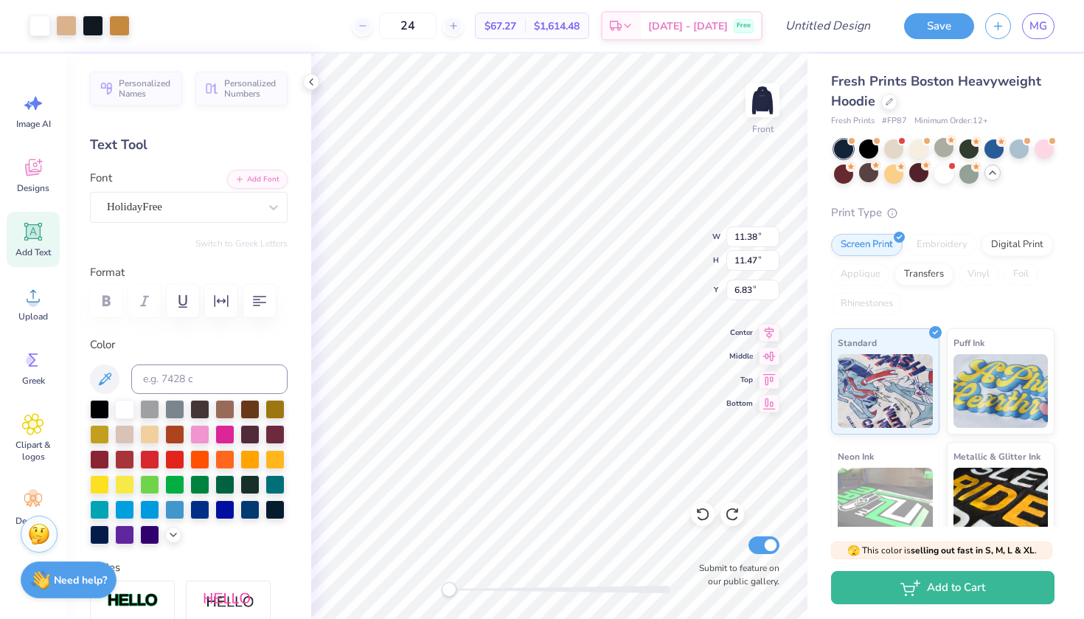
type input "5.98"
type input "10.83"
type input "9.09"
type input "6.83"
type input "6.88"
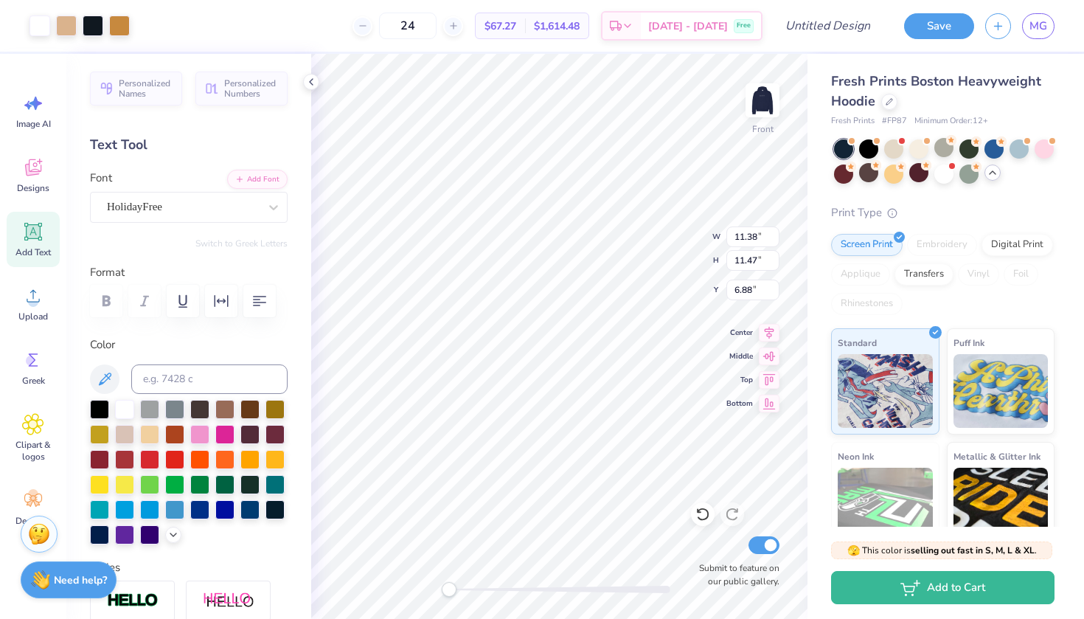
type input "15.23"
type input "15.33"
type input "5.00"
type input "13.72"
type input "13.82"
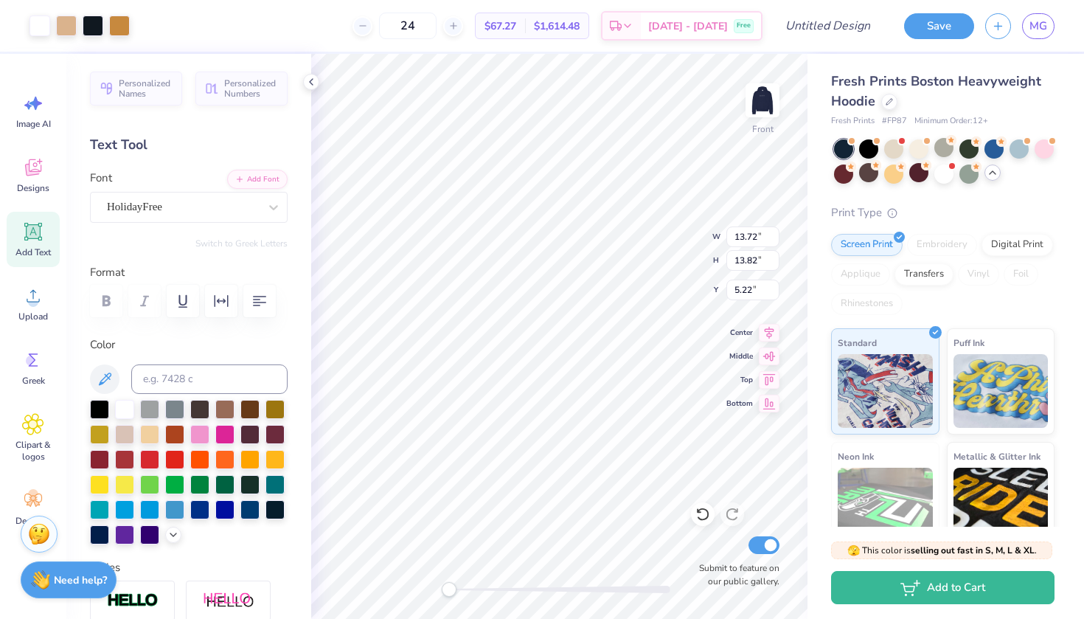
type input "5.00"
type input "3.75"
type input "1.77"
type input "8.34"
type input "4.32"
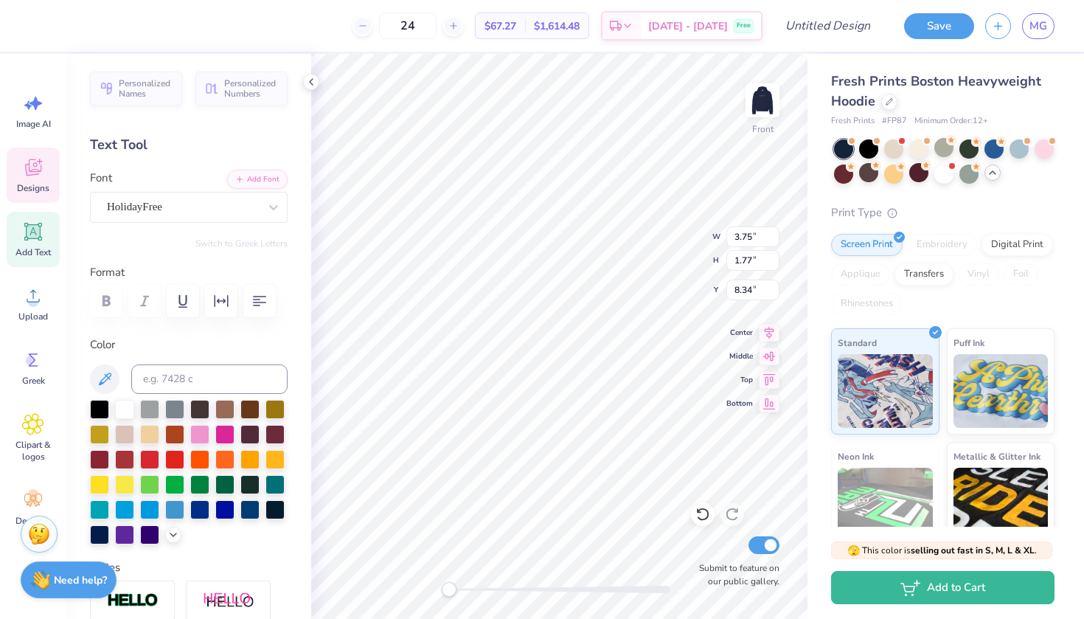
type input "2.33"
type input "6.01"
type input "10.46"
type input "11.44"
type input "7.36"
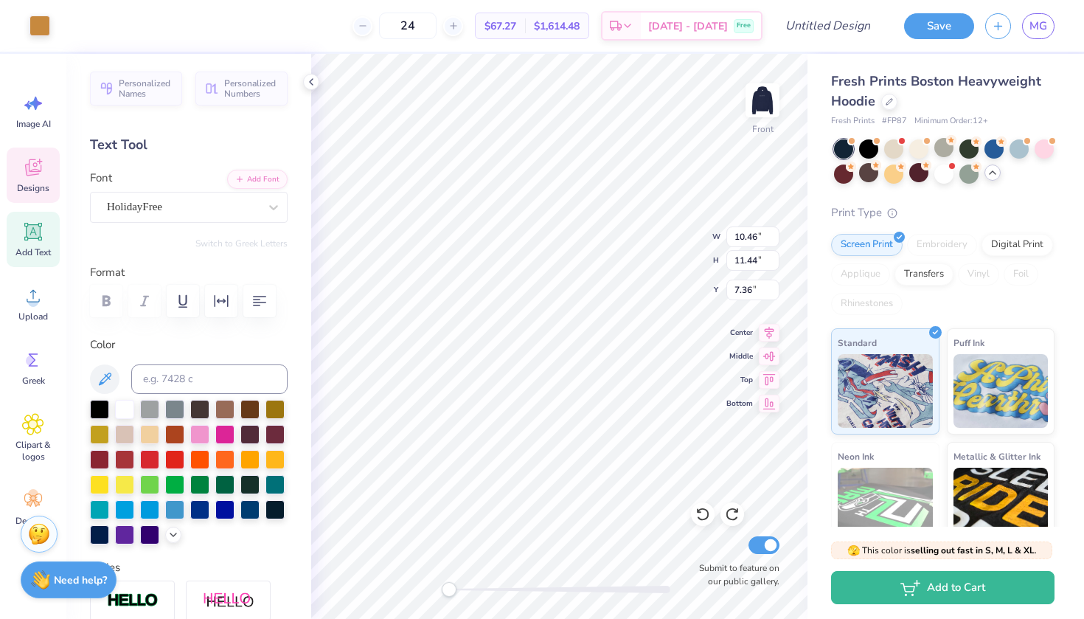
type input "11.13"
type input "12.17"
type input "7.00"
type input "11.13"
type input "12.17"
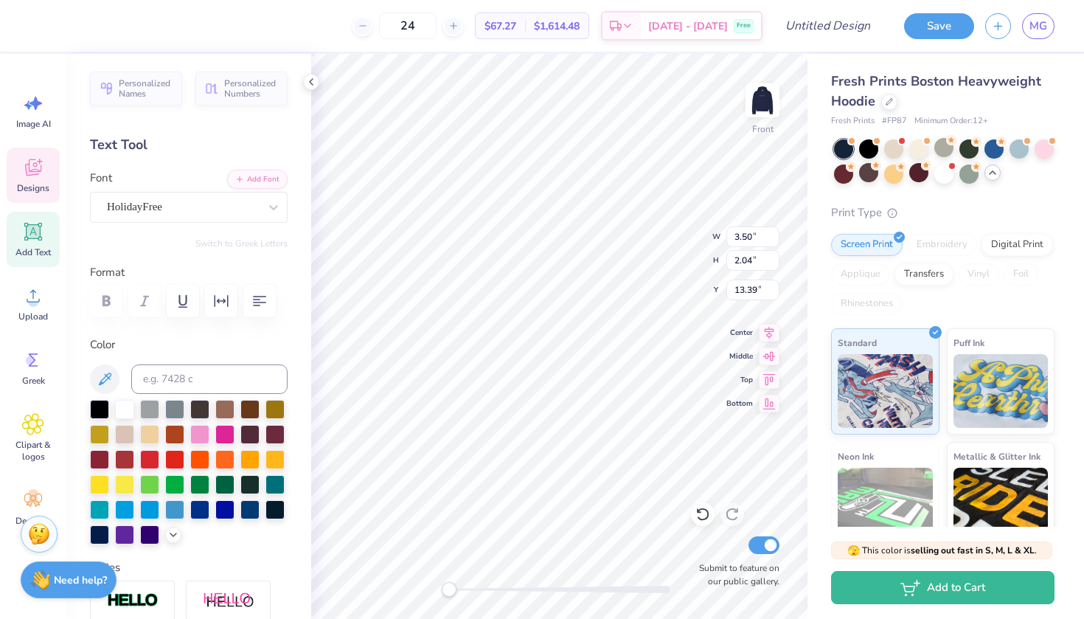
type input "7.00"
type input "4.55"
type input "1.89"
type input "8.41"
type input "12.32"
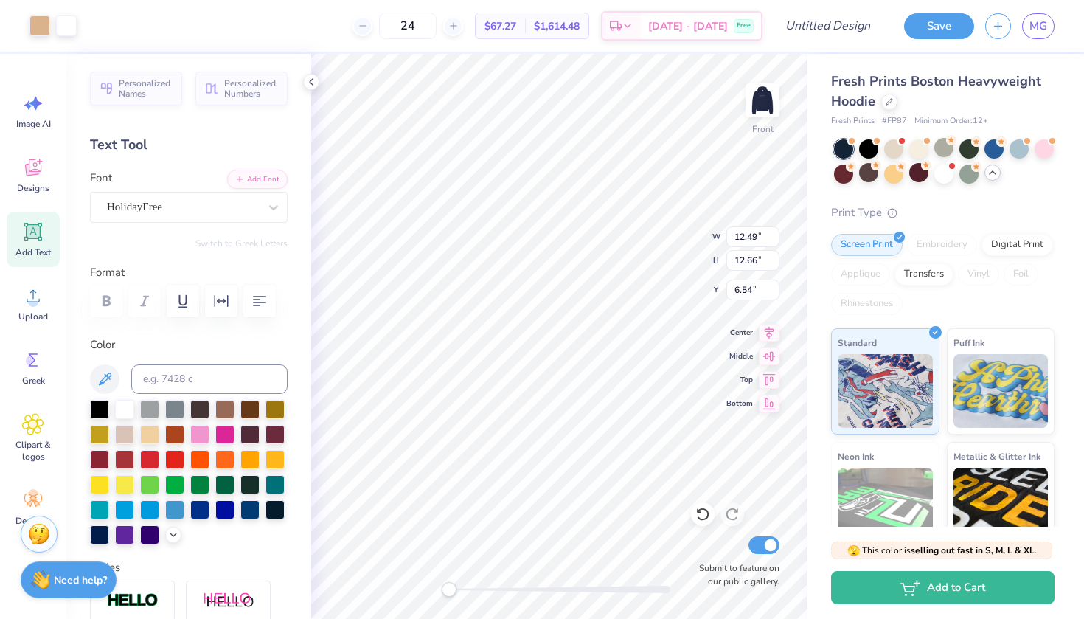
type input "12.25"
type input "6.62"
click at [618, 588] on div at bounding box center [559, 588] width 221 height 7
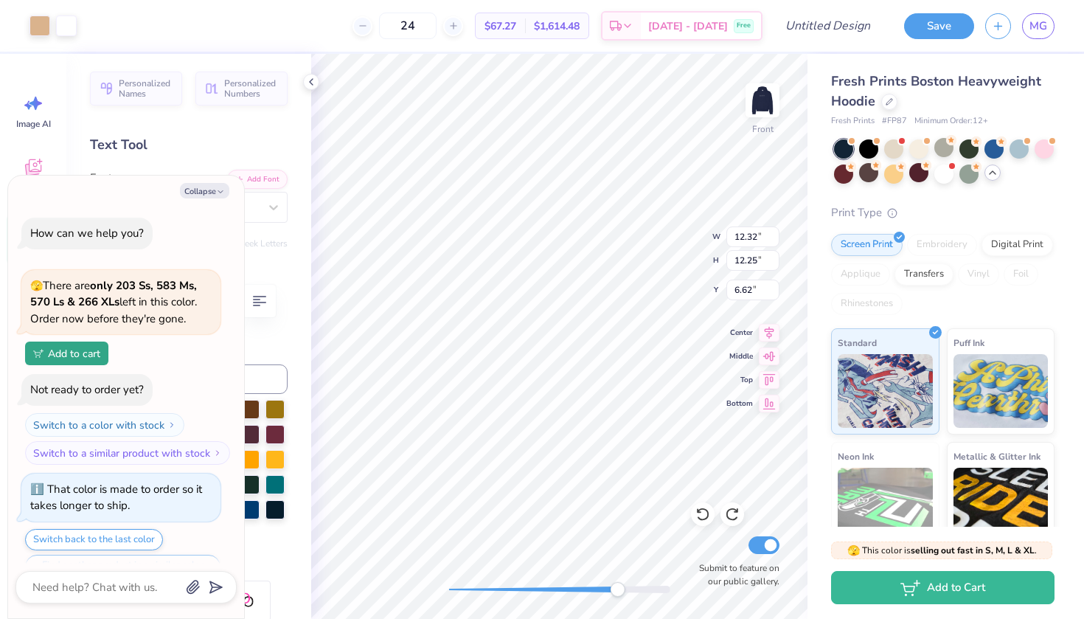
scroll to position [423, 0]
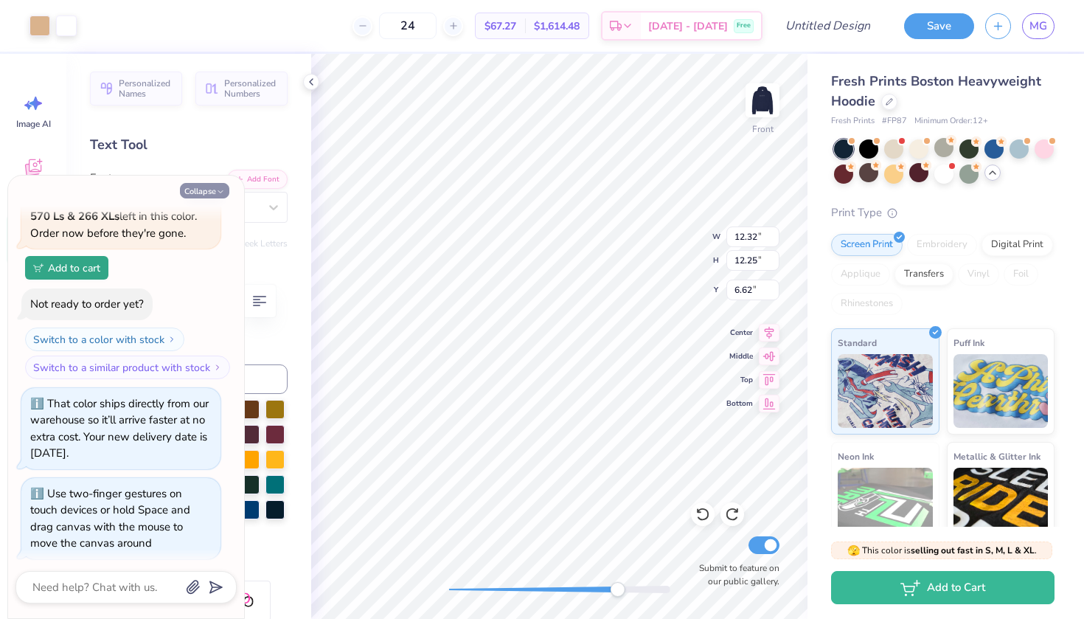
click at [209, 189] on button "Collapse" at bounding box center [204, 190] width 49 height 15
type textarea "x"
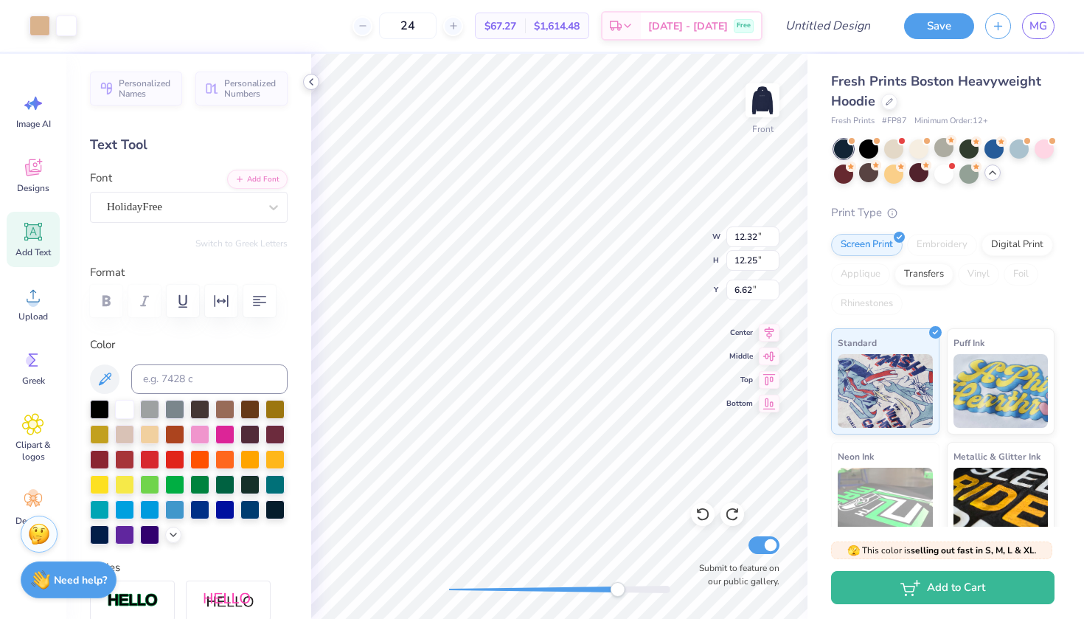
click at [310, 82] on polyline at bounding box center [311, 82] width 3 height 6
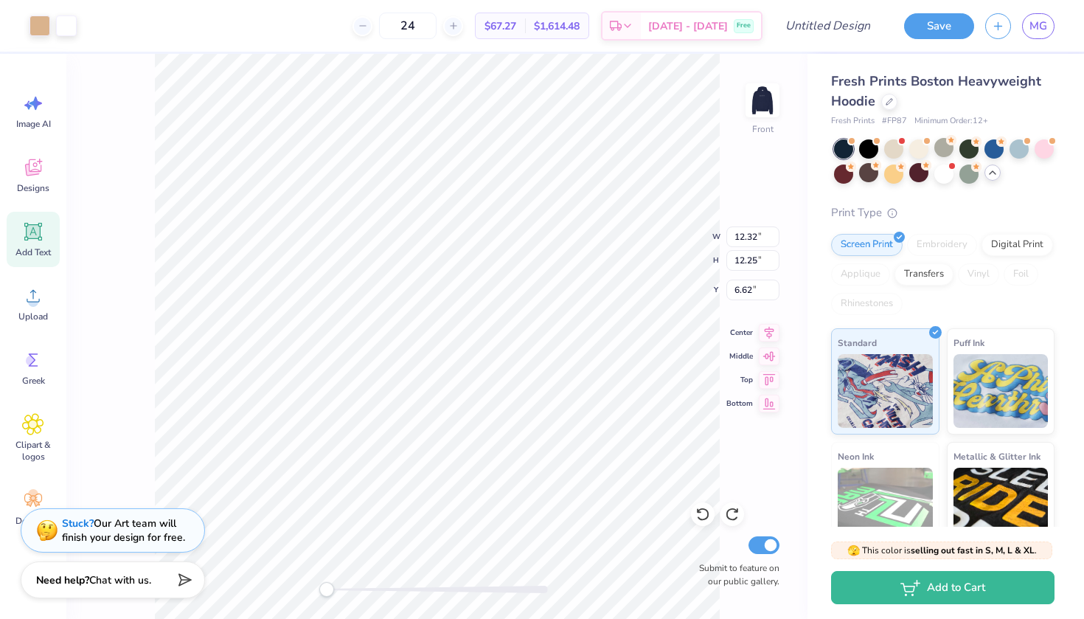
click at [317, 583] on div "Front W 12.32 12.32 " H 12.25 12.25 " Y 6.62 6.62 " Center Middle Top Bottom Su…" at bounding box center [436, 336] width 741 height 565
type input "7.68"
type input "7.25"
type input "5.04"
type input "11.13"
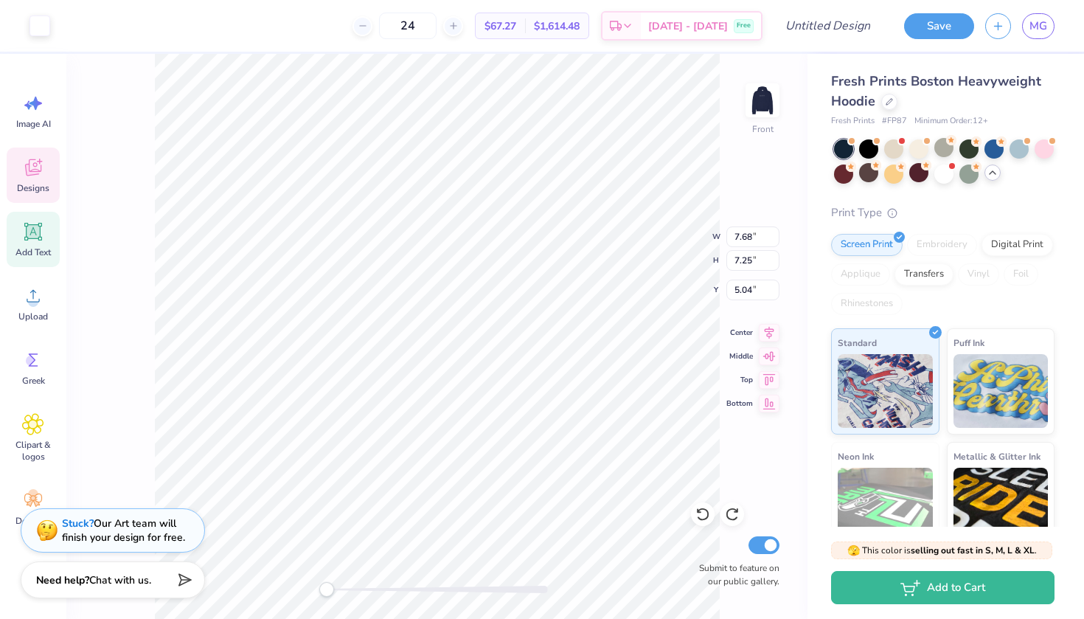
type input "12.17"
type input "7.00"
type input "7.68"
type input "7.25"
type input "5.04"
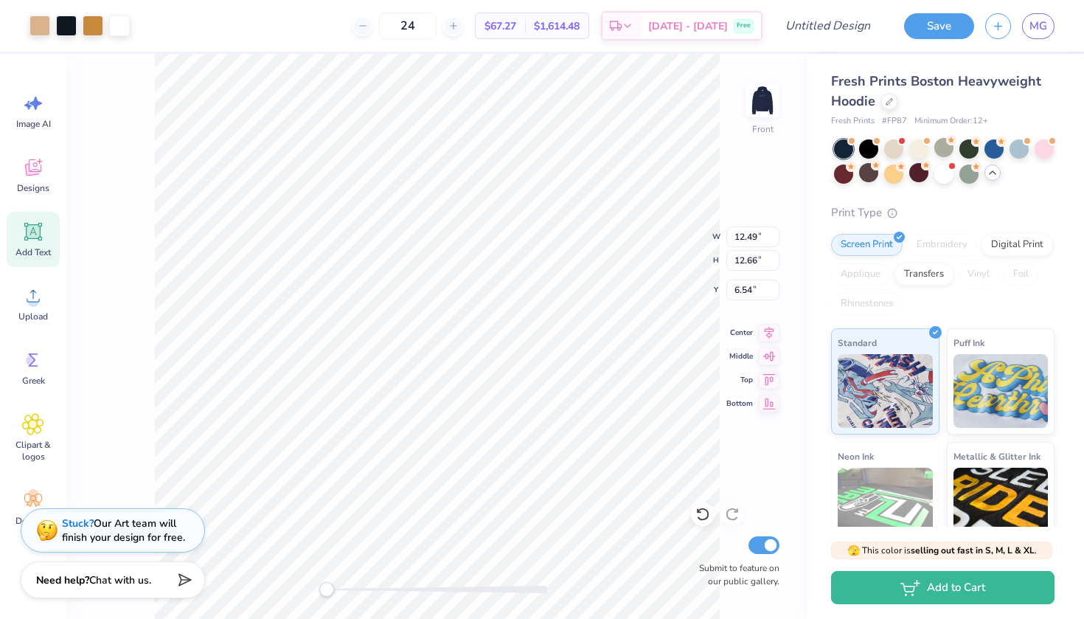
type input "6.69"
type input "12.74"
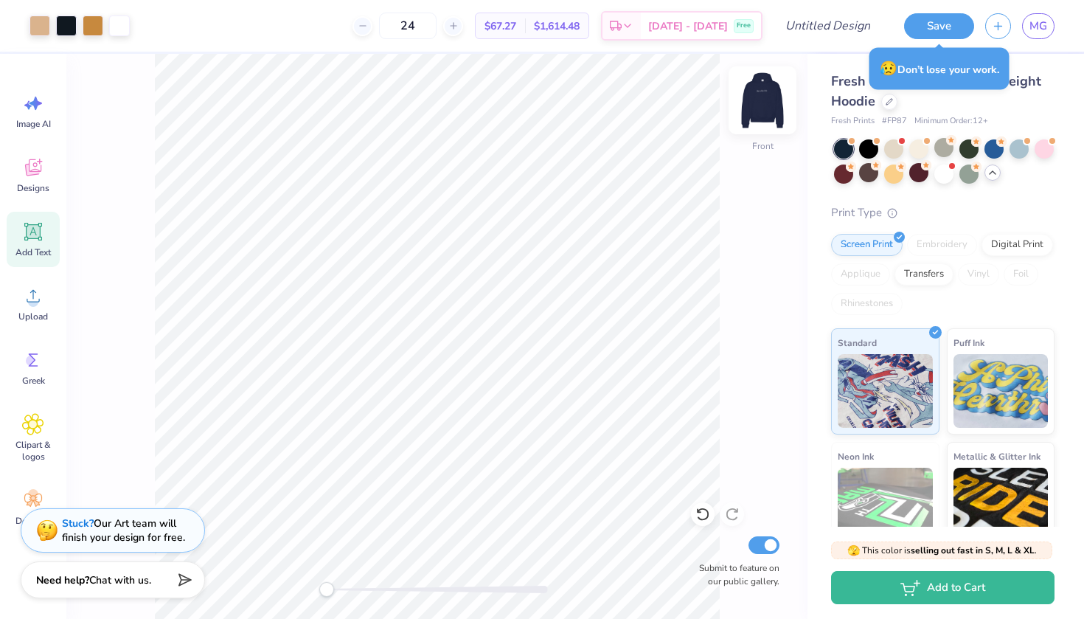
click at [765, 94] on img at bounding box center [762, 100] width 59 height 59
click at [751, 91] on img at bounding box center [762, 100] width 59 height 59
click at [758, 100] on img at bounding box center [762, 100] width 59 height 59
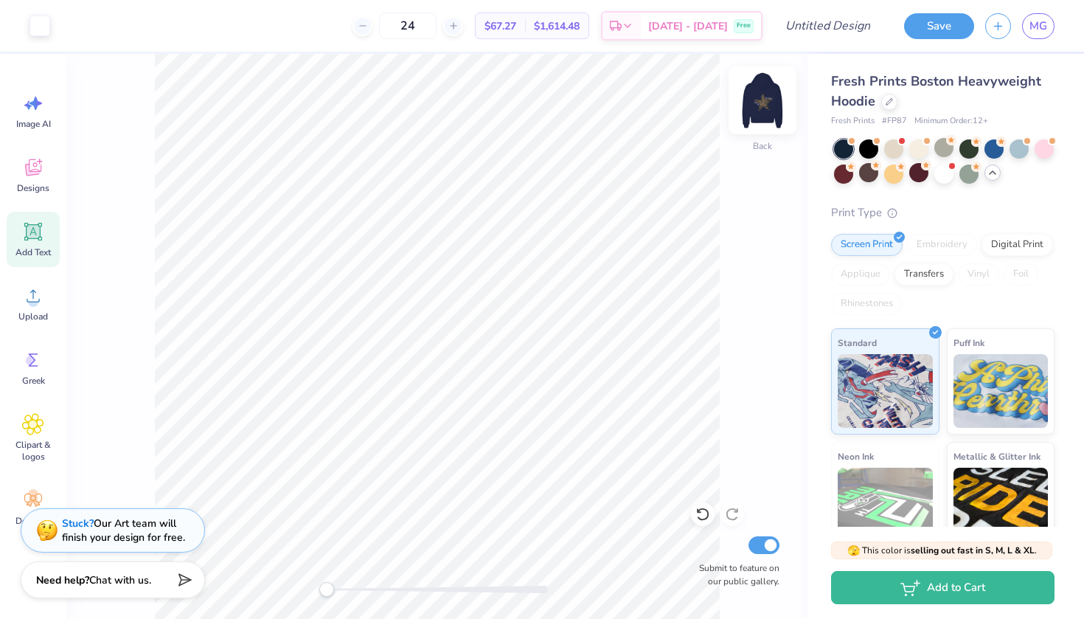
click at [774, 103] on img at bounding box center [762, 100] width 59 height 59
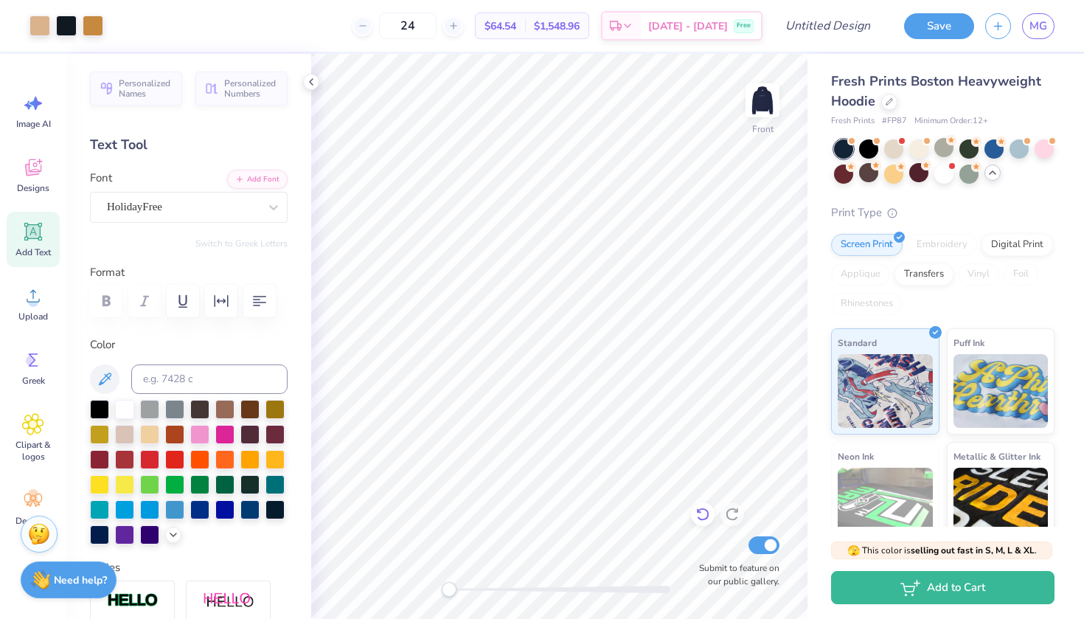
click at [700, 506] on div "Front Submit to feature on our public gallery." at bounding box center [559, 336] width 496 height 565
click at [767, 97] on img at bounding box center [762, 100] width 59 height 59
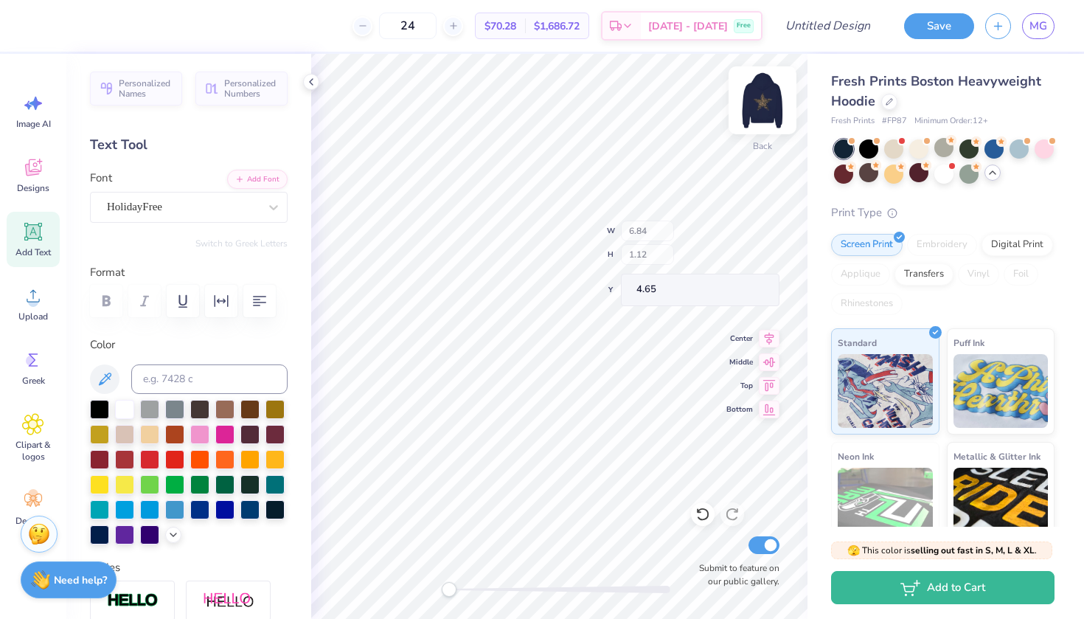
click at [760, 95] on img at bounding box center [762, 100] width 59 height 59
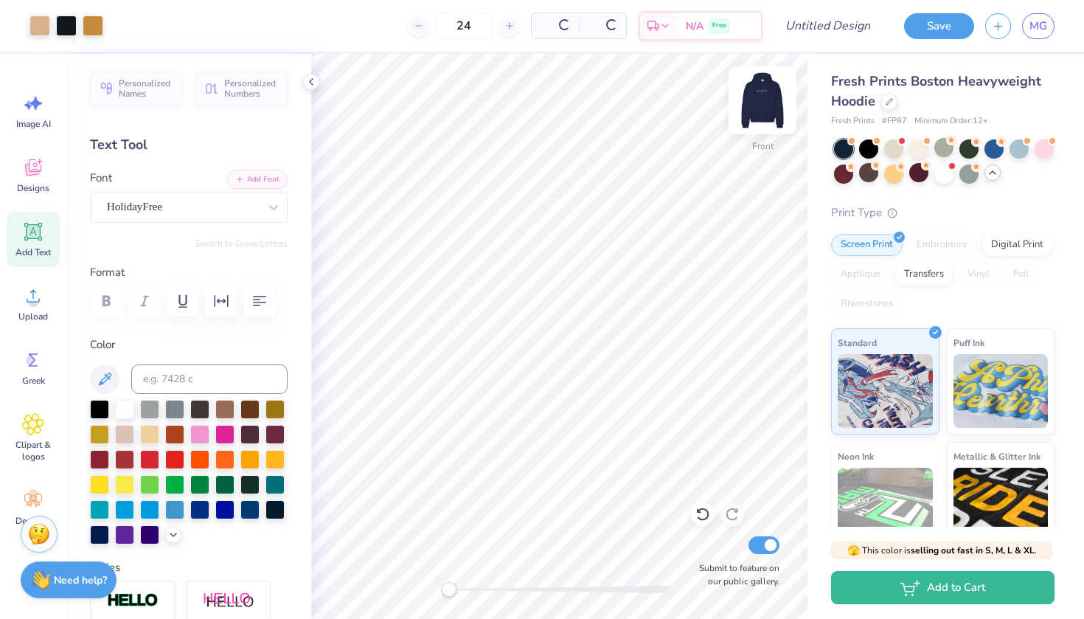
click at [759, 97] on img at bounding box center [762, 100] width 59 height 59
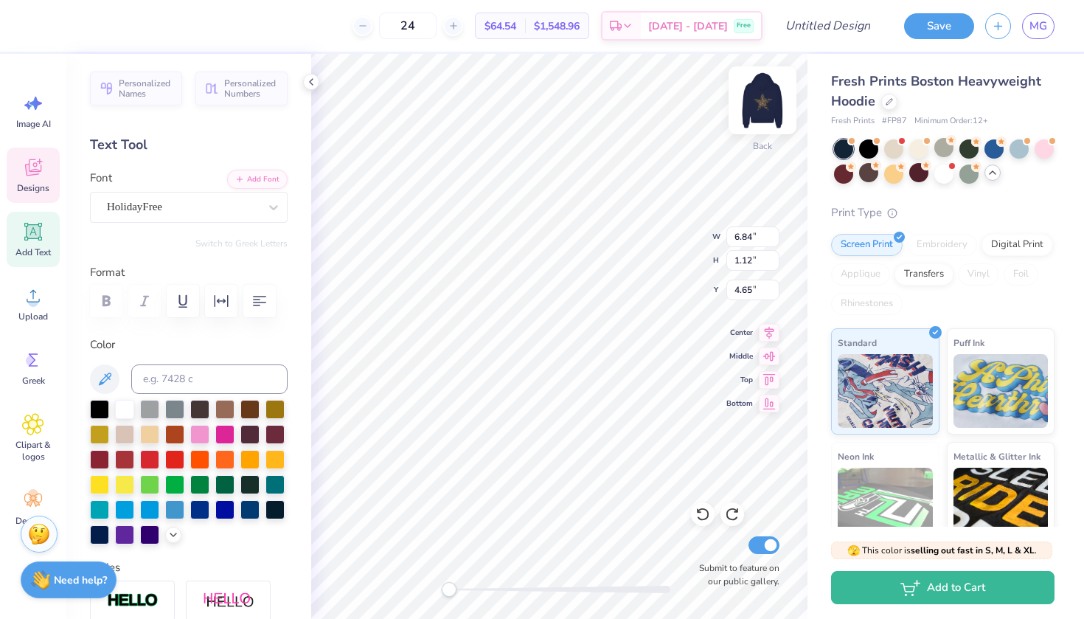
click at [764, 85] on img at bounding box center [762, 100] width 59 height 59
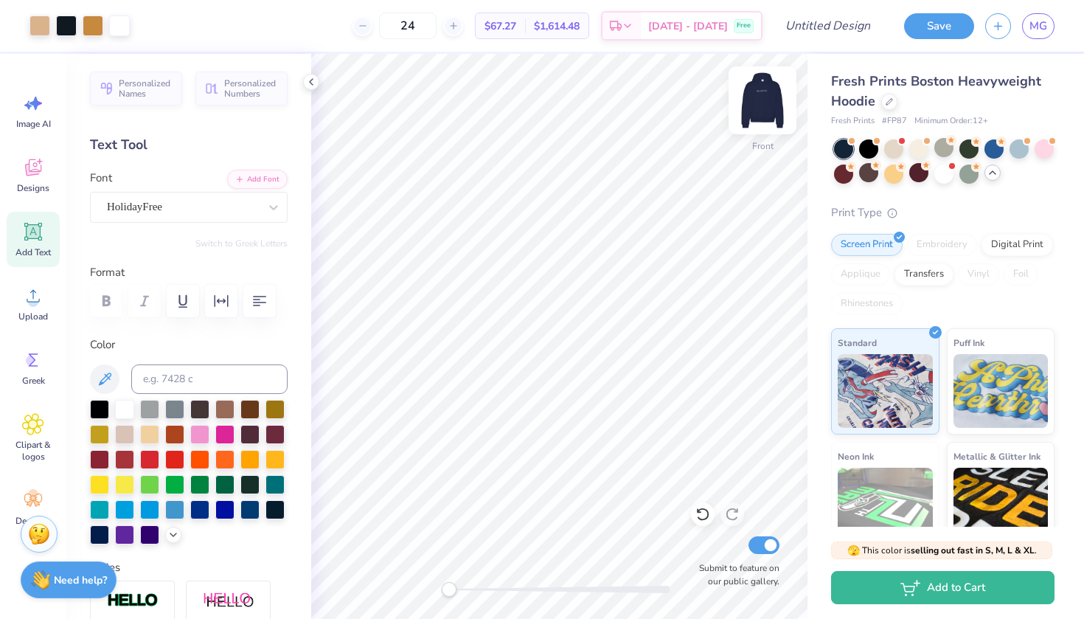
click at [759, 87] on img at bounding box center [762, 100] width 59 height 59
click at [759, 87] on img at bounding box center [762, 100] width 29 height 29
click at [755, 102] on img at bounding box center [762, 100] width 59 height 59
click at [755, 102] on img at bounding box center [762, 100] width 29 height 29
click at [316, 86] on icon at bounding box center [311, 82] width 12 height 12
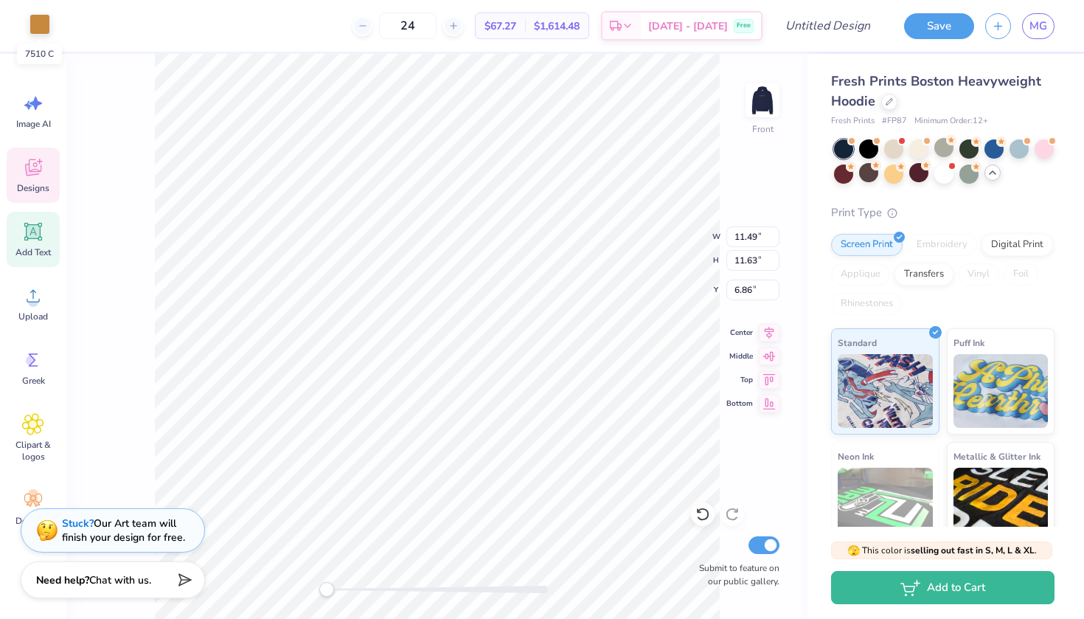
click at [40, 26] on div at bounding box center [39, 24] width 21 height 21
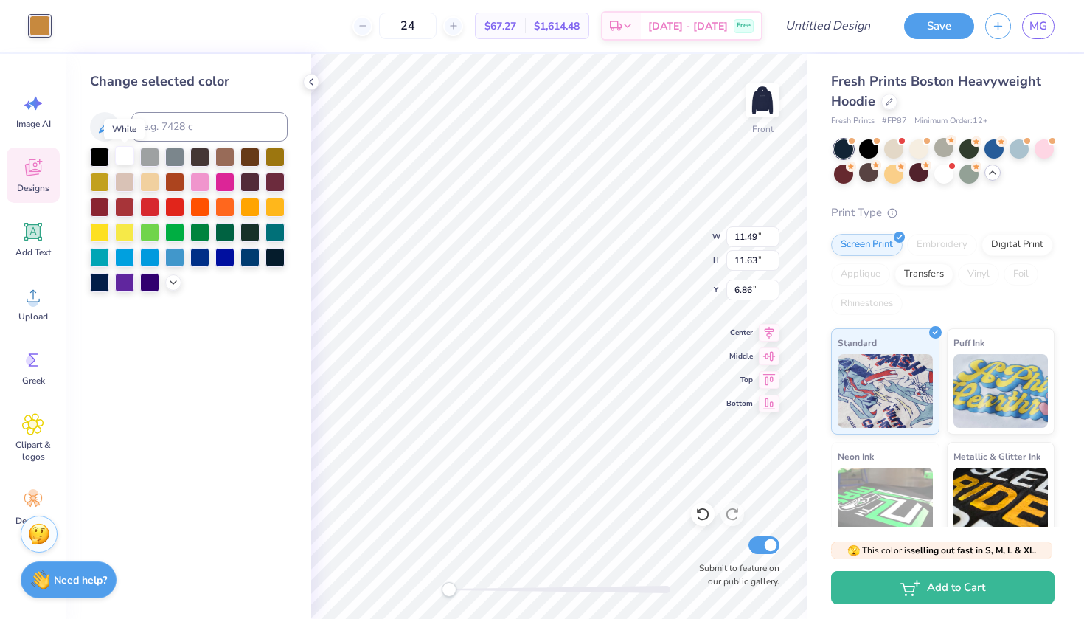
click at [125, 164] on div at bounding box center [124, 155] width 19 height 19
click at [309, 86] on icon at bounding box center [311, 82] width 12 height 12
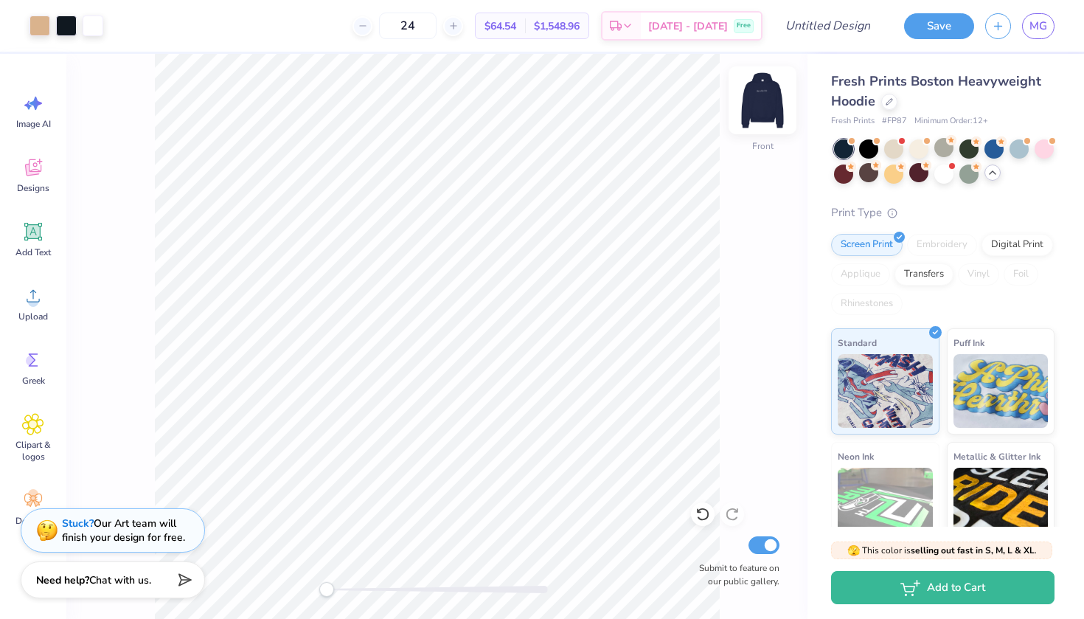
click at [772, 101] on img at bounding box center [762, 100] width 59 height 59
click at [748, 95] on img at bounding box center [762, 100] width 59 height 59
